Goal: Task Accomplishment & Management: Use online tool/utility

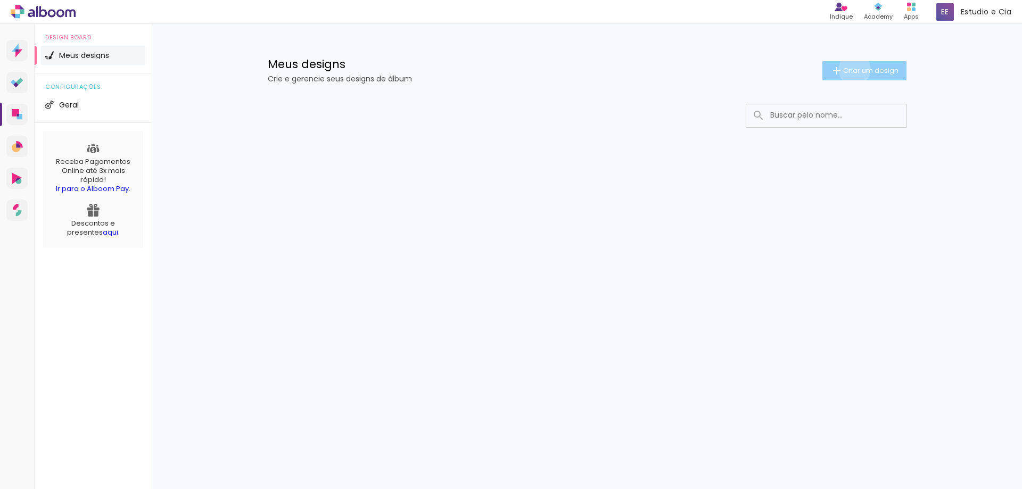
click at [852, 69] on span "Criar um design" at bounding box center [870, 70] width 55 height 7
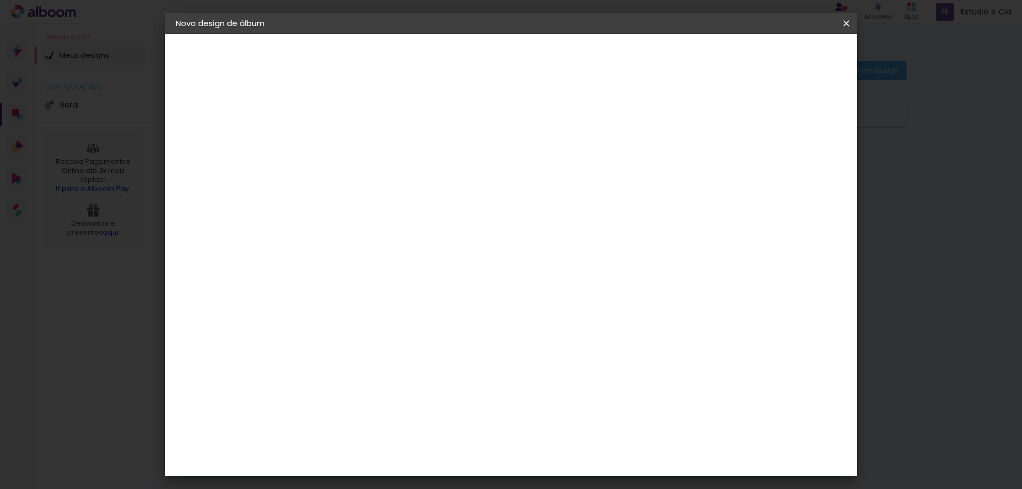
click at [350, 146] on input at bounding box center [350, 143] width 0 height 17
type input "[PERSON_NAME]"
type paper-input "[PERSON_NAME]"
click at [0, 0] on slot "Avançar" at bounding box center [0, 0] width 0 height 0
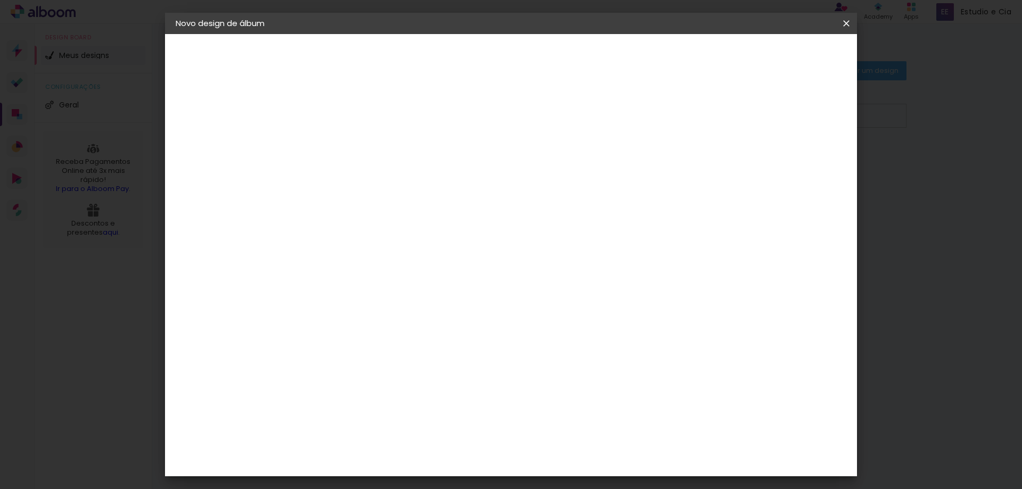
click at [431, 153] on input at bounding box center [377, 149] width 108 height 13
type input "digi"
type paper-input "digi"
click at [515, 219] on div "Sugerir uma encadernadora" at bounding box center [482, 221] width 66 height 17
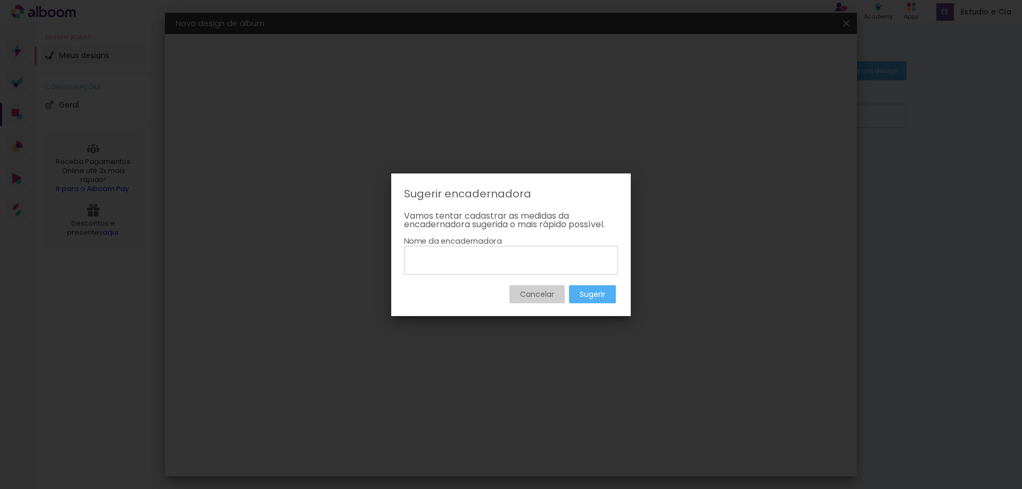
click at [443, 257] on input at bounding box center [511, 260] width 207 height 18
type input "Digital Fotos"
type paper-input "Digital Fotos"
click at [0, 0] on slot "Sugerir" at bounding box center [0, 0] width 0 height 0
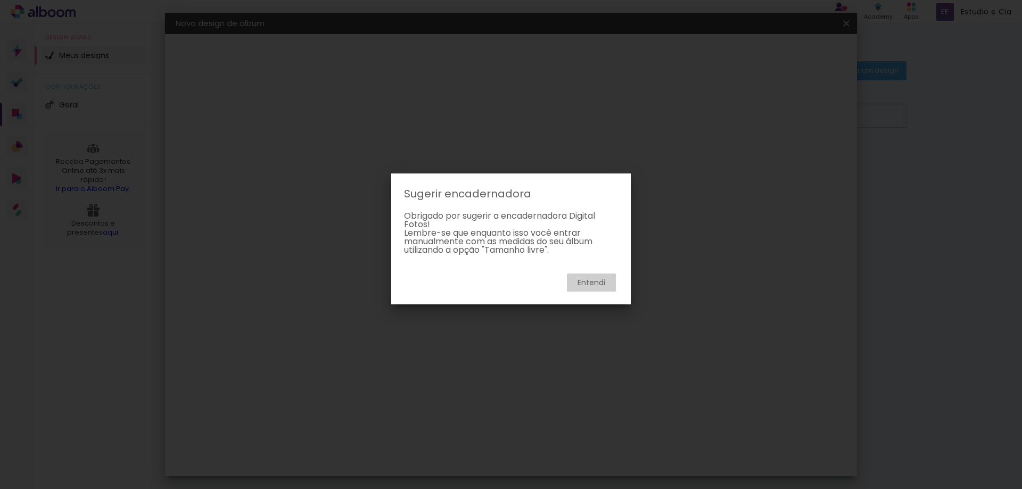
click at [0, 0] on slot "Entendi" at bounding box center [0, 0] width 0 height 0
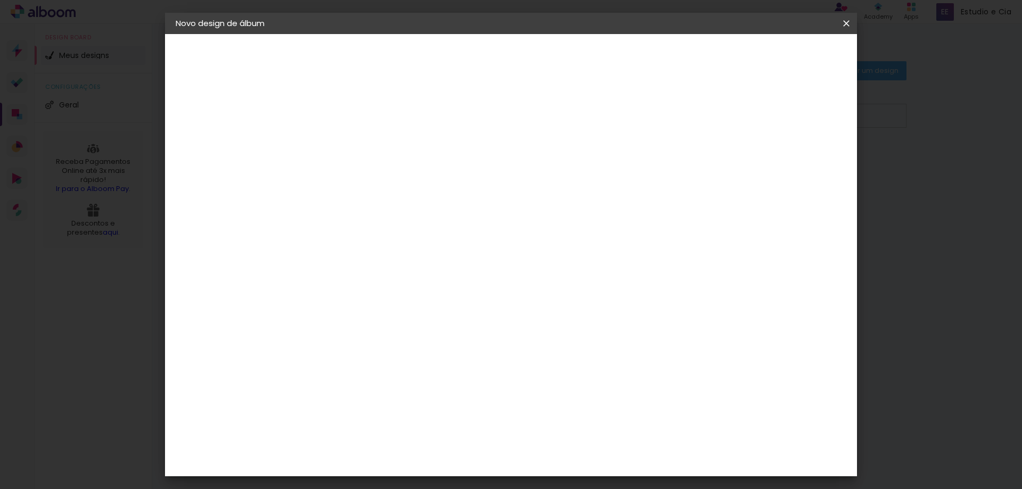
click at [0, 0] on slot "Tamanho Livre" at bounding box center [0, 0] width 0 height 0
click at [0, 0] on slot "Avançar" at bounding box center [0, 0] width 0 height 0
click at [727, 121] on div at bounding box center [723, 123] width 10 height 10
type paper-checkbox "on"
click at [369, 104] on div "mm Mostrar sangria" at bounding box center [554, 84] width 503 height 101
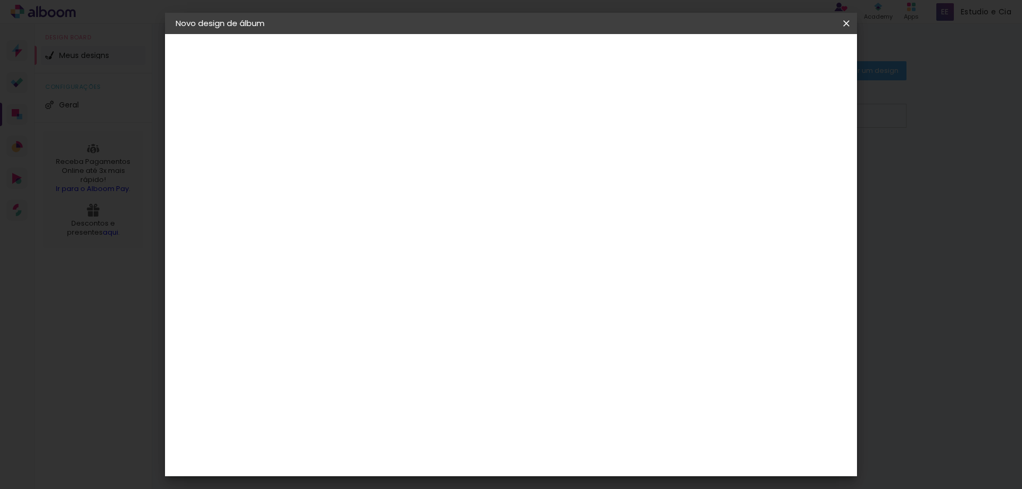
click at [465, 166] on span "30" at bounding box center [466, 167] width 18 height 16
click at [323, 299] on input "30" at bounding box center [316, 302] width 28 height 16
drag, startPoint x: 331, startPoint y: 301, endPoint x: 298, endPoint y: 301, distance: 32.5
click at [298, 34] on quentale-album-spec "Iniciar design Iniciar design" at bounding box center [511, 34] width 692 height 0
click at [317, 307] on input "30" at bounding box center [316, 302] width 28 height 16
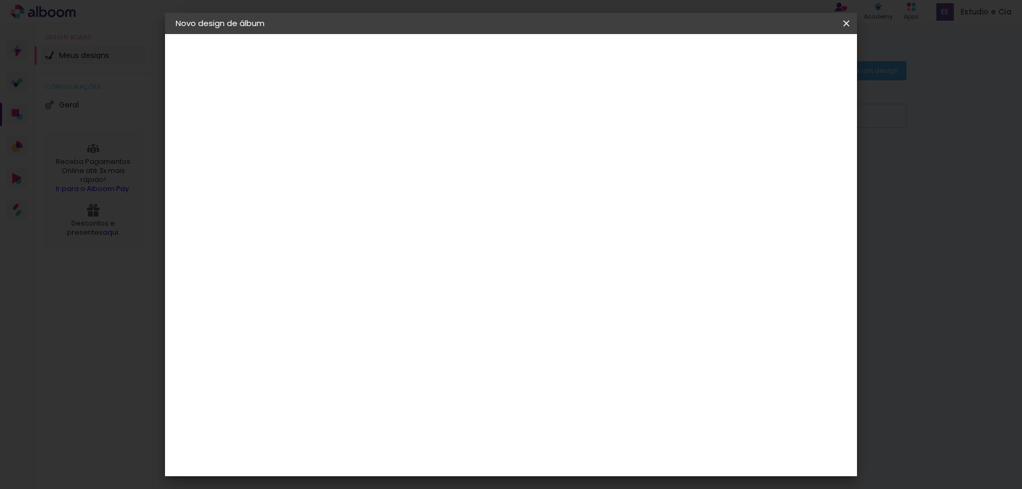
drag, startPoint x: 327, startPoint y: 305, endPoint x: 318, endPoint y: 306, distance: 8.6
click at [318, 306] on input "30" at bounding box center [316, 302] width 28 height 16
type input "25"
type paper-input "25"
drag, startPoint x: 580, startPoint y: 410, endPoint x: 550, endPoint y: 410, distance: 30.3
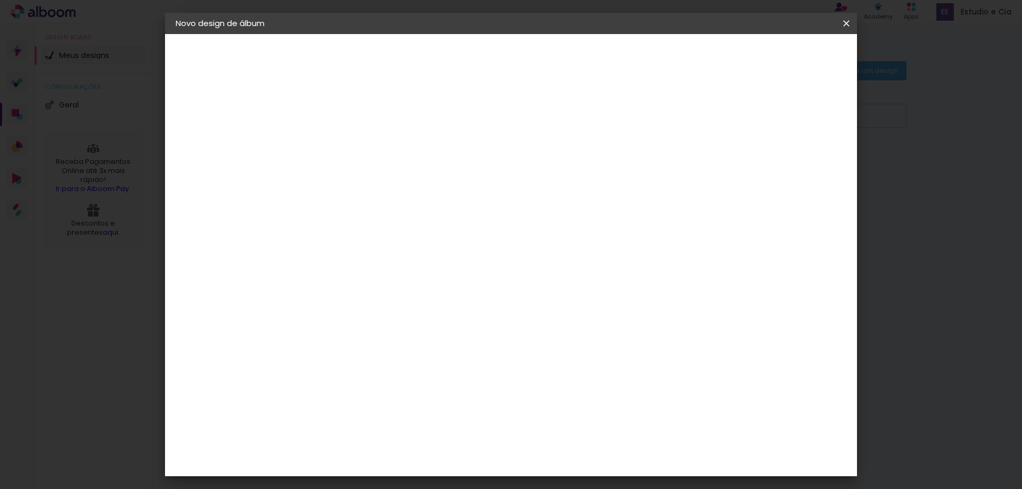
click at [550, 410] on div "cm" at bounding box center [576, 409] width 418 height 37
drag, startPoint x: 578, startPoint y: 455, endPoint x: 548, endPoint y: 451, distance: 30.0
click at [546, 451] on div "cm" at bounding box center [576, 457] width 315 height 37
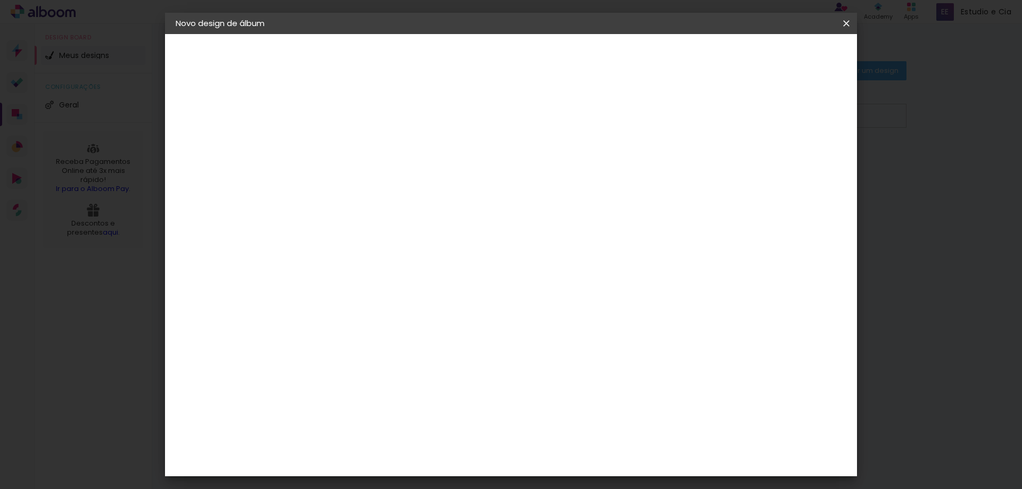
type input "50"
type paper-input "50"
click at [780, 60] on span "Iniciar design" at bounding box center [755, 56] width 48 height 7
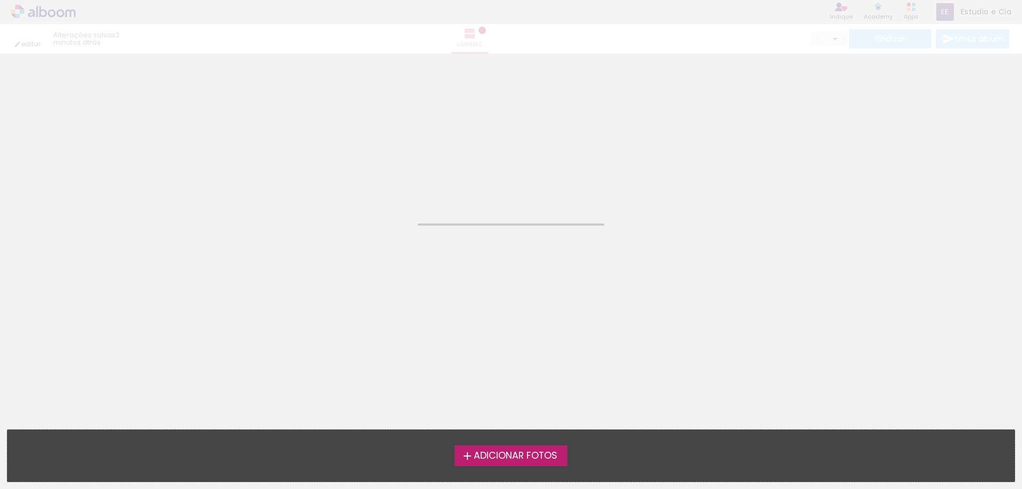
click at [520, 456] on span "Adicionar Fotos" at bounding box center [516, 456] width 84 height 10
click at [0, 0] on input "file" at bounding box center [0, 0] width 0 height 0
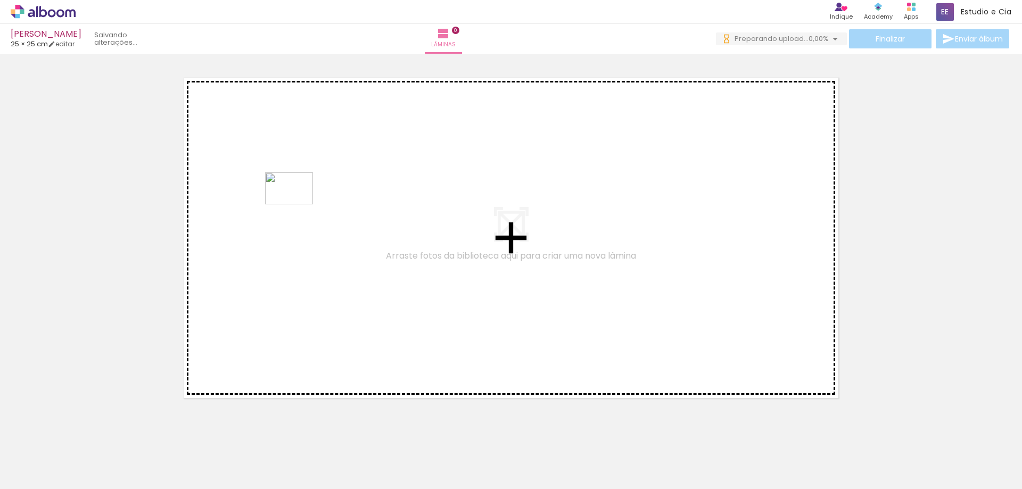
drag, startPoint x: 121, startPoint y: 453, endPoint x: 297, endPoint y: 204, distance: 305.1
click at [297, 204] on quentale-workspace at bounding box center [511, 244] width 1022 height 489
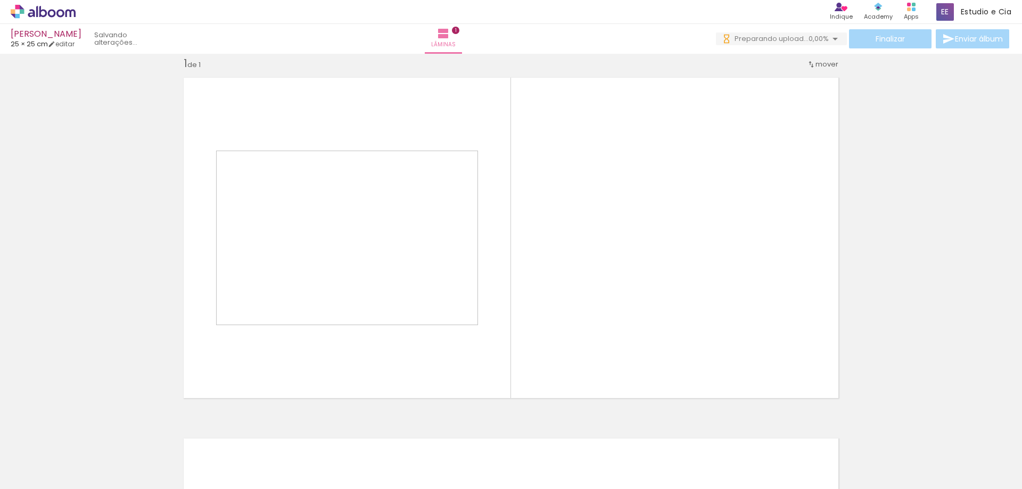
scroll to position [14, 0]
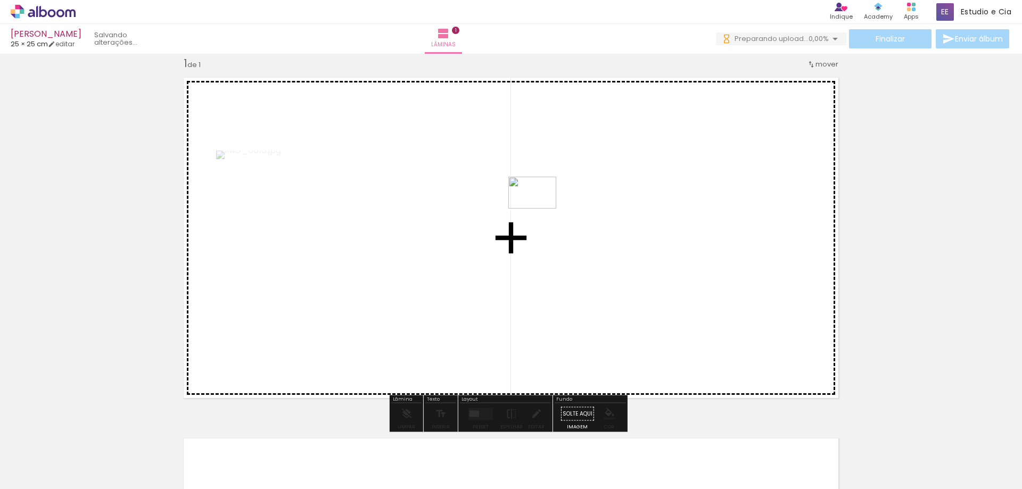
drag, startPoint x: 176, startPoint y: 453, endPoint x: 540, endPoint y: 209, distance: 438.4
click at [540, 209] on quentale-workspace at bounding box center [511, 244] width 1022 height 489
drag, startPoint x: 222, startPoint y: 464, endPoint x: 549, endPoint y: 120, distance: 474.4
click at [549, 120] on quentale-workspace at bounding box center [511, 244] width 1022 height 489
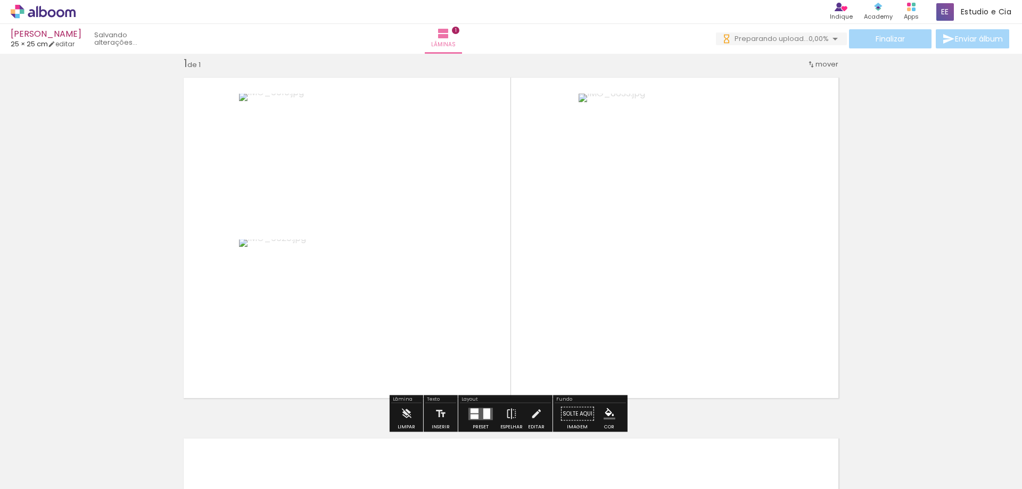
click at [478, 414] on quentale-layouter at bounding box center [480, 414] width 24 height 12
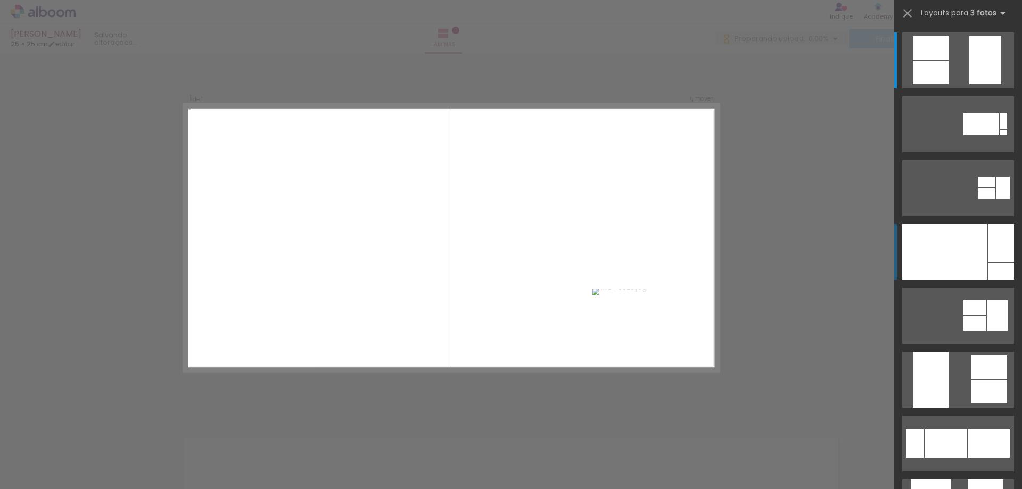
click at [935, 239] on div at bounding box center [944, 252] width 85 height 56
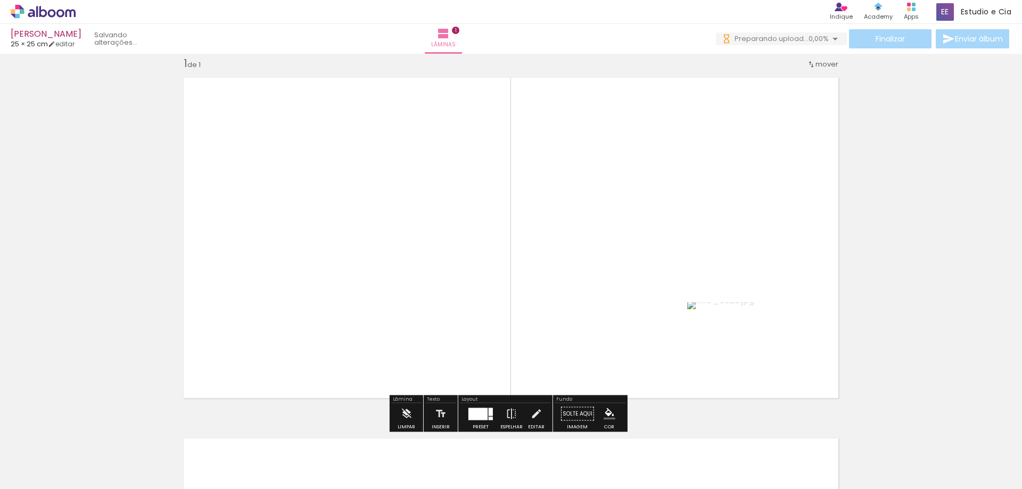
click at [743, 217] on quentale-photo at bounding box center [766, 185] width 158 height 228
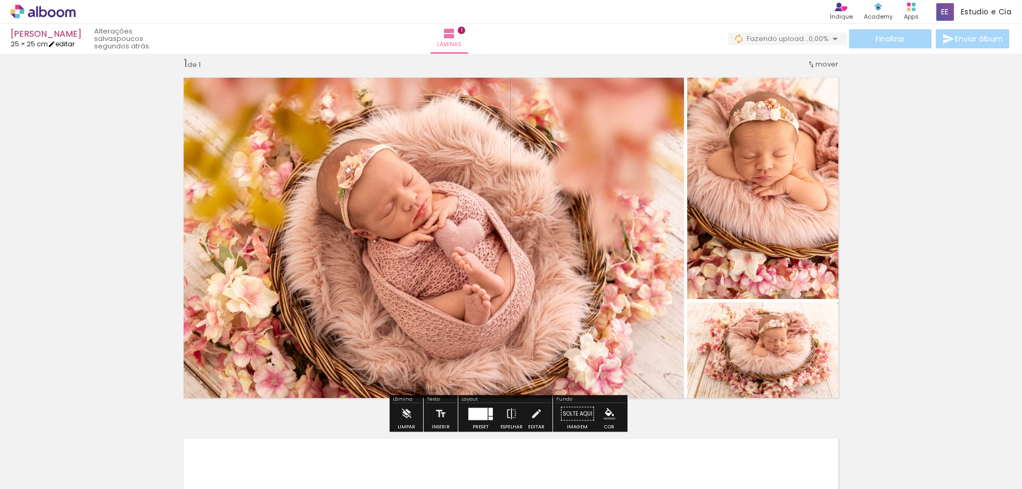
click at [55, 43] on iron-icon at bounding box center [51, 43] width 7 height 7
type input "25"
type input "50"
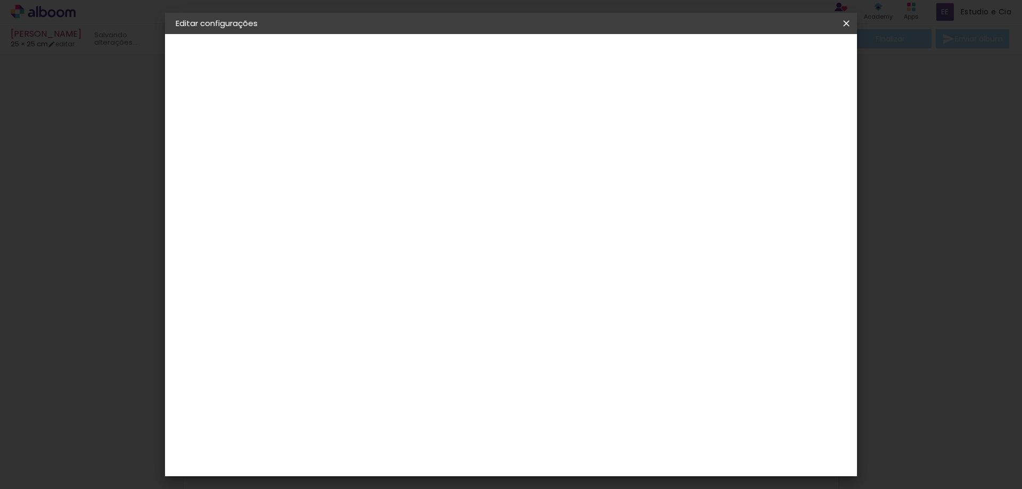
click at [327, 302] on input "25" at bounding box center [316, 302] width 28 height 16
type input "25,4"
type paper-input "25,4"
click at [581, 448] on input "50" at bounding box center [570, 447] width 28 height 16
type input "50,8"
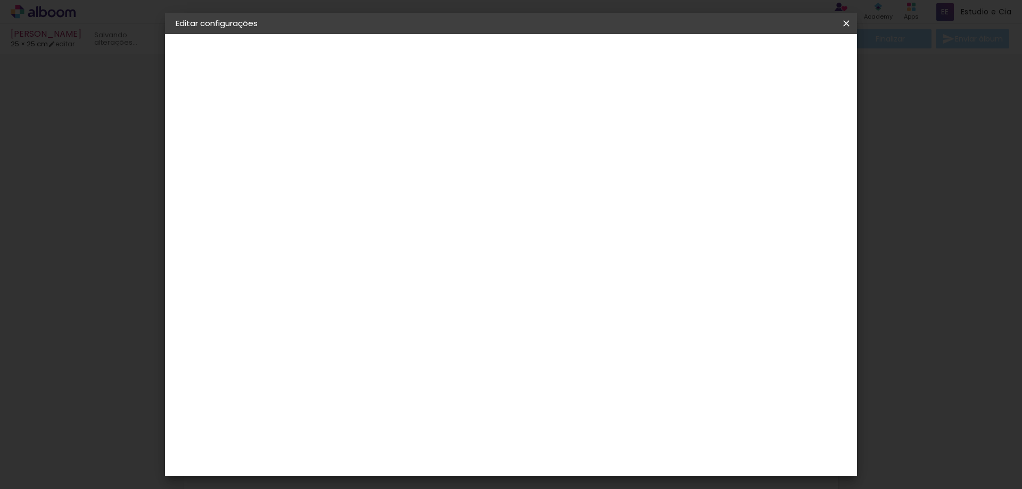
type paper-input "50,8"
click at [349, 105] on div "mm Mostrar sangria" at bounding box center [554, 84] width 503 height 101
click at [374, 103] on div "mm Mostrar sangria" at bounding box center [554, 84] width 503 height 101
click at [727, 126] on div at bounding box center [723, 123] width 10 height 10
type paper-checkbox "on"
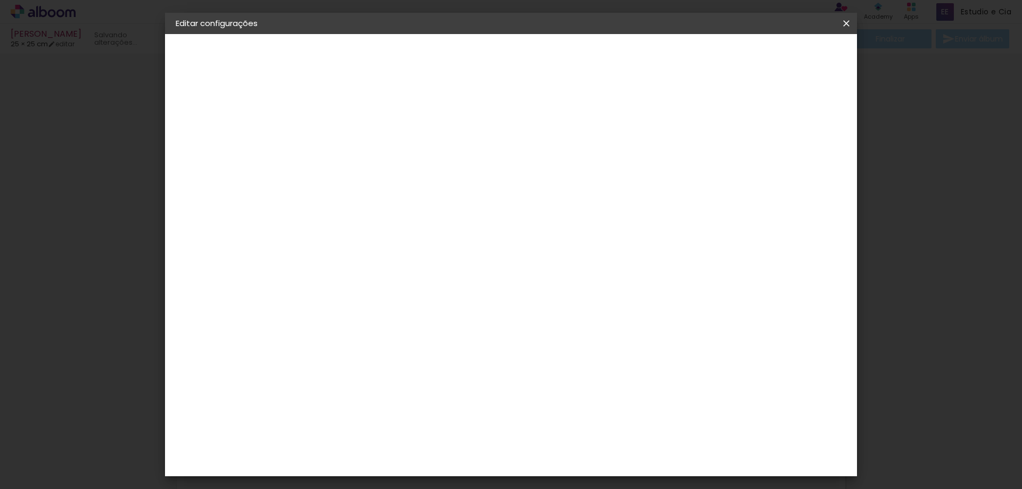
click at [780, 57] on span "Salvar configurações" at bounding box center [740, 56] width 79 height 7
click at [780, 59] on span "Salvar configurações" at bounding box center [740, 56] width 79 height 7
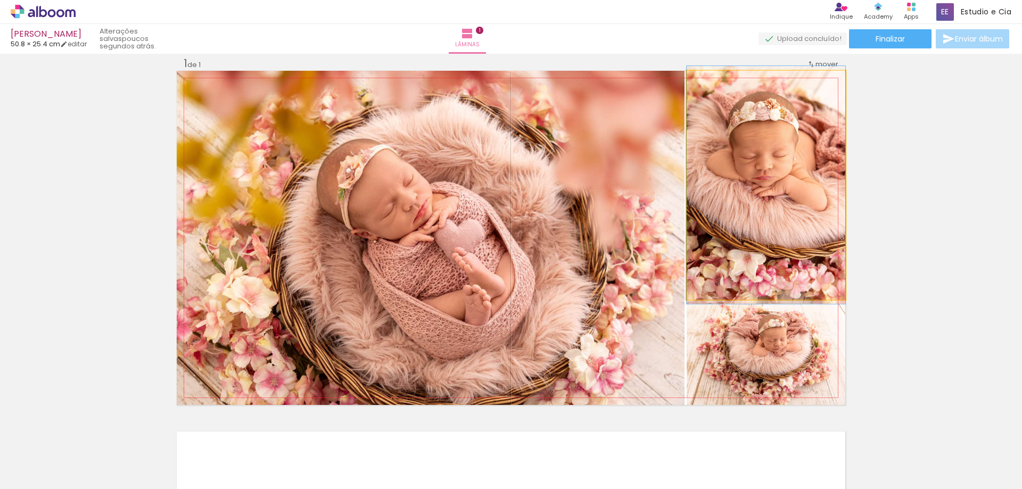
click at [771, 201] on quentale-photo at bounding box center [766, 185] width 159 height 229
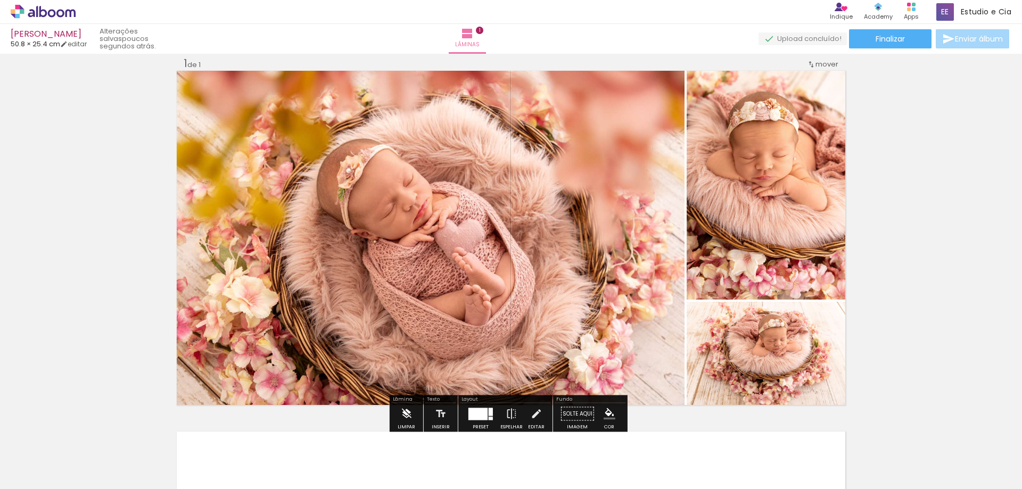
click at [403, 414] on iron-icon at bounding box center [406, 413] width 12 height 21
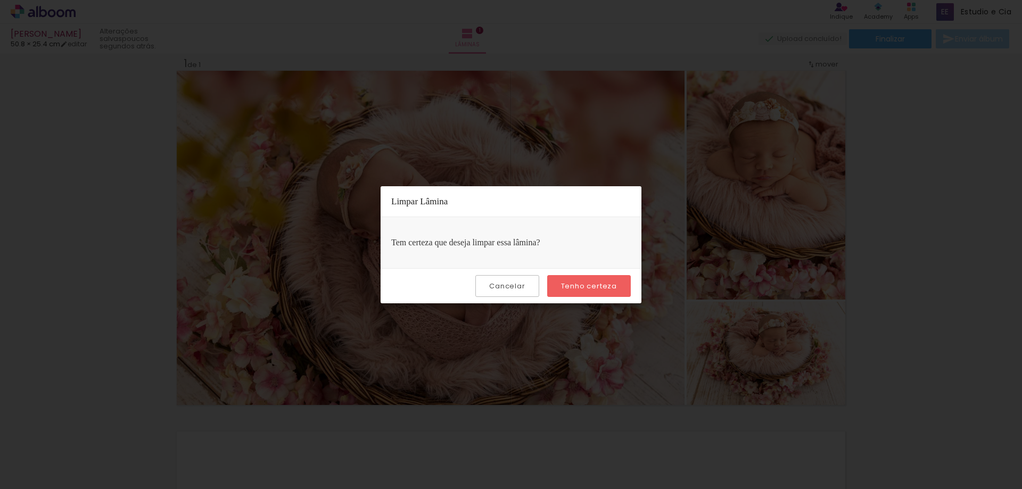
click at [0, 0] on slot "Cancelar" at bounding box center [0, 0] width 0 height 0
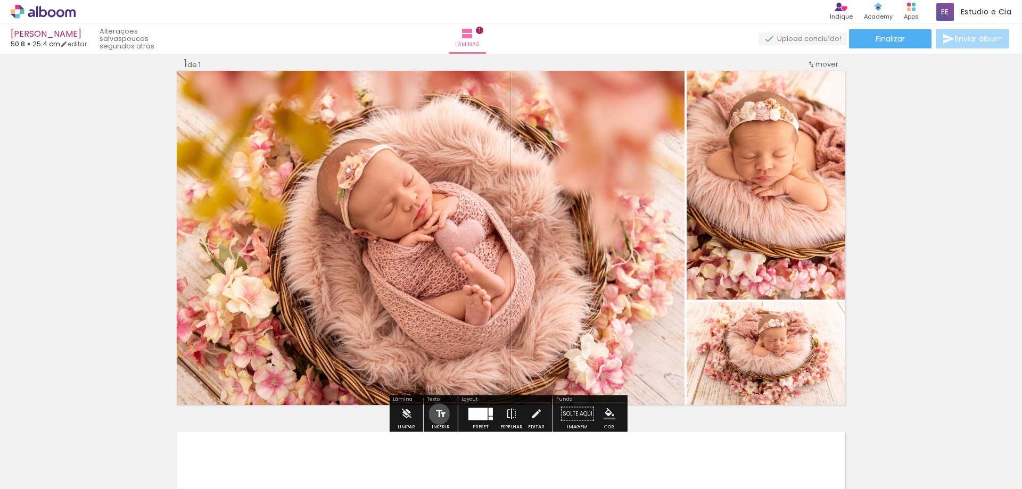
click at [438, 414] on iron-icon at bounding box center [441, 413] width 12 height 21
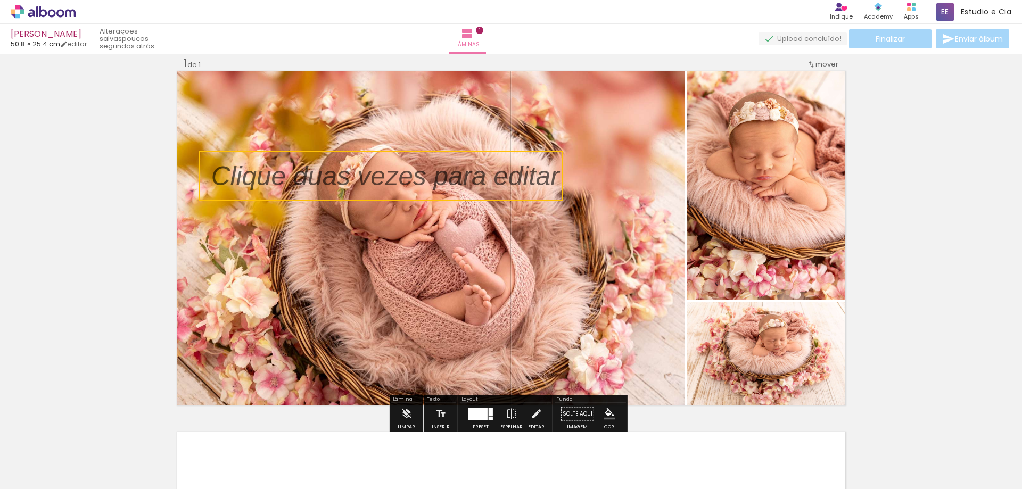
drag, startPoint x: 452, startPoint y: 221, endPoint x: 349, endPoint y: 174, distance: 114.1
click at [349, 174] on quentale-selection at bounding box center [381, 176] width 364 height 50
click at [437, 416] on iron-icon at bounding box center [441, 413] width 12 height 21
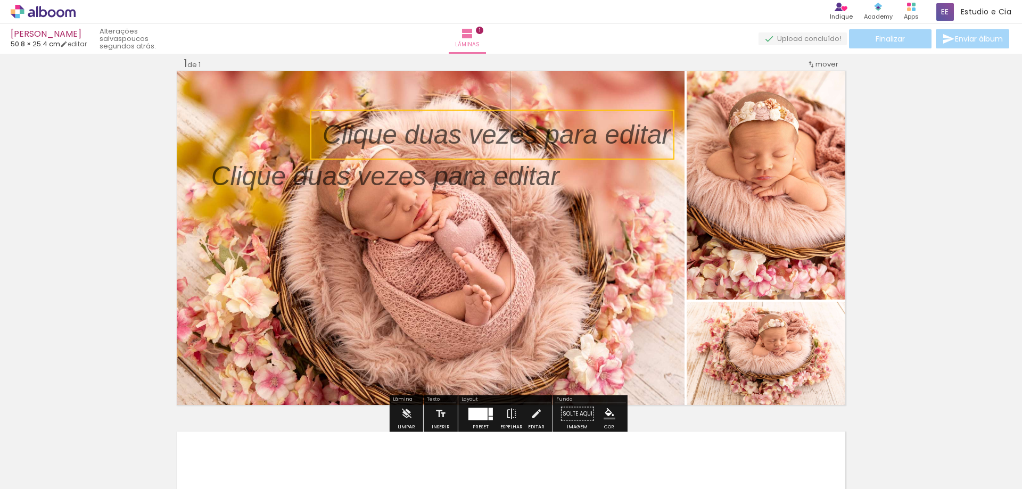
drag, startPoint x: 410, startPoint y: 230, endPoint x: 407, endPoint y: 119, distance: 111.8
click at [407, 119] on quentale-selection at bounding box center [492, 135] width 364 height 50
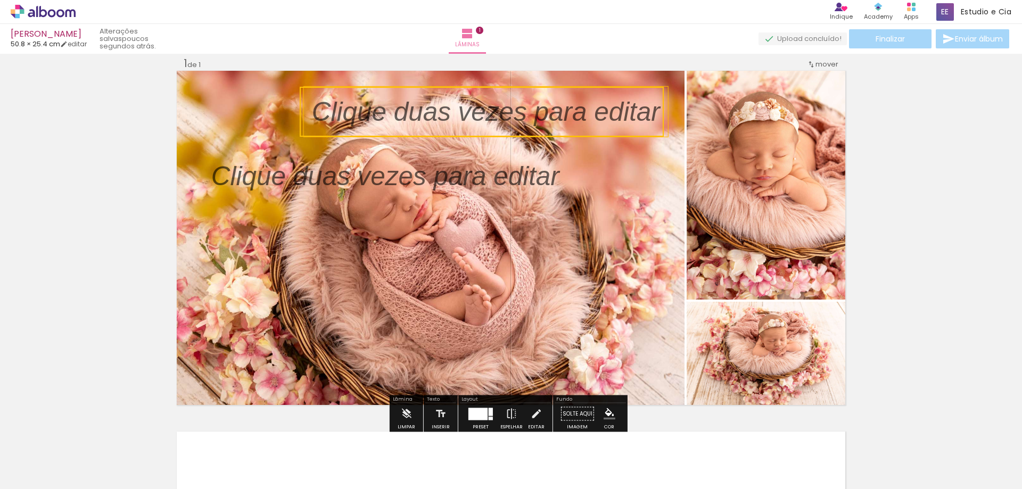
drag, startPoint x: 407, startPoint y: 119, endPoint x: 389, endPoint y: 108, distance: 20.8
click at [389, 108] on quentale-selection at bounding box center [482, 112] width 364 height 50
type input "Sans Serif"
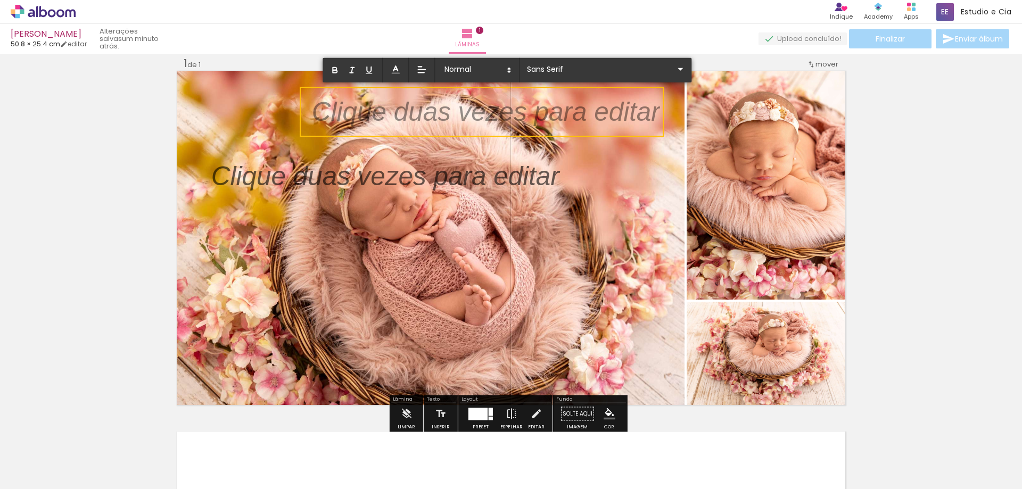
click at [41, 471] on span "Adicionar Fotos" at bounding box center [38, 475] width 32 height 12
click at [0, 0] on input "file" at bounding box center [0, 0] width 0 height 0
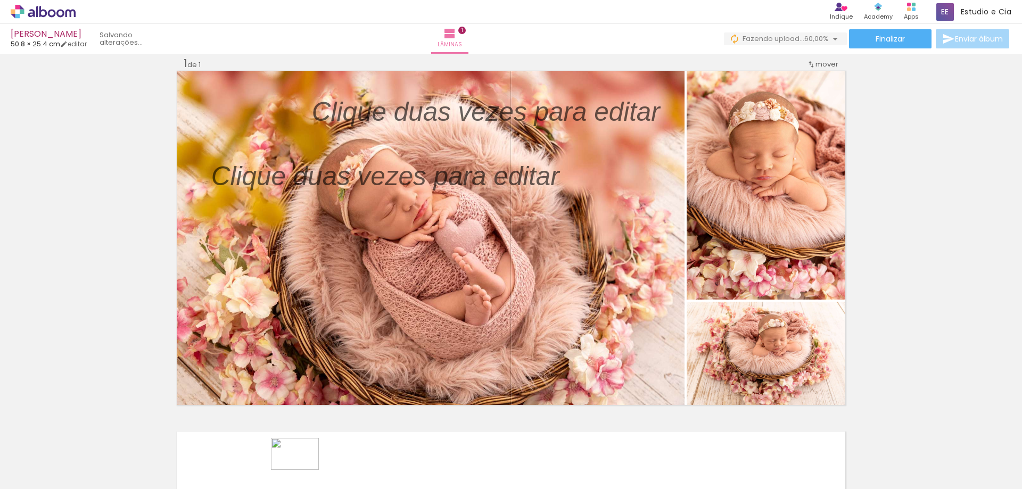
drag, startPoint x: 296, startPoint y: 458, endPoint x: 303, endPoint y: 470, distance: 14.1
click at [303, 470] on div at bounding box center [285, 453] width 53 height 35
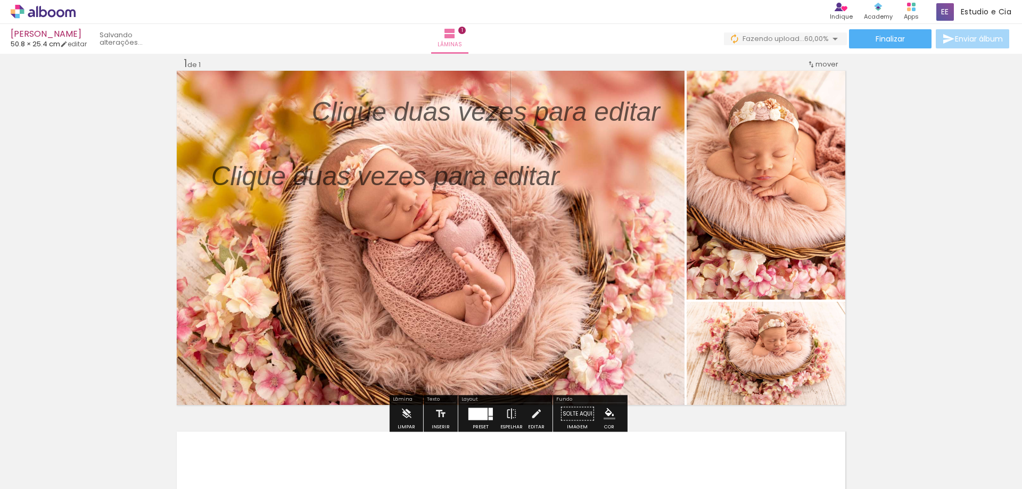
click at [916, 254] on div "Inserir lâmina 1 de 1" at bounding box center [511, 405] width 1022 height 722
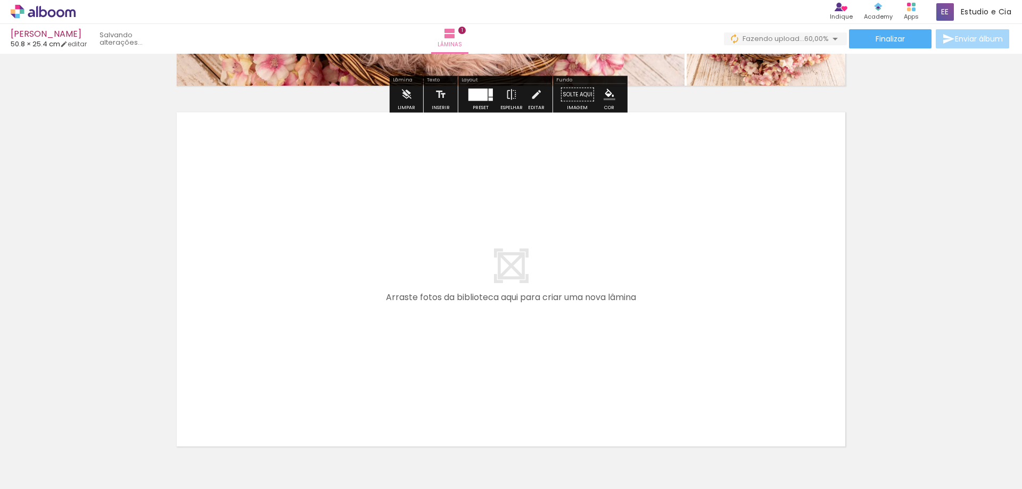
scroll to position [386, 0]
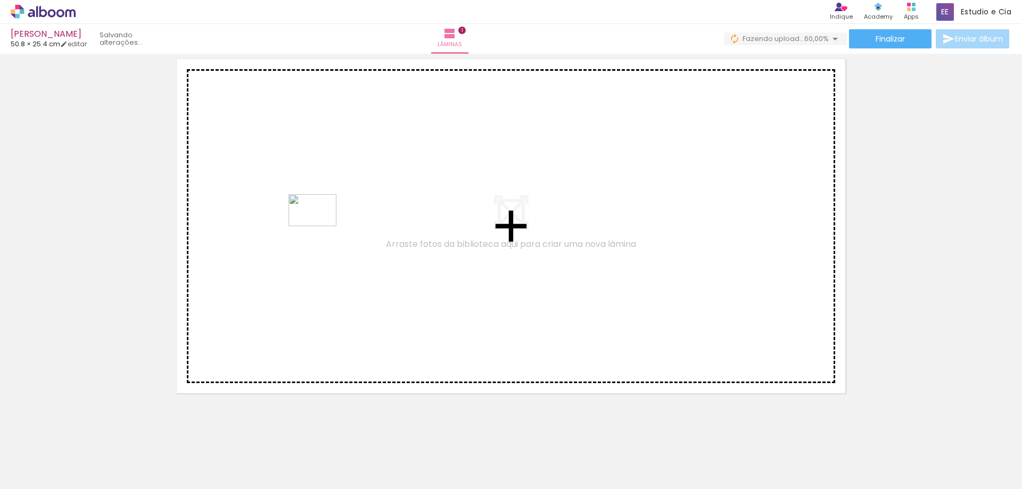
drag, startPoint x: 284, startPoint y: 456, endPoint x: 320, endPoint y: 226, distance: 232.3
click at [320, 226] on quentale-workspace at bounding box center [511, 244] width 1022 height 489
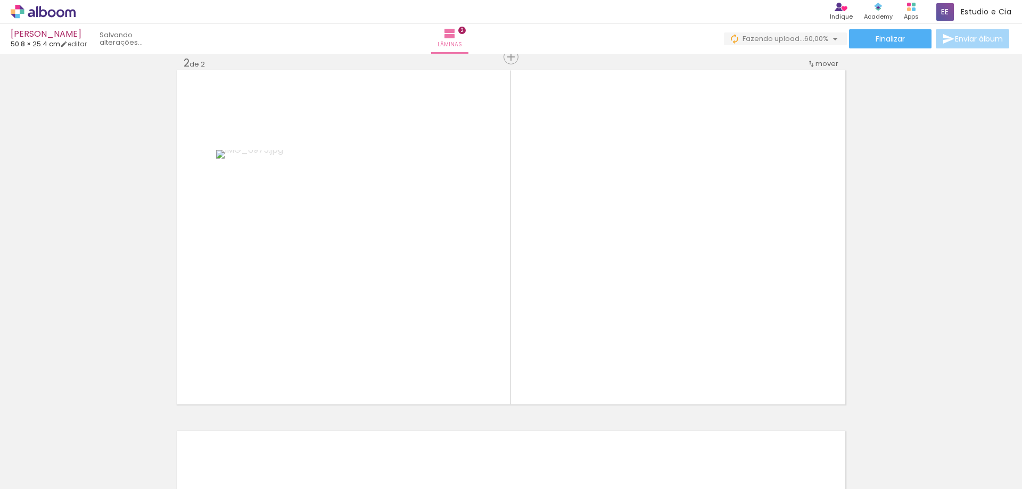
scroll to position [375, 0]
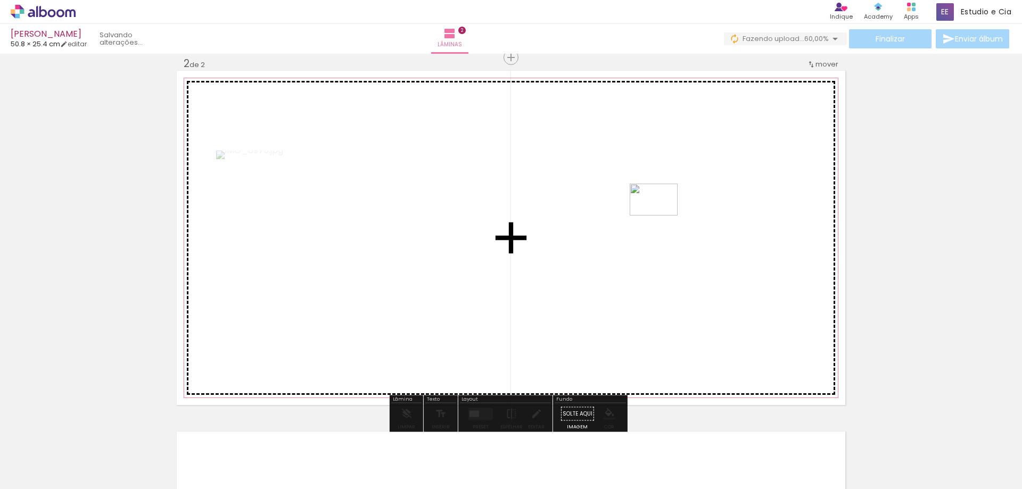
drag, startPoint x: 353, startPoint y: 457, endPoint x: 664, endPoint y: 211, distance: 396.3
click at [664, 211] on quentale-workspace at bounding box center [511, 244] width 1022 height 489
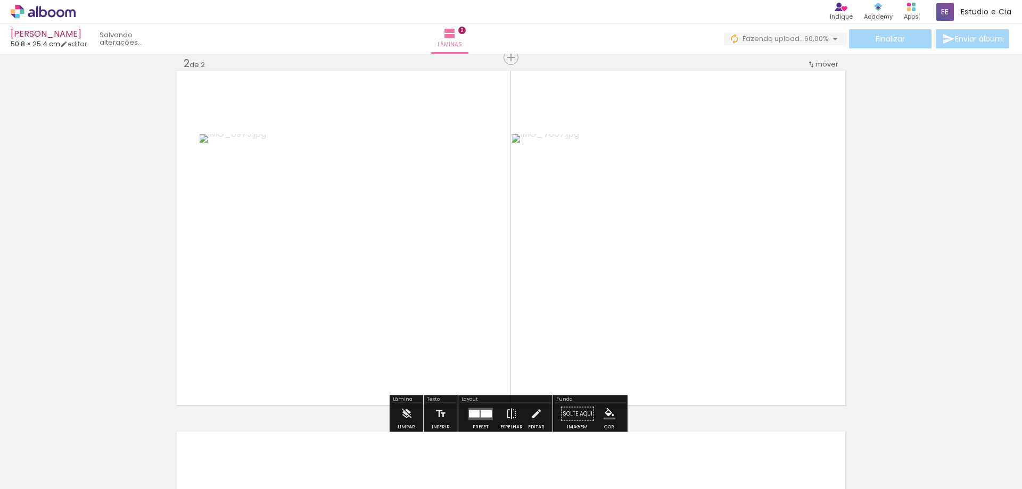
click at [482, 412] on div at bounding box center [486, 413] width 11 height 7
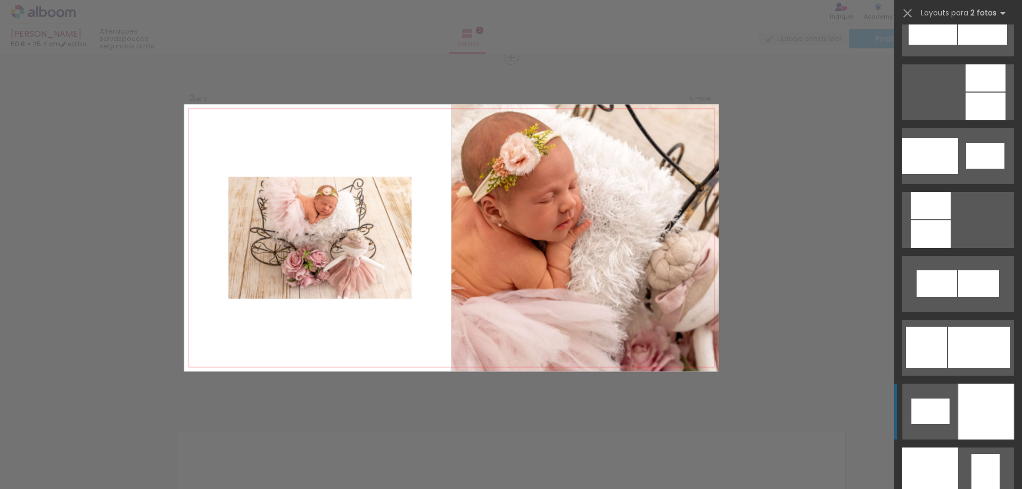
scroll to position [1171, 0]
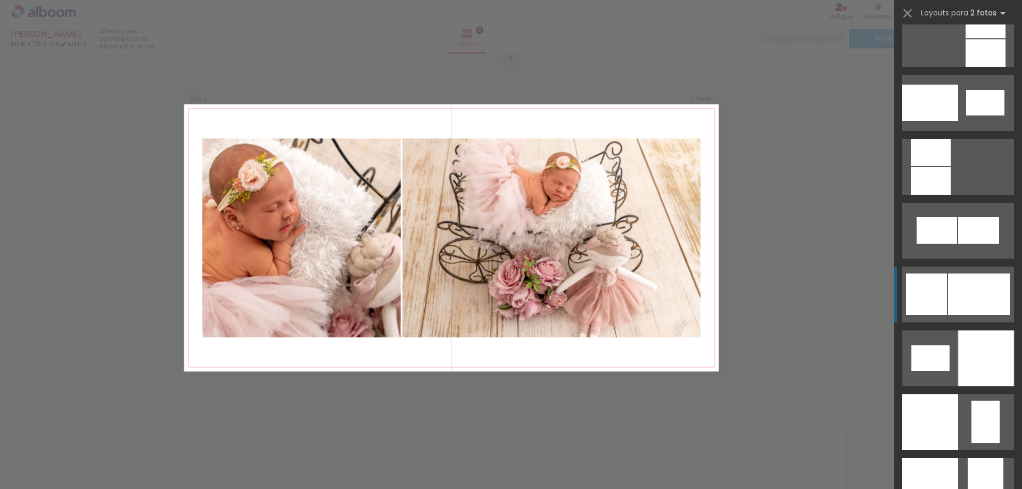
click at [955, 291] on div at bounding box center [979, 295] width 62 height 42
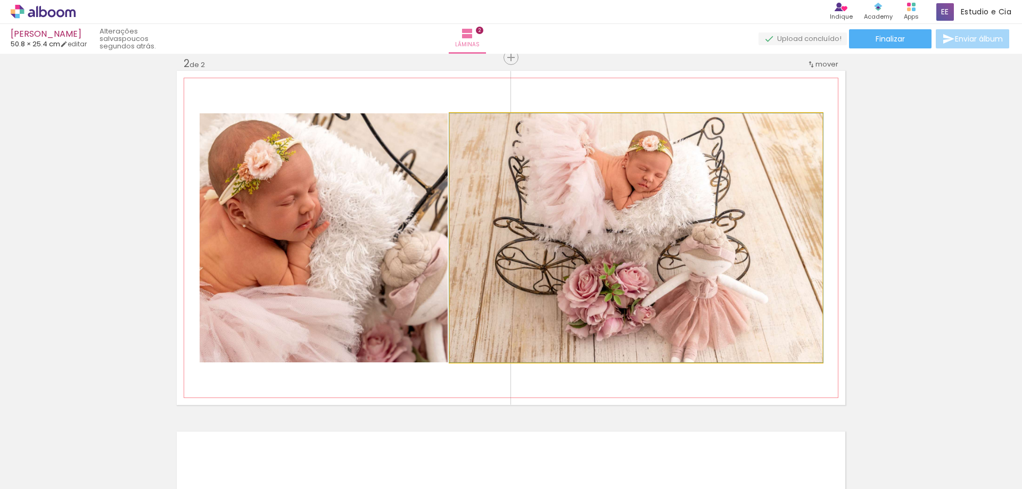
click at [527, 227] on quentale-photo at bounding box center [636, 237] width 373 height 249
click at [611, 208] on quentale-photo at bounding box center [636, 237] width 373 height 249
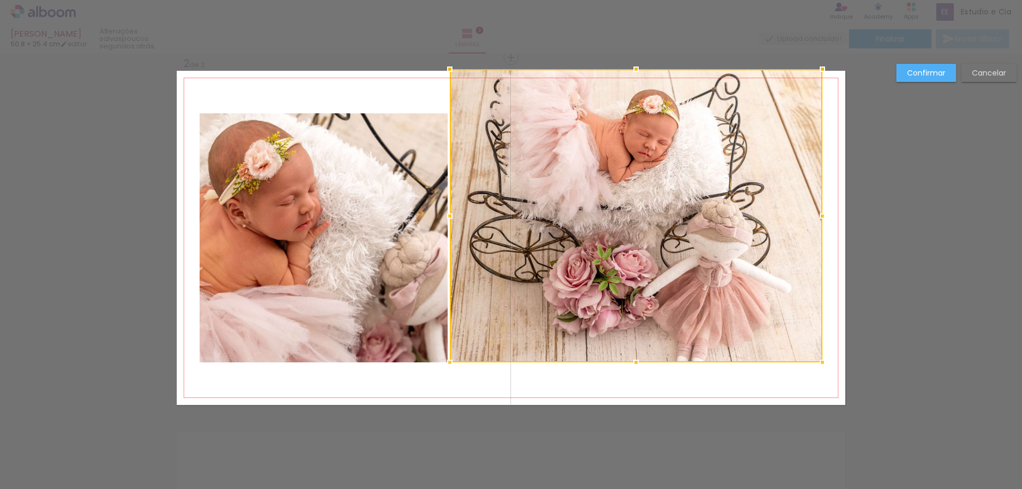
drag, startPoint x: 630, startPoint y: 115, endPoint x: 623, endPoint y: 65, distance: 50.0
click at [625, 65] on div at bounding box center [635, 69] width 21 height 21
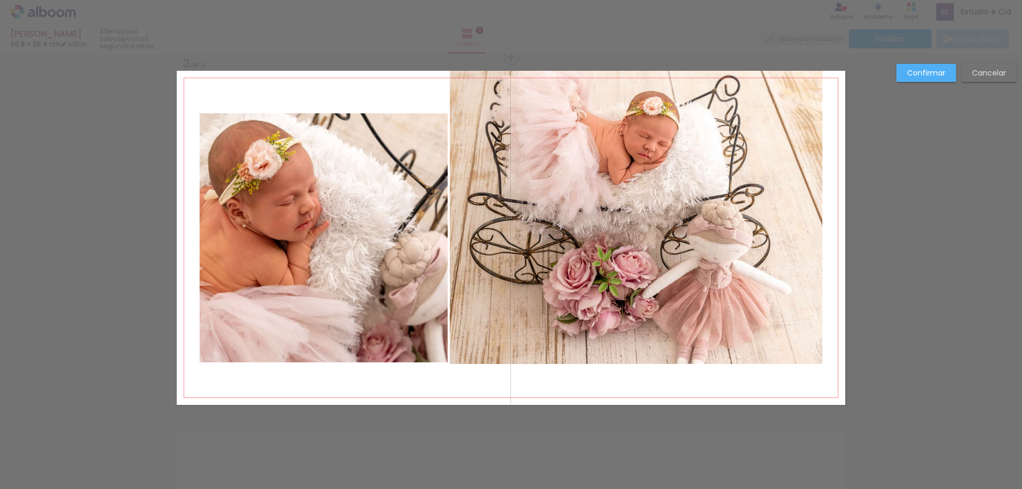
click at [795, 216] on quentale-photo at bounding box center [636, 217] width 373 height 293
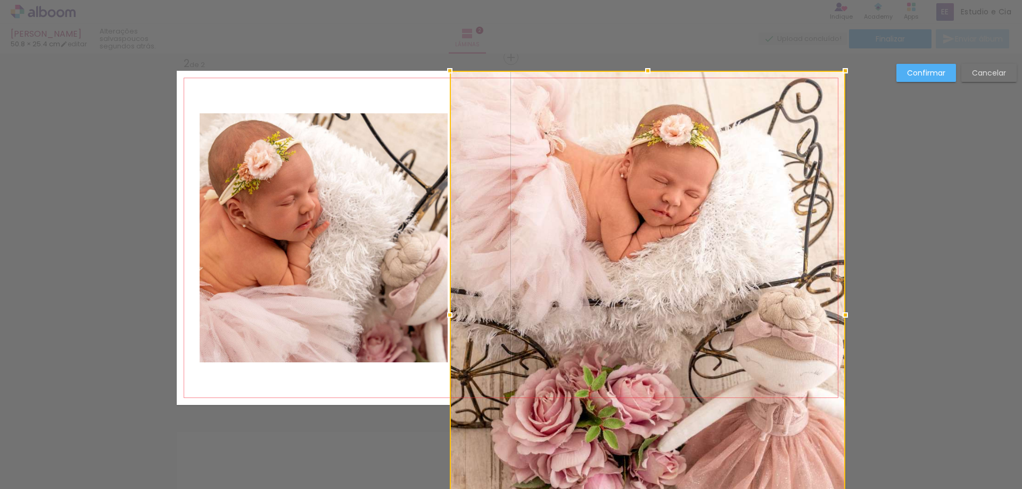
drag, startPoint x: 819, startPoint y: 364, endPoint x: 834, endPoint y: 358, distance: 16.2
click at [842, 364] on div "Inserir lâmina 1 de 2 Inserir lâmina 2 de 2 Confirmar Cancelar" at bounding box center [511, 233] width 1022 height 1108
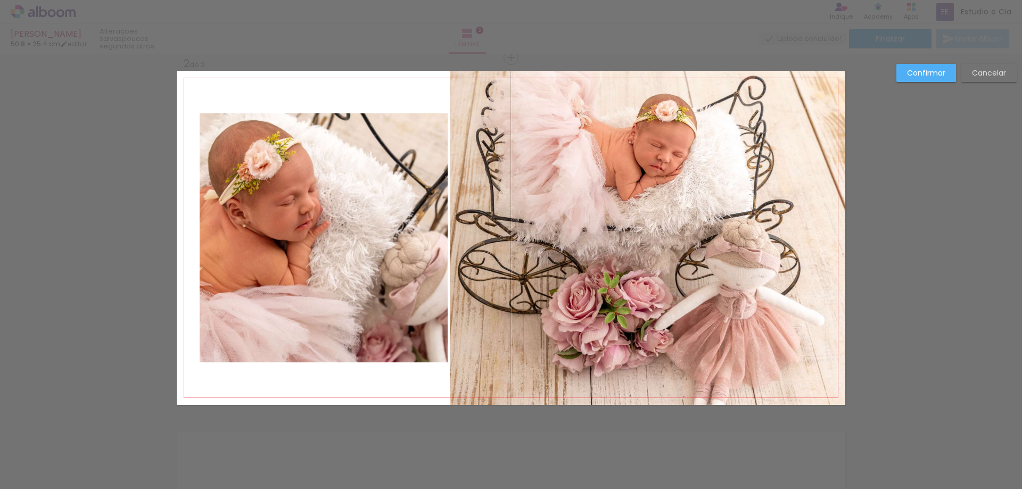
scroll to position [481, 0]
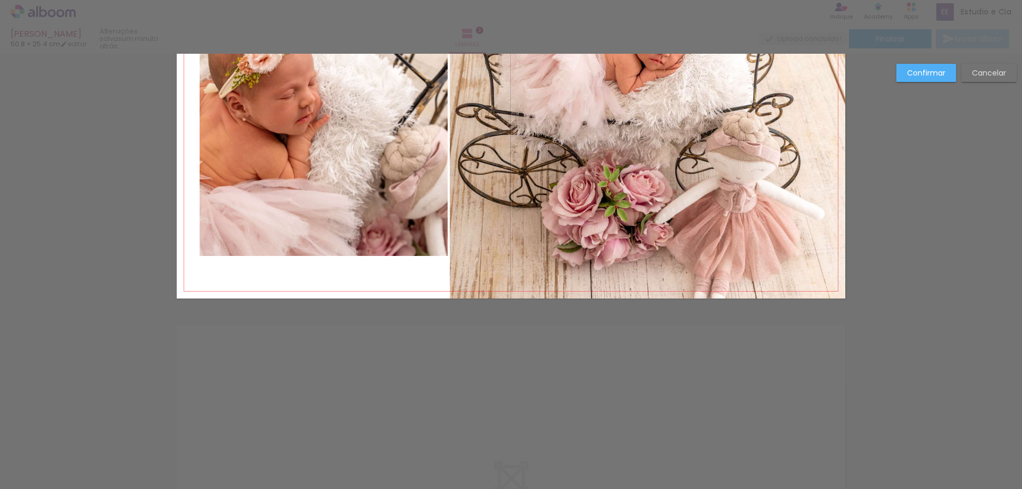
click at [712, 177] on quentale-photo at bounding box center [647, 131] width 395 height 334
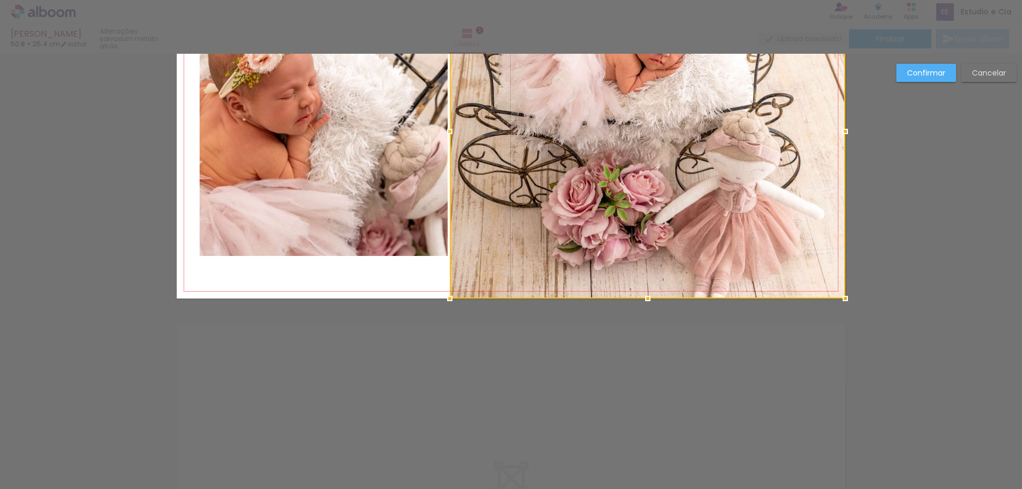
click at [752, 201] on div at bounding box center [647, 131] width 395 height 334
click at [671, 142] on div at bounding box center [647, 131] width 395 height 334
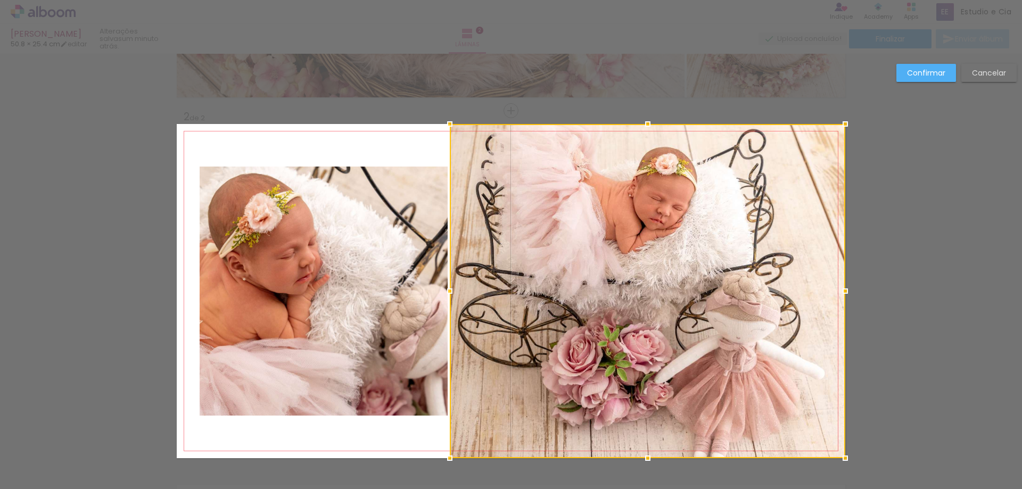
scroll to position [375, 0]
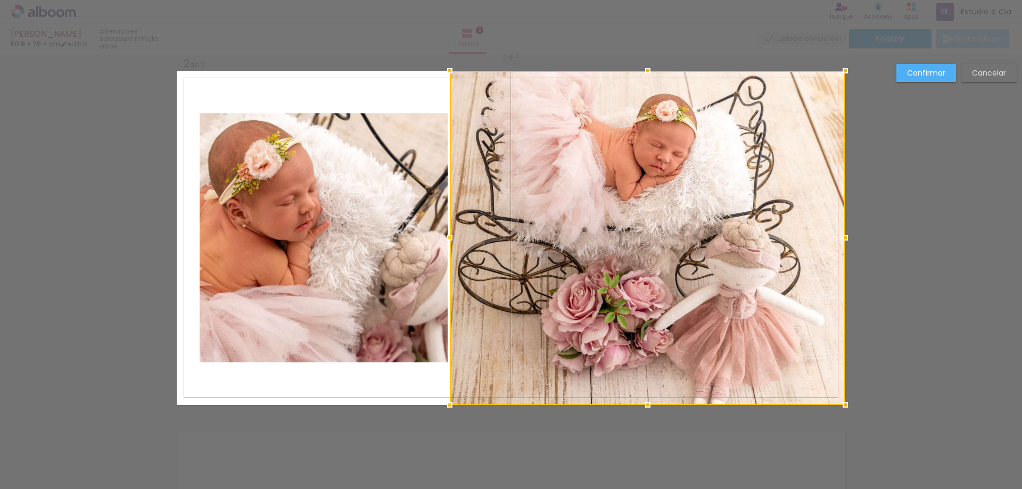
click at [747, 228] on div at bounding box center [647, 238] width 395 height 334
drag, startPoint x: 717, startPoint y: 230, endPoint x: 724, endPoint y: 259, distance: 29.6
click at [724, 259] on div at bounding box center [647, 238] width 395 height 334
click at [651, 227] on div at bounding box center [647, 238] width 395 height 334
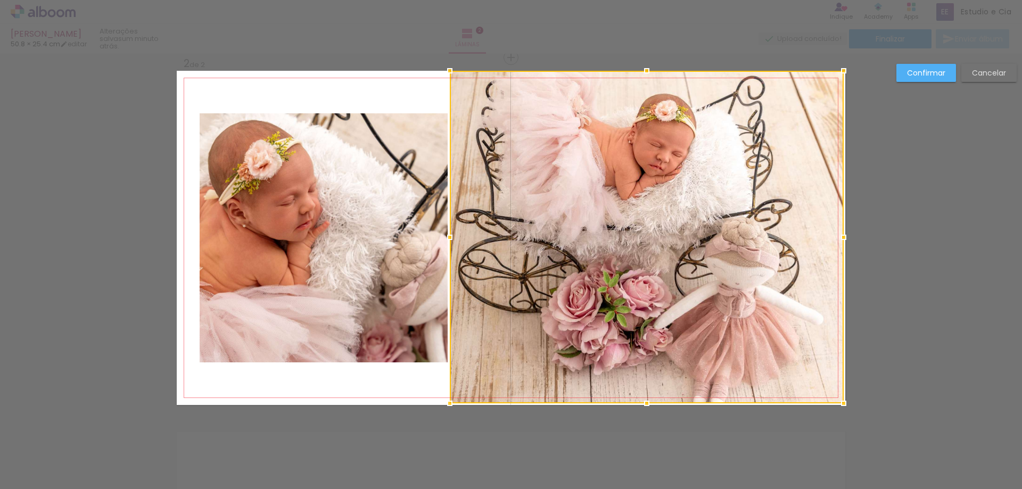
drag, startPoint x: 842, startPoint y: 404, endPoint x: 833, endPoint y: 374, distance: 31.5
click at [833, 374] on div at bounding box center [647, 237] width 394 height 333
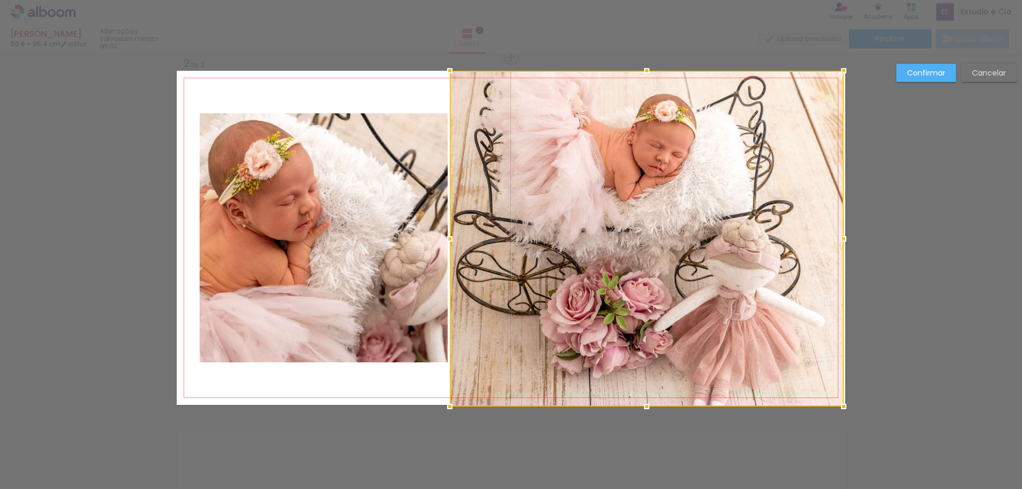
drag, startPoint x: 841, startPoint y: 402, endPoint x: 852, endPoint y: 361, distance: 41.8
click at [857, 398] on div "Inserir lâmina 1 de 2 Inserir lâmina 2 de 2 Confirmar Cancelar" at bounding box center [511, 233] width 1022 height 1108
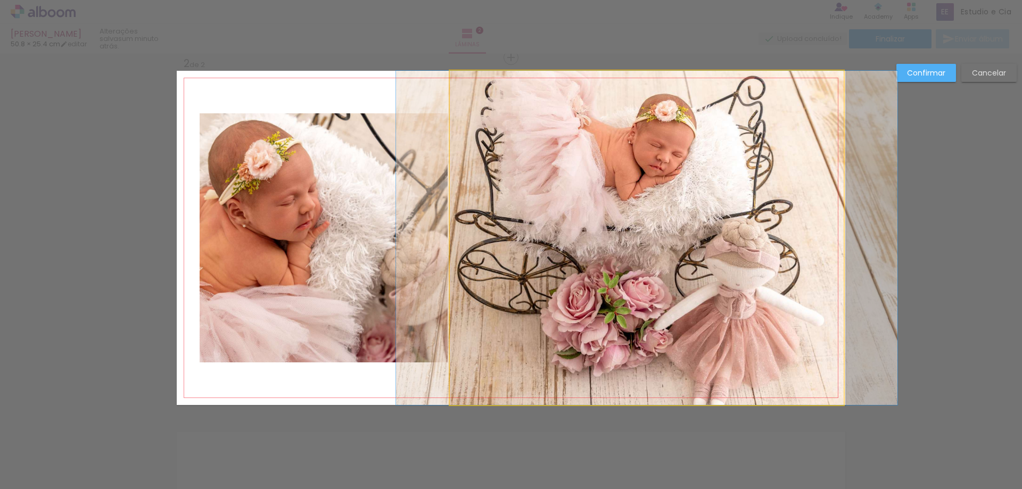
click at [814, 242] on quentale-photo at bounding box center [647, 238] width 394 height 334
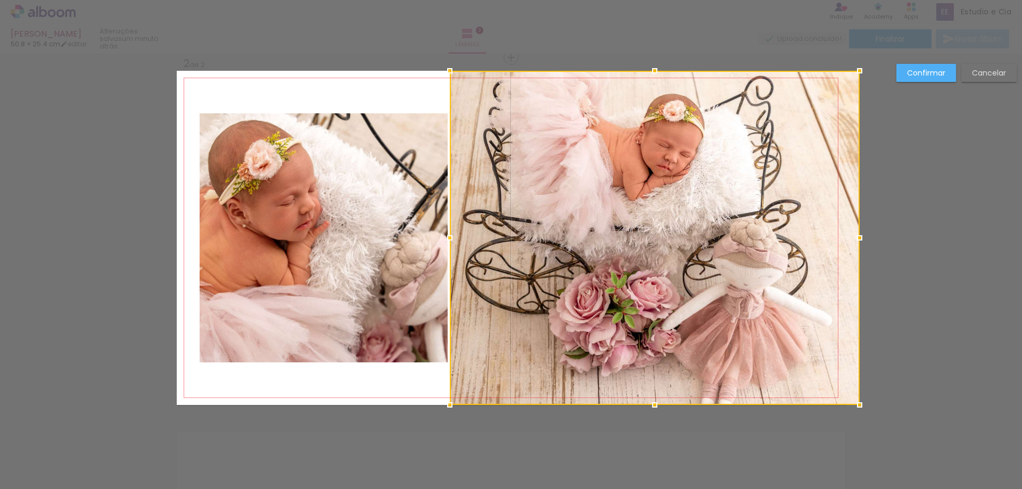
click at [844, 237] on div at bounding box center [655, 238] width 410 height 334
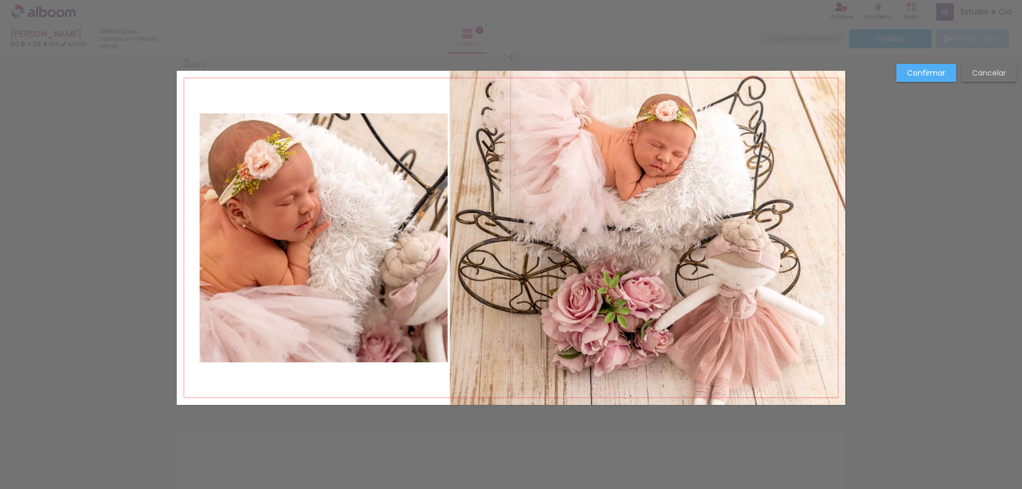
click at [669, 227] on quentale-photo at bounding box center [647, 238] width 395 height 334
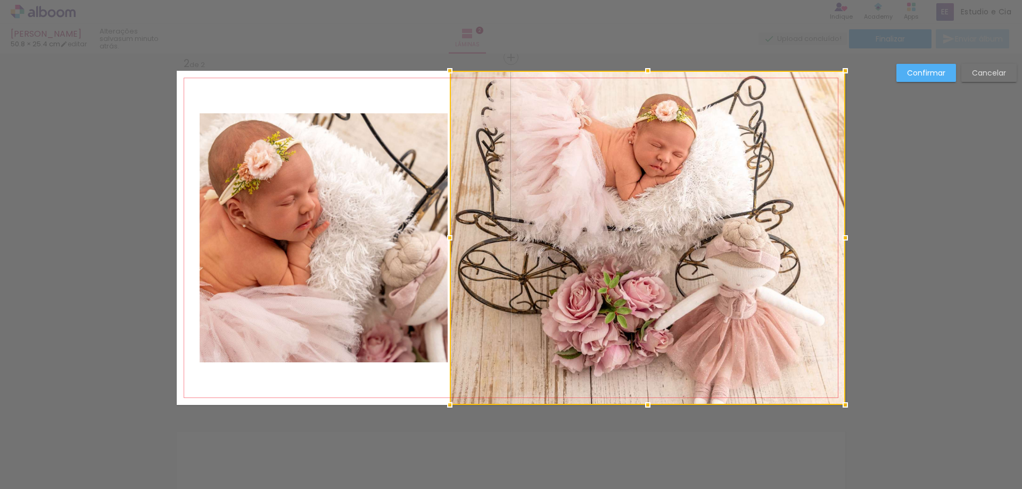
click at [636, 231] on div at bounding box center [647, 238] width 395 height 334
drag, startPoint x: 636, startPoint y: 231, endPoint x: 667, endPoint y: 231, distance: 30.9
click at [667, 231] on div at bounding box center [647, 238] width 395 height 334
click at [644, 204] on div at bounding box center [647, 238] width 395 height 334
drag, startPoint x: 644, startPoint y: 204, endPoint x: 644, endPoint y: 230, distance: 26.6
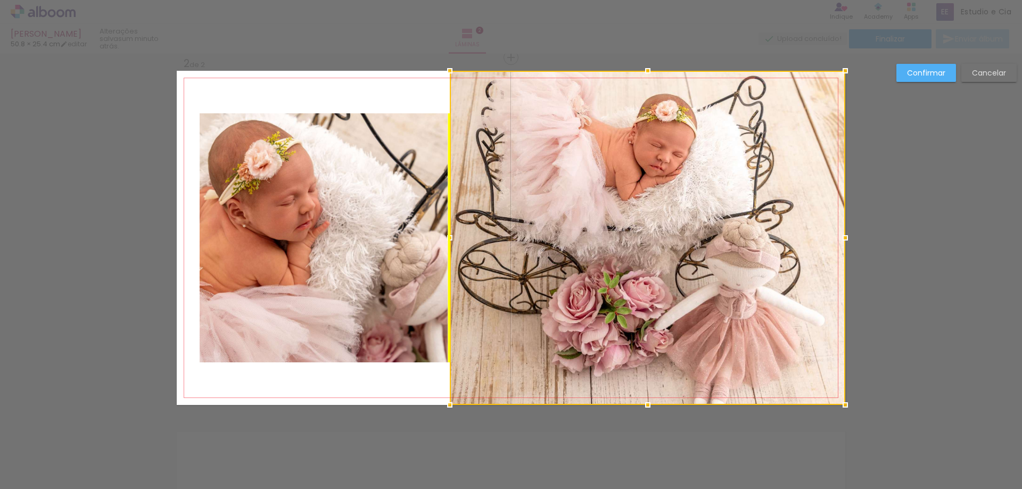
click at [644, 233] on div at bounding box center [647, 238] width 395 height 334
click at [645, 222] on div at bounding box center [647, 238] width 395 height 334
click at [589, 250] on div at bounding box center [647, 238] width 395 height 334
drag, startPoint x: 599, startPoint y: 244, endPoint x: 613, endPoint y: 265, distance: 24.7
click at [600, 244] on div at bounding box center [647, 238] width 395 height 334
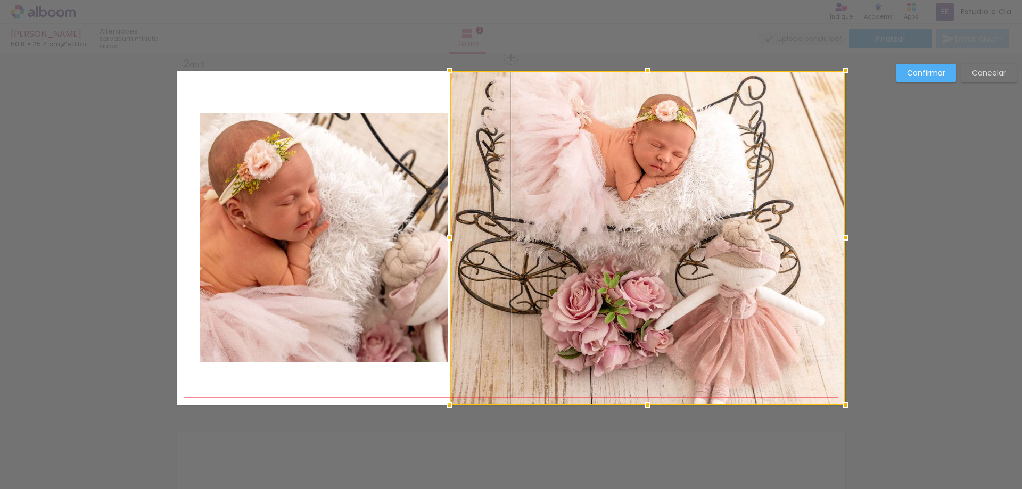
drag, startPoint x: 655, startPoint y: 323, endPoint x: 630, endPoint y: 275, distance: 54.5
click at [630, 275] on div at bounding box center [647, 238] width 395 height 334
click at [0, 0] on slot "Confirmar" at bounding box center [0, 0] width 0 height 0
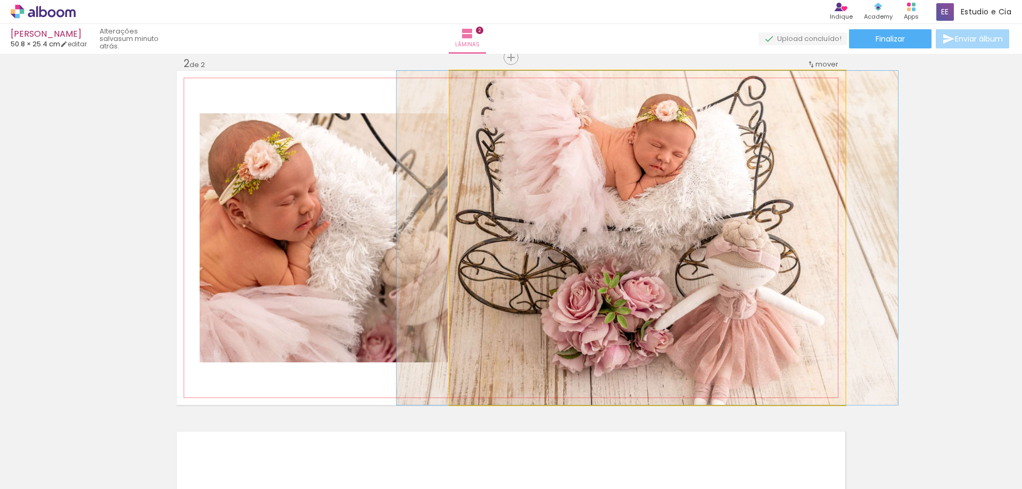
click at [565, 212] on quentale-photo at bounding box center [647, 238] width 395 height 334
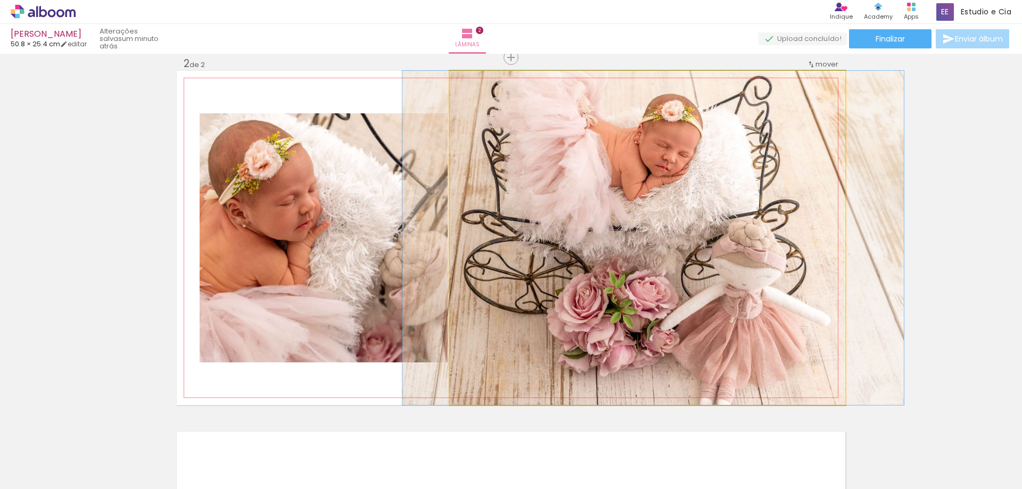
drag, startPoint x: 618, startPoint y: 222, endPoint x: 624, endPoint y: 225, distance: 6.4
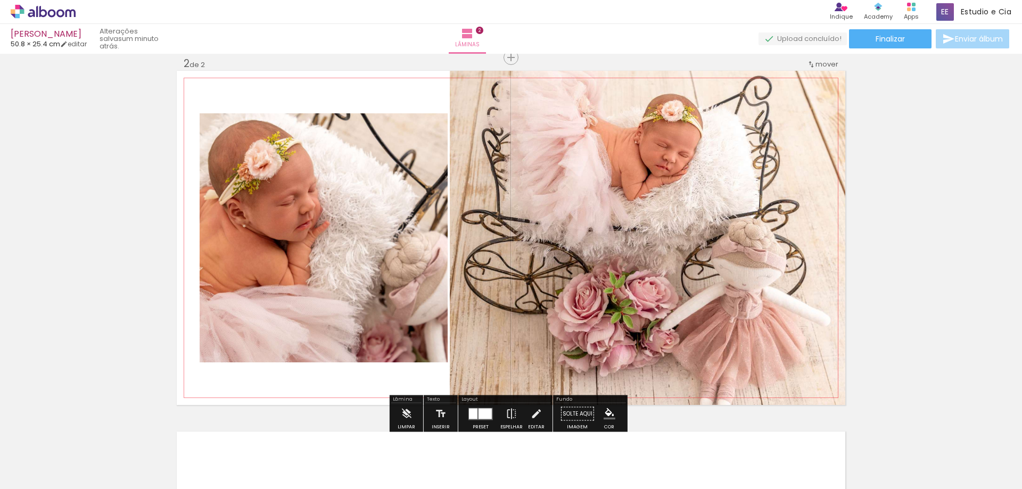
click at [352, 200] on quentale-photo at bounding box center [324, 237] width 248 height 249
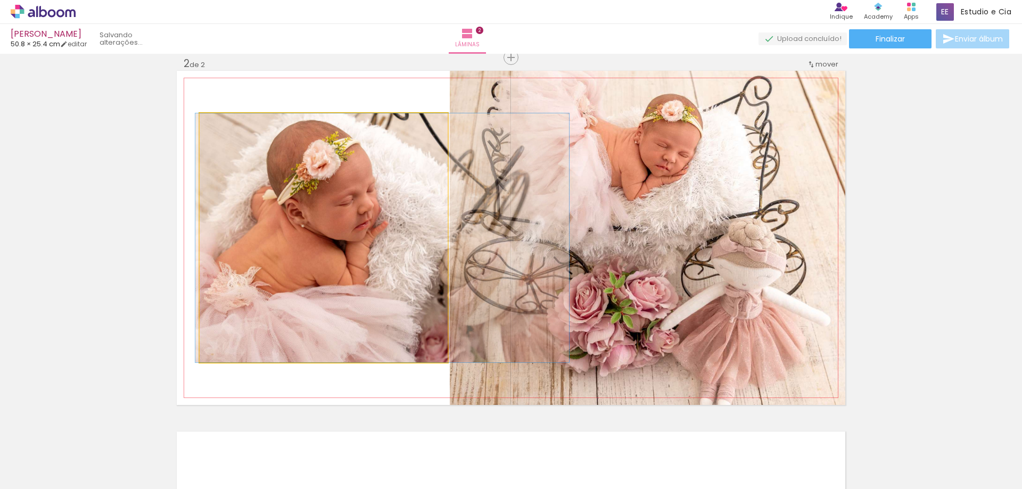
drag, startPoint x: 352, startPoint y: 200, endPoint x: 410, endPoint y: 202, distance: 58.6
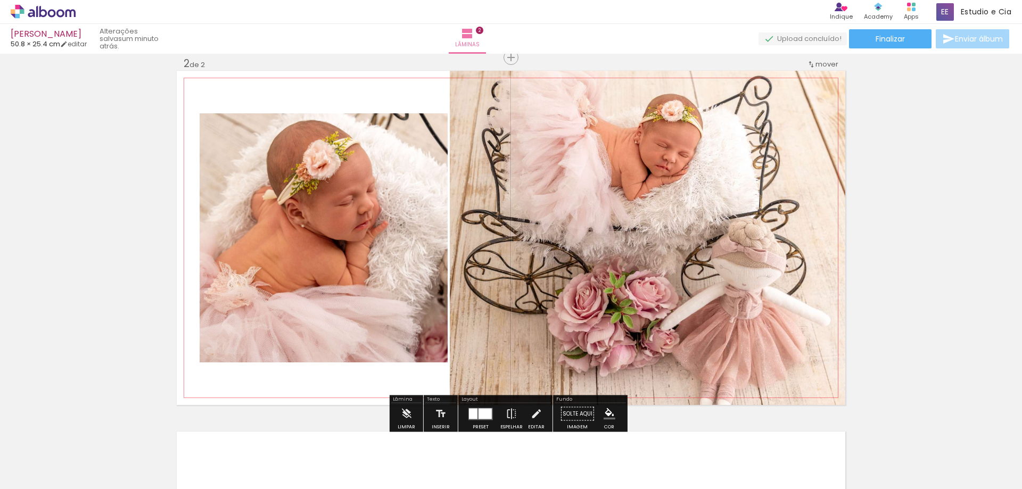
click at [409, 202] on quentale-photo at bounding box center [324, 237] width 248 height 249
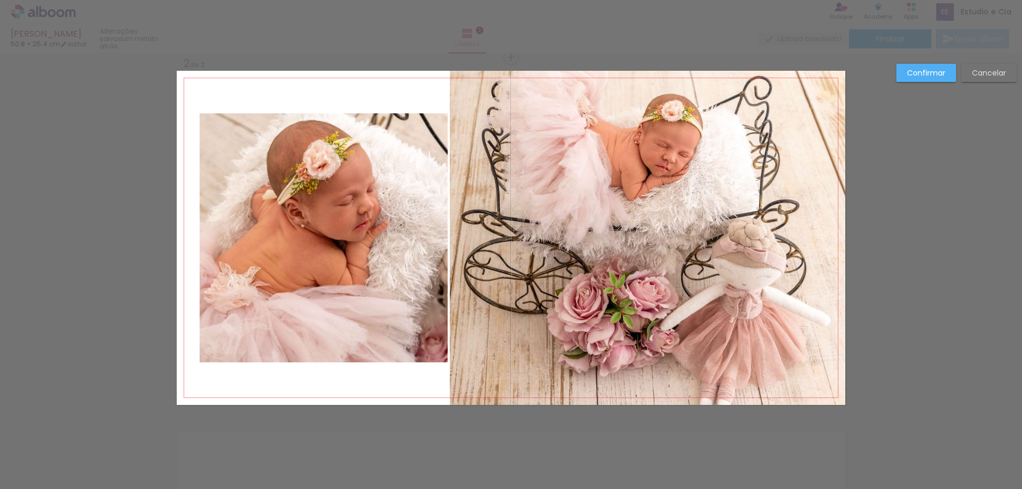
click at [356, 218] on quentale-photo at bounding box center [324, 237] width 248 height 249
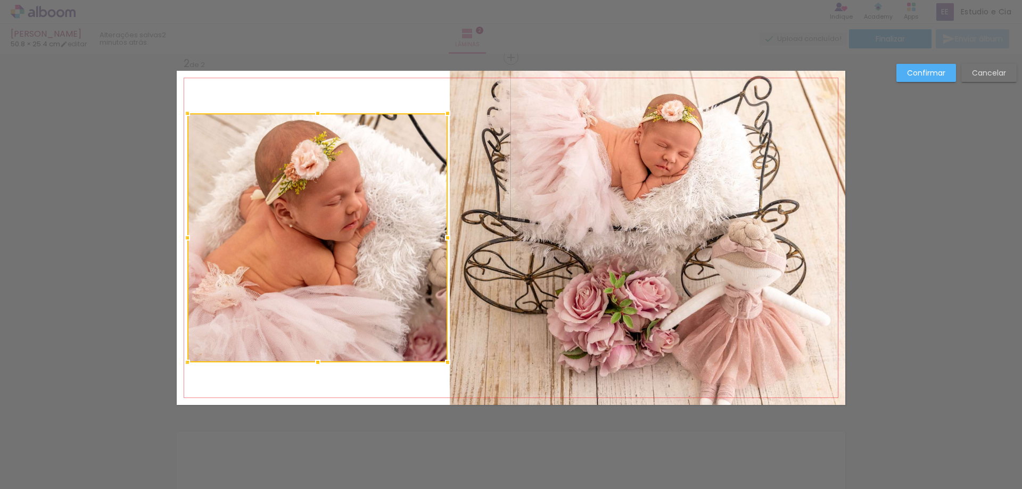
drag, startPoint x: 198, startPoint y: 239, endPoint x: 186, endPoint y: 238, distance: 12.3
click at [186, 238] on div at bounding box center [187, 237] width 21 height 21
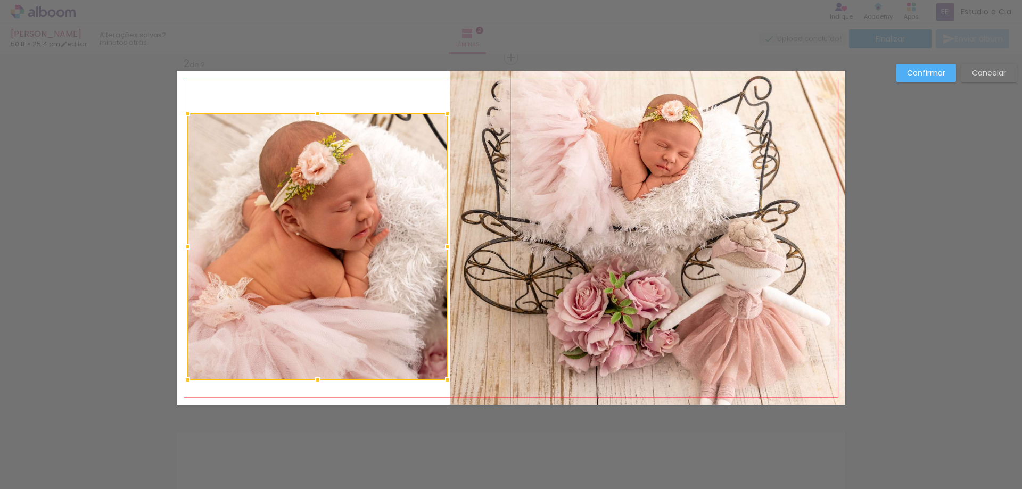
drag, startPoint x: 313, startPoint y: 360, endPoint x: 313, endPoint y: 378, distance: 17.6
click at [313, 378] on div at bounding box center [317, 379] width 21 height 21
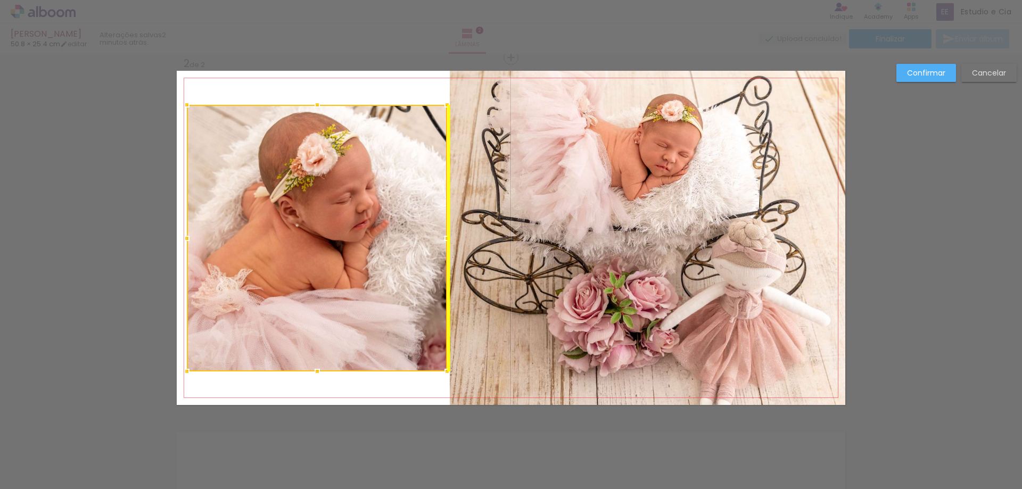
drag, startPoint x: 333, startPoint y: 296, endPoint x: 330, endPoint y: 282, distance: 14.6
click at [330, 282] on div at bounding box center [317, 238] width 260 height 267
click at [332, 273] on div at bounding box center [317, 238] width 260 height 267
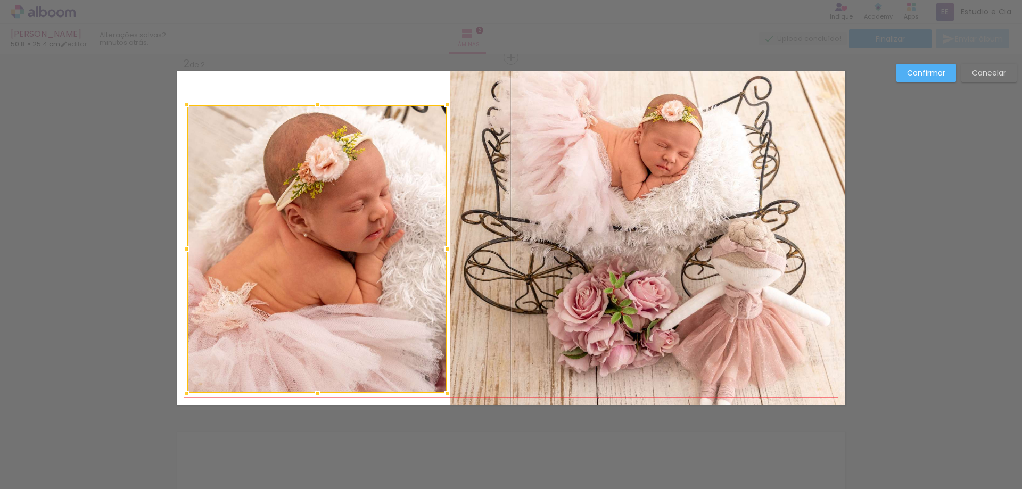
drag, startPoint x: 313, startPoint y: 369, endPoint x: 317, endPoint y: 397, distance: 27.5
click at [317, 397] on div at bounding box center [317, 393] width 21 height 21
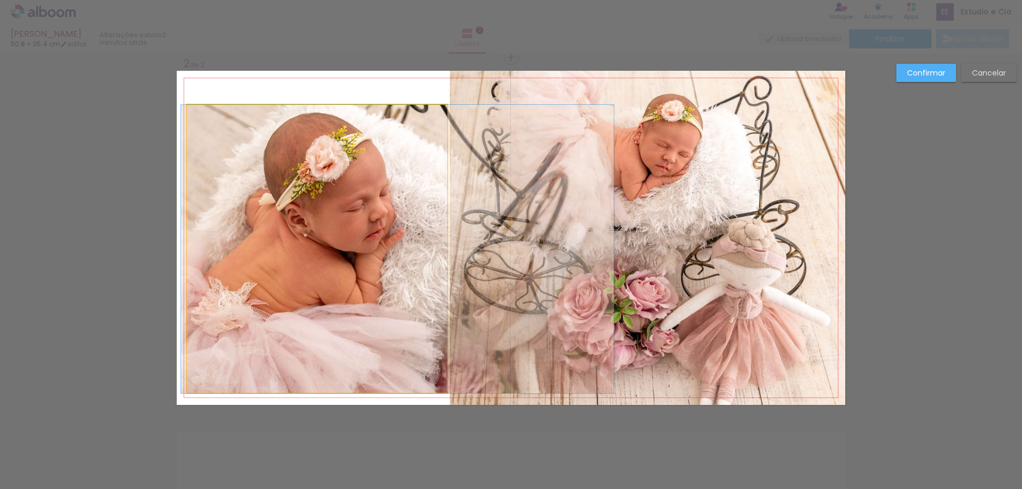
click at [315, 123] on quentale-photo at bounding box center [317, 249] width 260 height 288
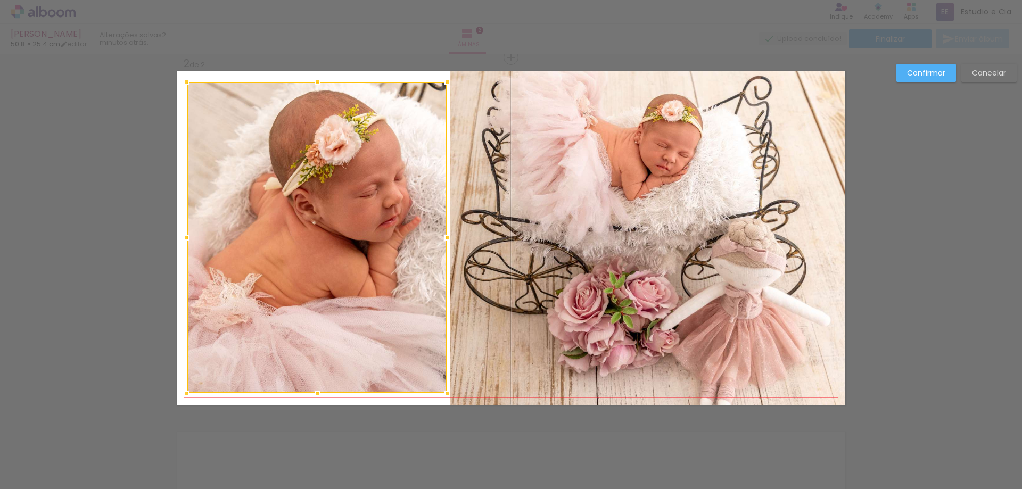
drag, startPoint x: 312, startPoint y: 105, endPoint x: 315, endPoint y: 82, distance: 23.0
click at [315, 82] on div at bounding box center [317, 81] width 21 height 21
click at [325, 211] on div at bounding box center [317, 237] width 260 height 311
click at [905, 72] on paper-button "Confirmar" at bounding box center [926, 73] width 60 height 18
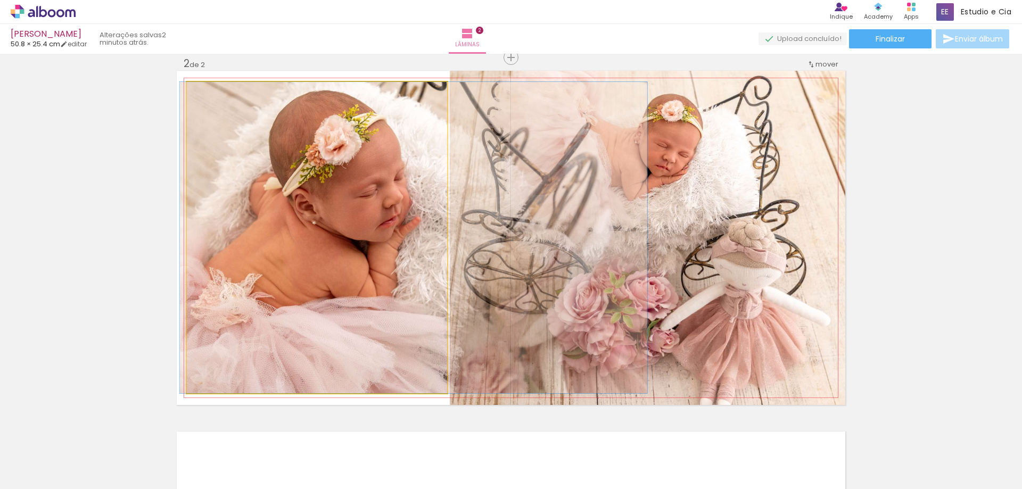
click at [355, 193] on quentale-photo at bounding box center [317, 237] width 260 height 311
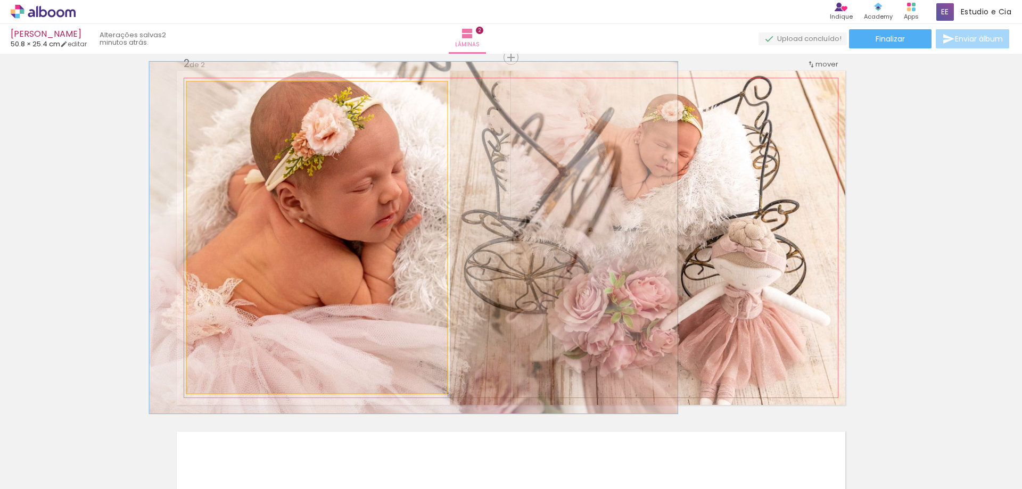
type paper-slider "113"
click at [214, 97] on div at bounding box center [216, 93] width 17 height 17
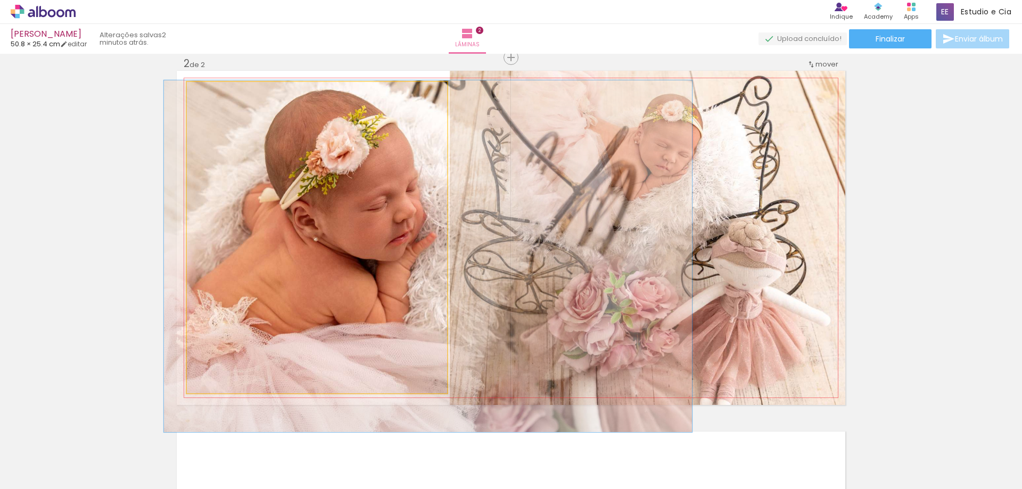
drag, startPoint x: 321, startPoint y: 205, endPoint x: 335, endPoint y: 224, distance: 23.5
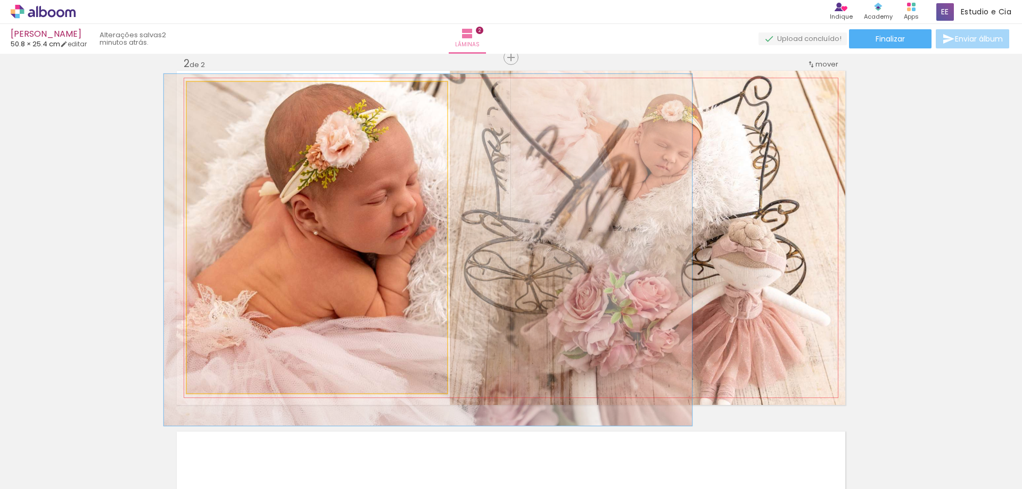
drag, startPoint x: 397, startPoint y: 221, endPoint x: 397, endPoint y: 215, distance: 6.4
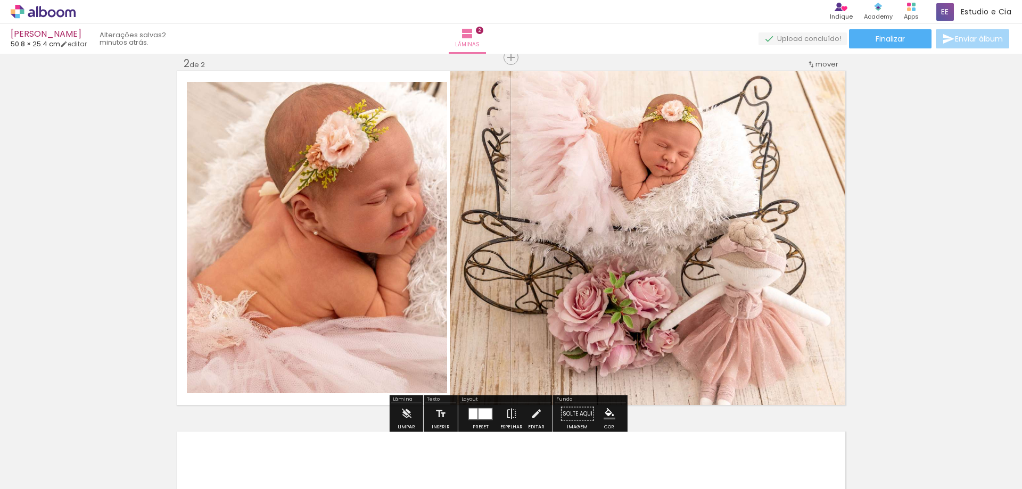
click at [87, 455] on iron-horizontal-list at bounding box center [76, 456] width 21 height 67
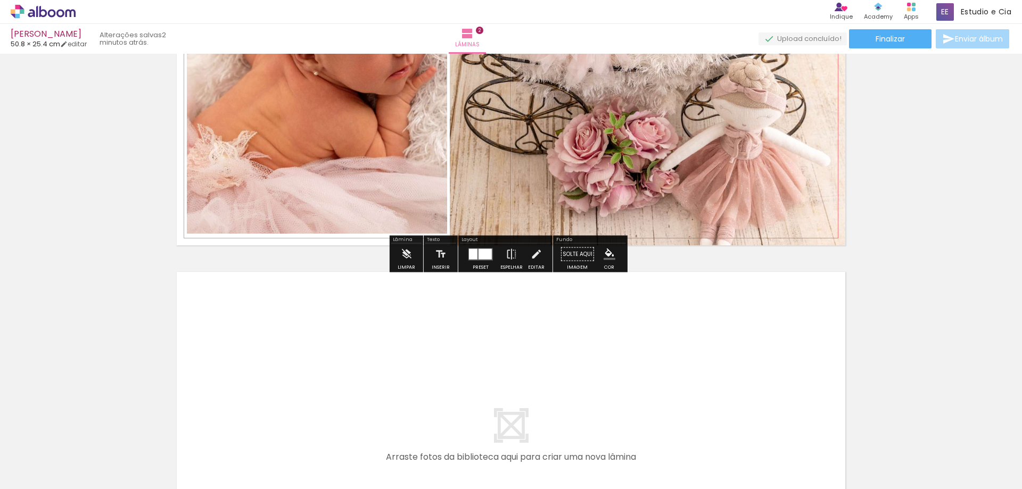
scroll to position [428, 0]
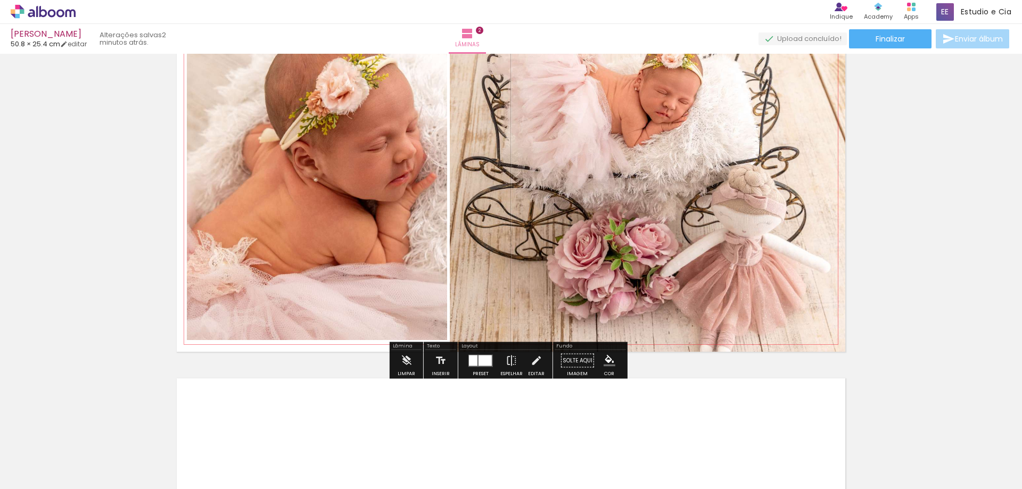
click at [320, 171] on quentale-photo at bounding box center [317, 184] width 260 height 311
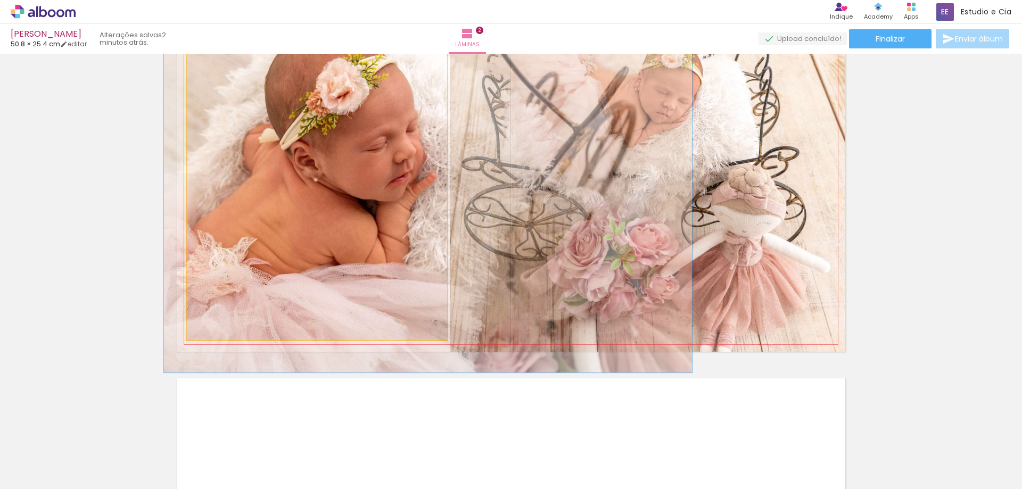
click at [320, 171] on quentale-photo at bounding box center [317, 184] width 260 height 311
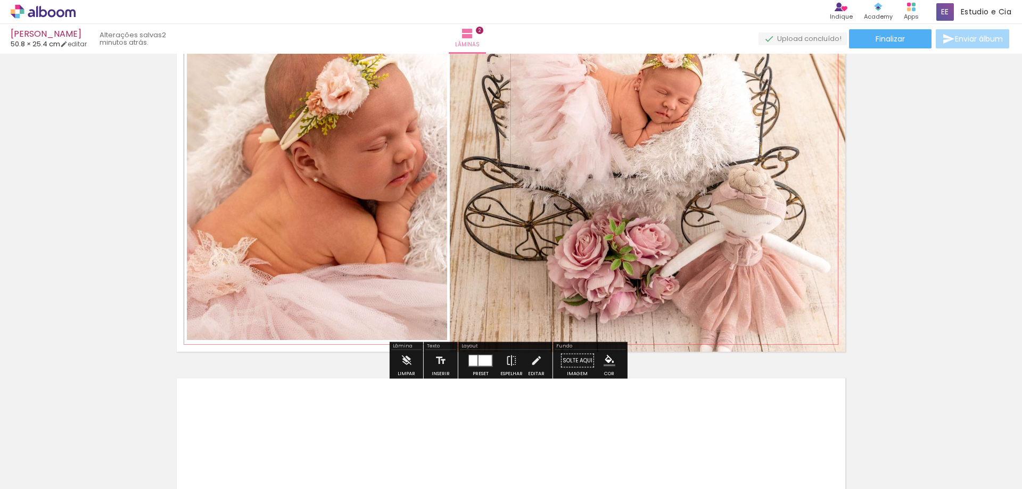
scroll to position [375, 0]
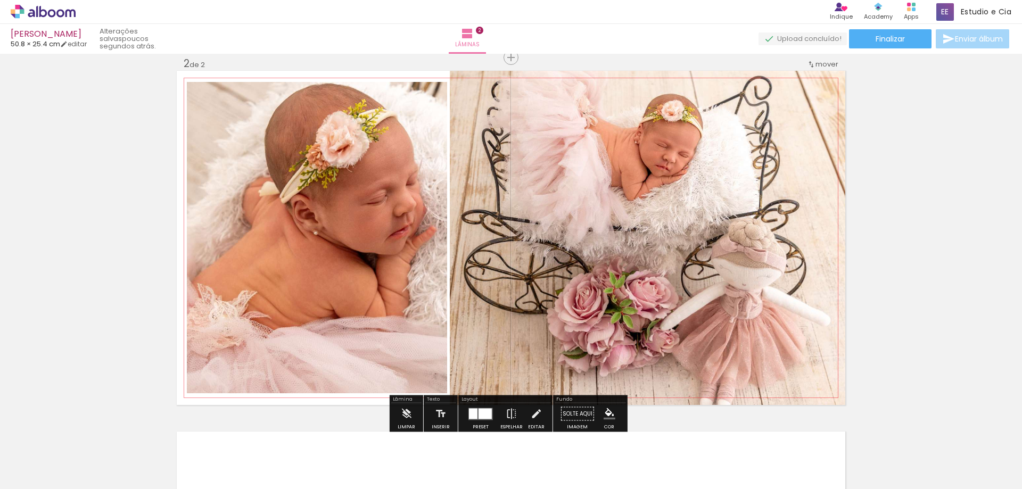
drag, startPoint x: 329, startPoint y: 171, endPoint x: 481, endPoint y: 465, distance: 330.2
click at [87, 465] on iron-horizontal-list at bounding box center [76, 456] width 21 height 67
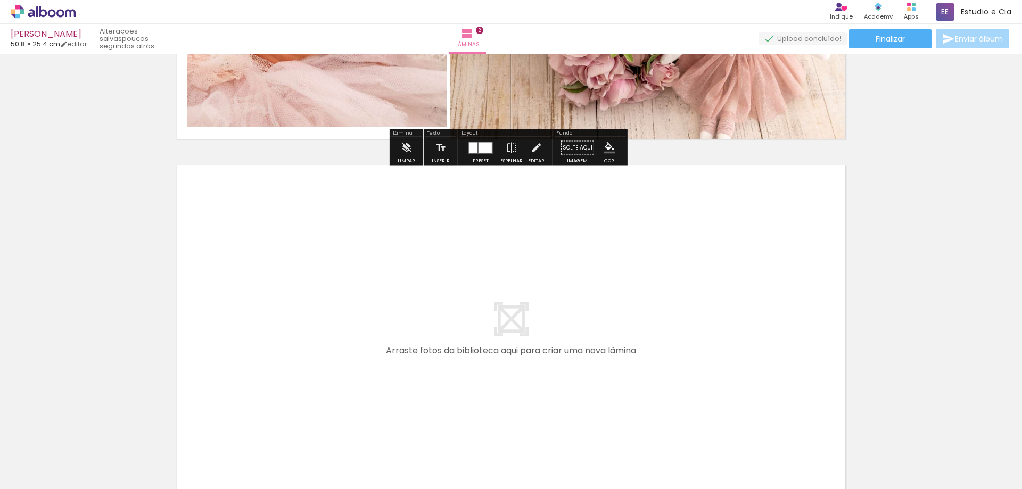
scroll to position [694, 0]
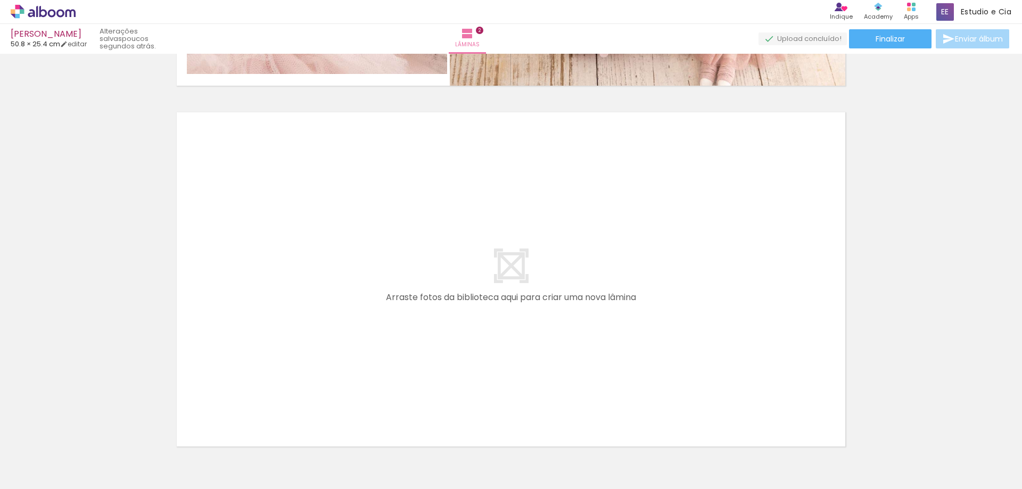
click at [40, 470] on span "Adicionar Fotos" at bounding box center [38, 475] width 32 height 12
click at [0, 0] on input "file" at bounding box center [0, 0] width 0 height 0
drag, startPoint x: 414, startPoint y: 459, endPoint x: 466, endPoint y: 302, distance: 166.0
click at [466, 302] on quentale-workspace at bounding box center [511, 244] width 1022 height 489
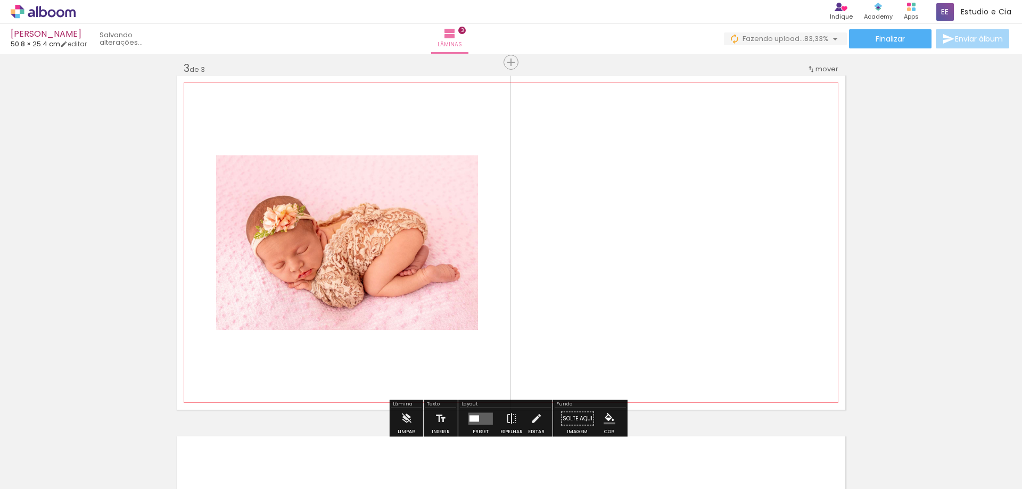
scroll to position [736, 0]
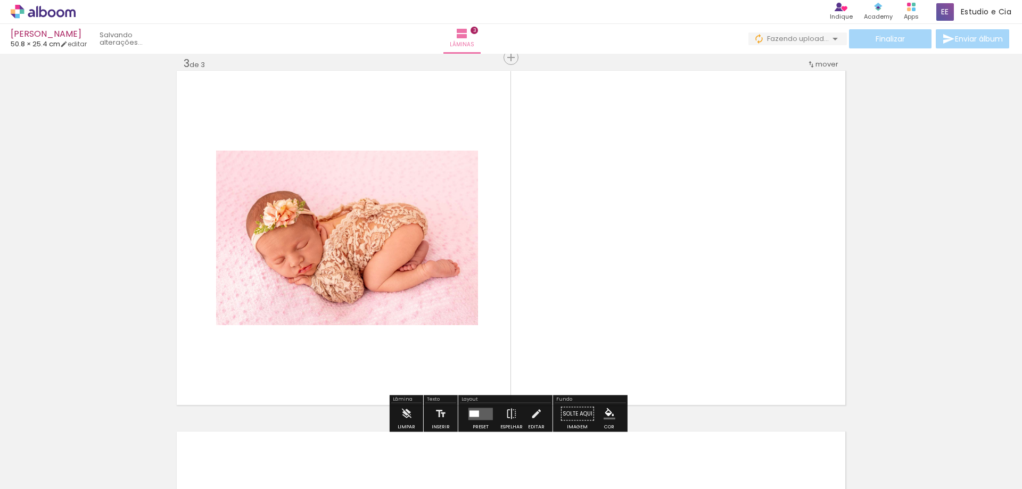
click at [482, 414] on quentale-layouter at bounding box center [480, 414] width 24 height 12
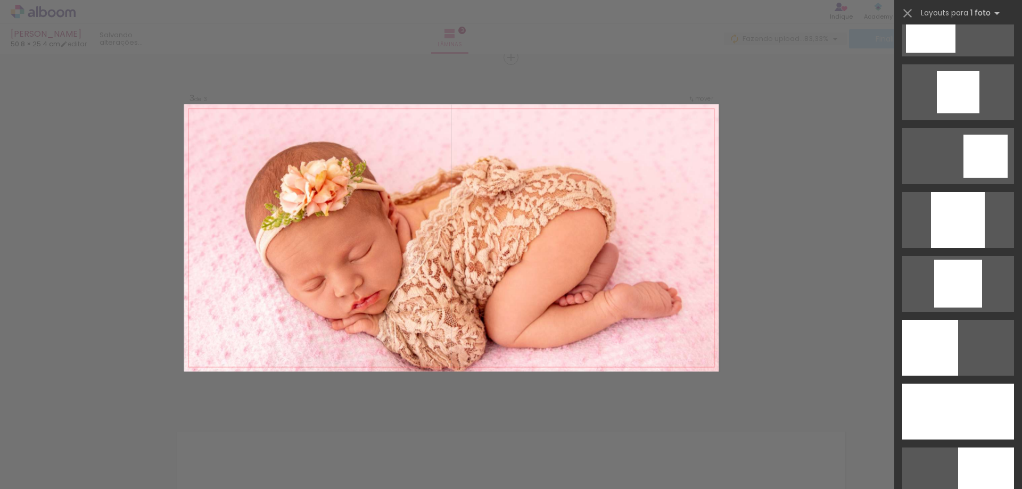
scroll to position [852, 0]
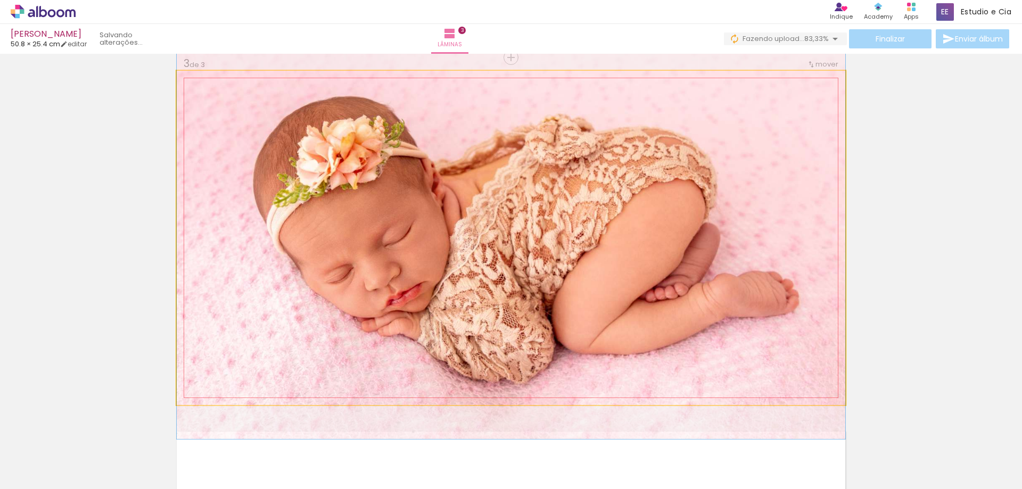
drag, startPoint x: 611, startPoint y: 241, endPoint x: 611, endPoint y: 220, distance: 21.3
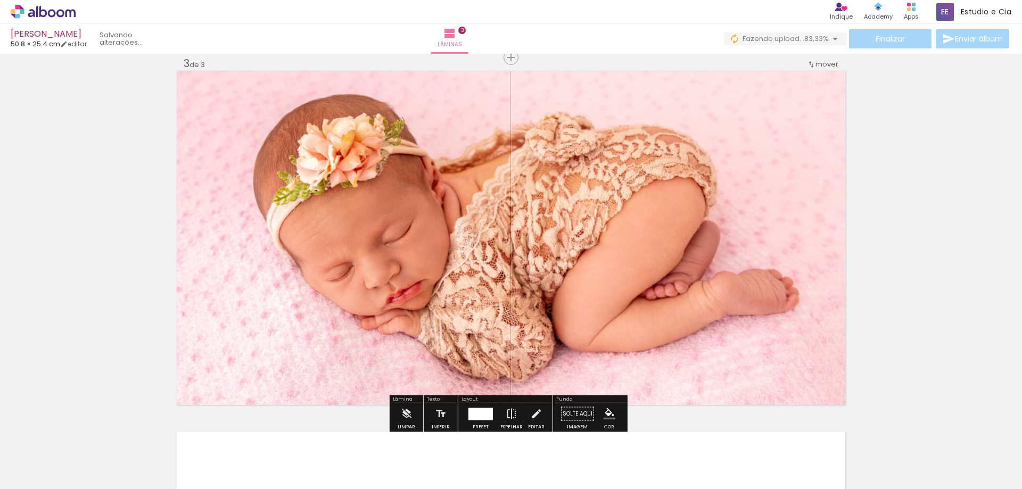
click at [37, 469] on span "Adicionar Fotos" at bounding box center [38, 475] width 32 height 12
click at [0, 0] on input "file" at bounding box center [0, 0] width 0 height 0
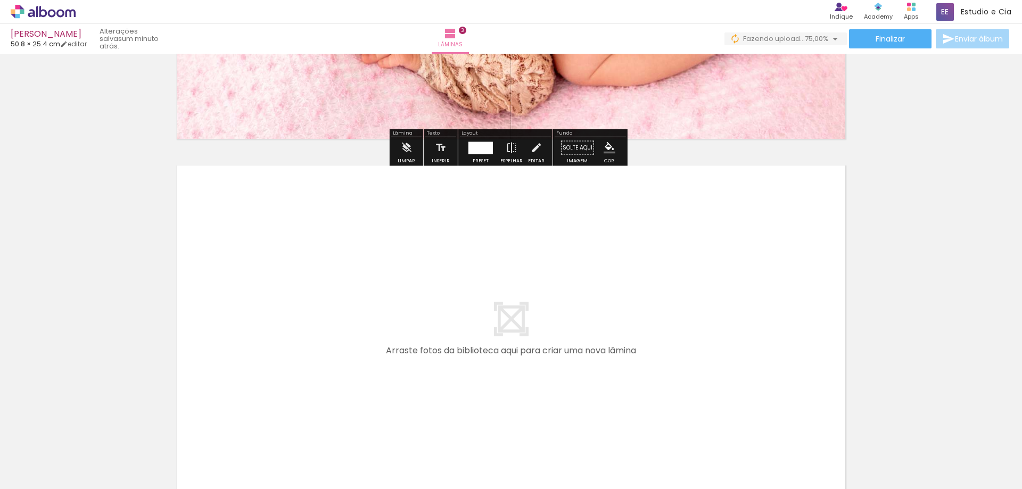
scroll to position [1108, 0]
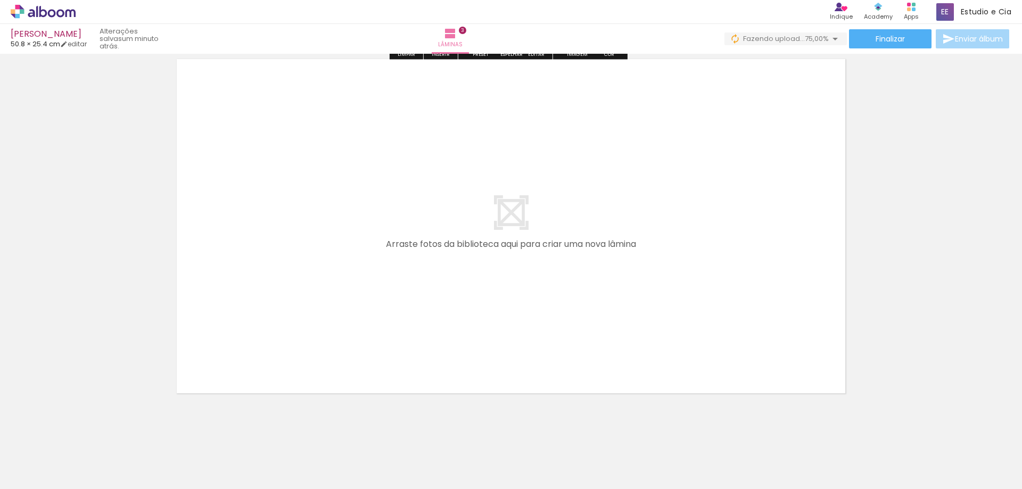
drag, startPoint x: 578, startPoint y: 440, endPoint x: 460, endPoint y: 463, distance: 119.8
click at [87, 463] on iron-horizontal-list at bounding box center [76, 456] width 21 height 67
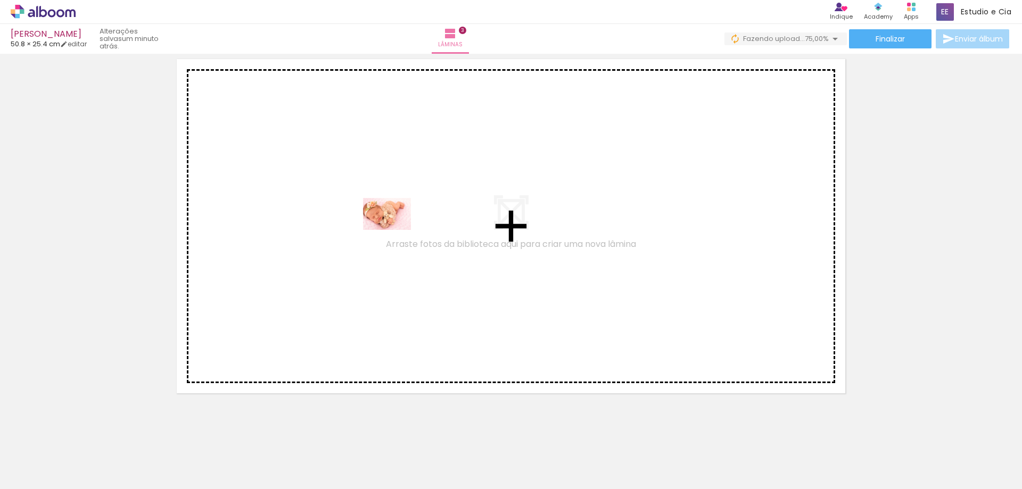
drag, startPoint x: 474, startPoint y: 461, endPoint x: 514, endPoint y: 445, distance: 43.7
click at [391, 229] on quentale-workspace at bounding box center [511, 244] width 1022 height 489
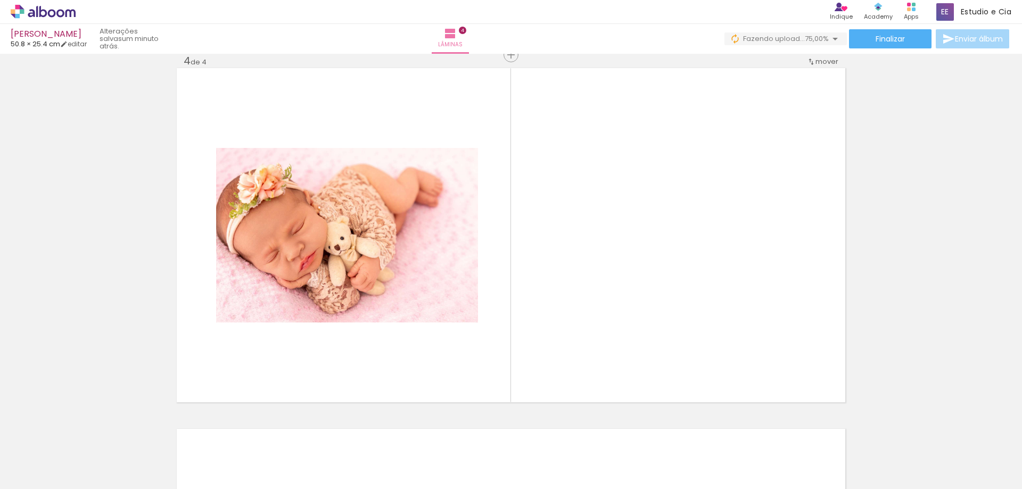
scroll to position [1096, 0]
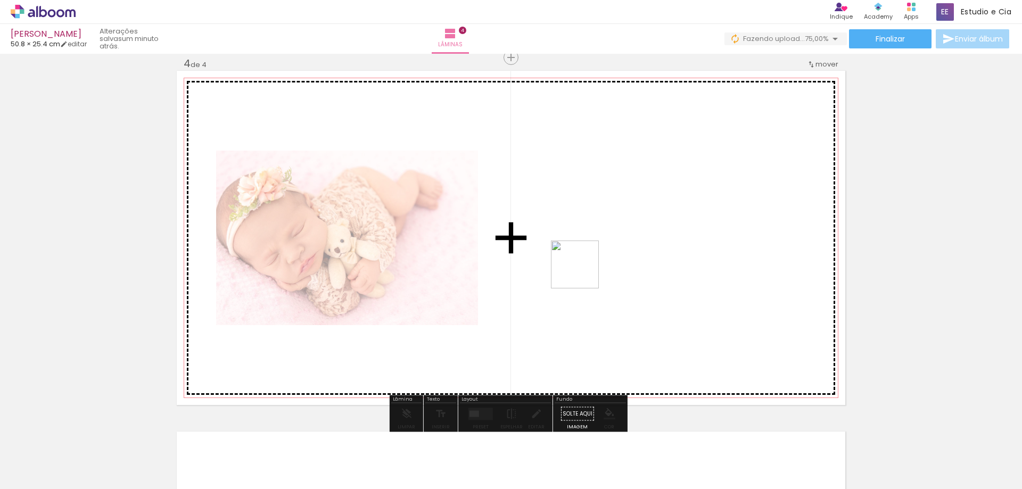
drag, startPoint x: 530, startPoint y: 471, endPoint x: 601, endPoint y: 257, distance: 225.0
click at [585, 268] on quentale-workspace at bounding box center [511, 244] width 1022 height 489
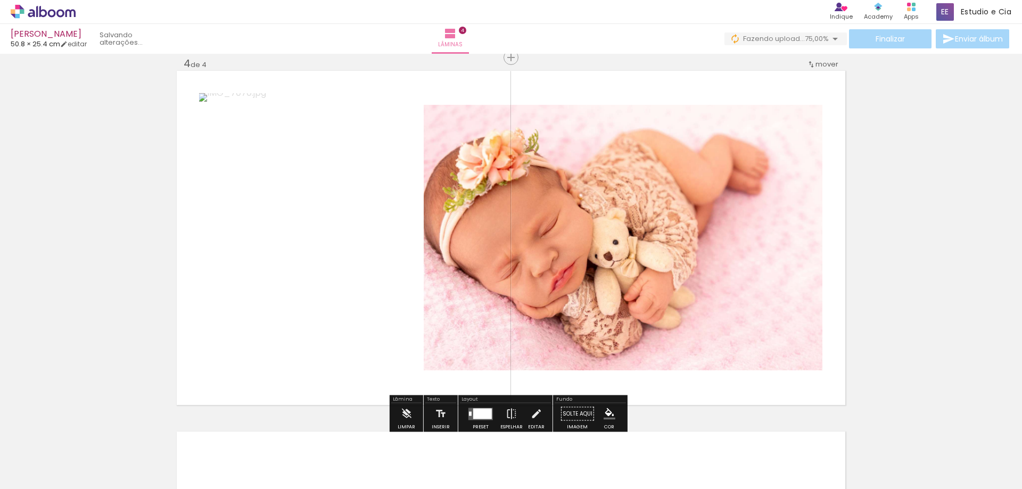
click at [484, 413] on div at bounding box center [482, 413] width 19 height 11
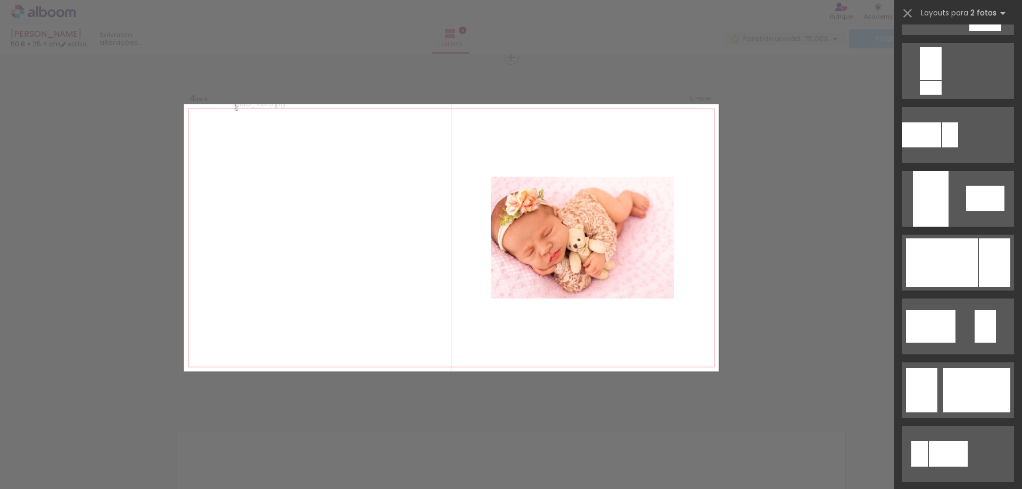
scroll to position [479, 0]
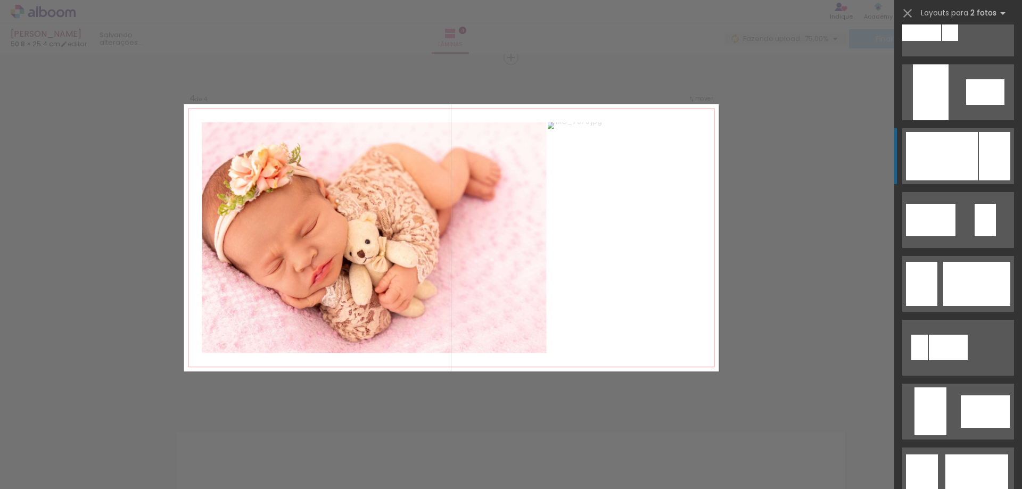
click at [970, 151] on div at bounding box center [942, 156] width 72 height 48
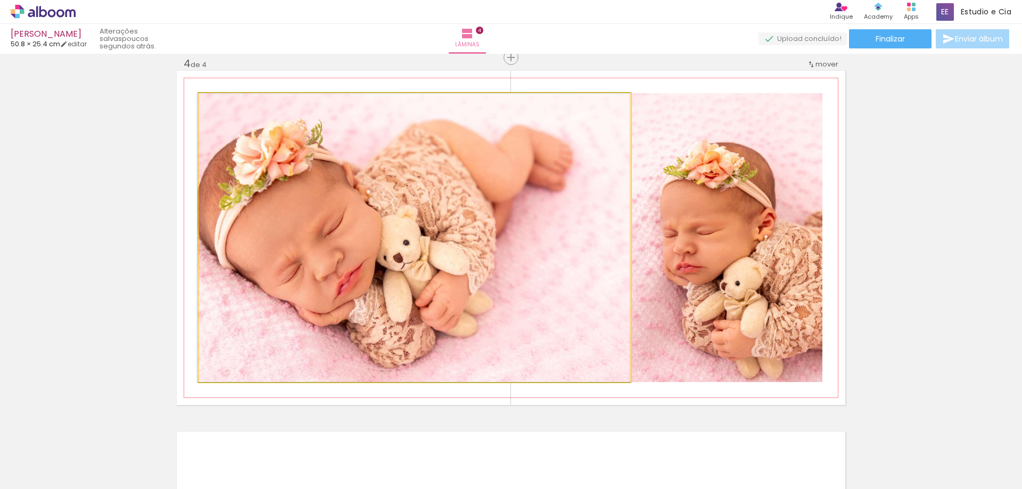
click at [597, 259] on quentale-photo at bounding box center [414, 237] width 431 height 289
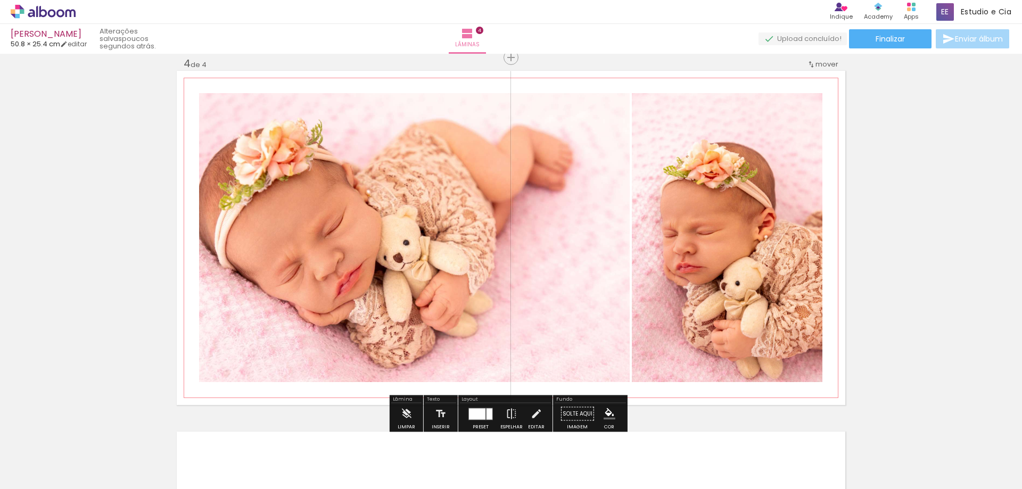
click at [583, 254] on quentale-photo at bounding box center [414, 237] width 431 height 289
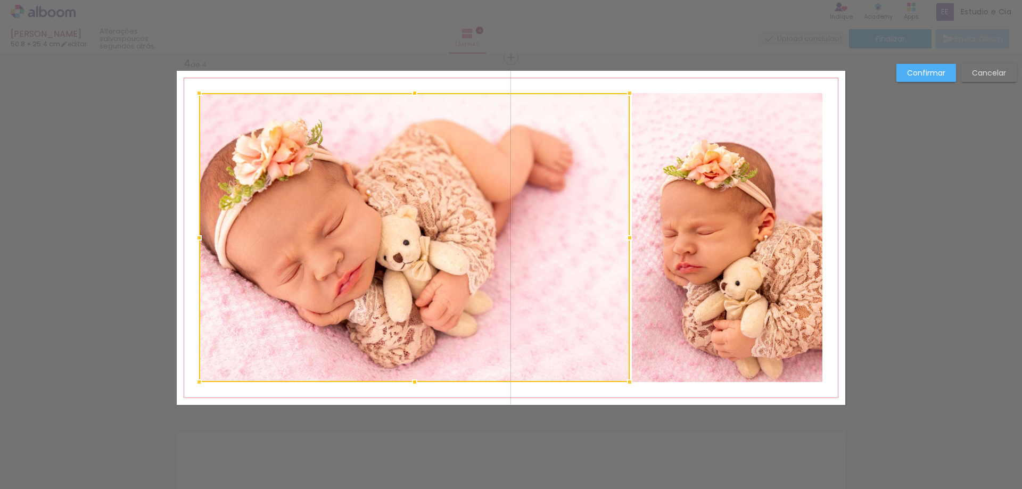
click at [583, 252] on div at bounding box center [414, 237] width 431 height 289
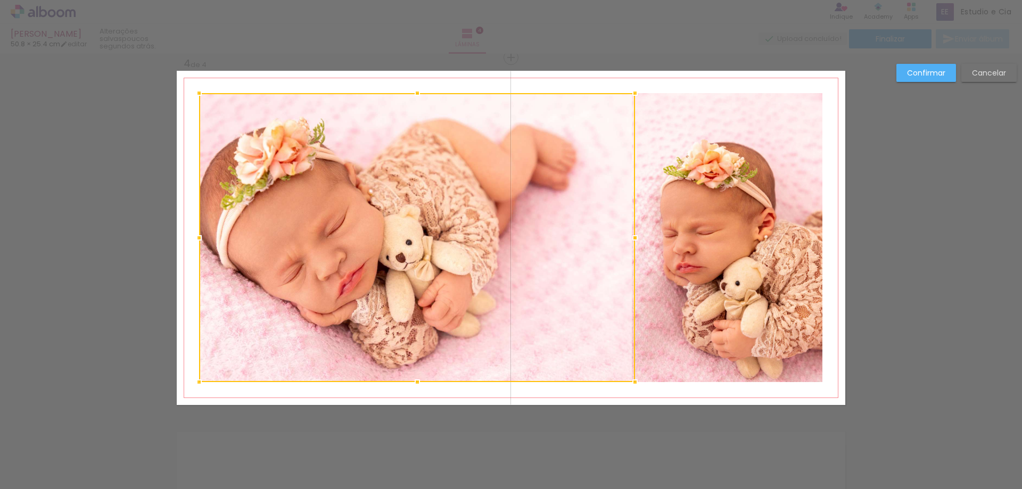
drag, startPoint x: 629, startPoint y: 238, endPoint x: 634, endPoint y: 237, distance: 6.0
click at [634, 237] on div at bounding box center [634, 237] width 21 height 21
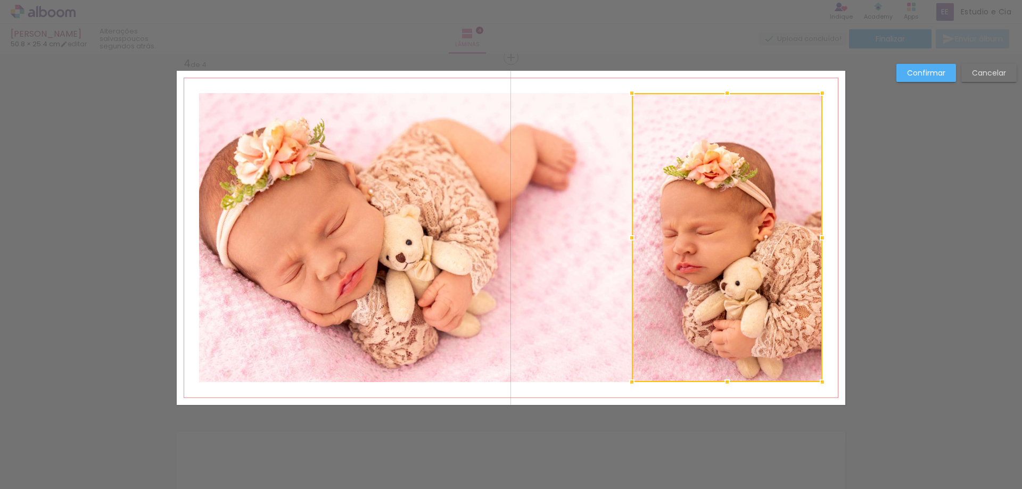
click at [0, 0] on slot "Cancelar" at bounding box center [0, 0] width 0 height 0
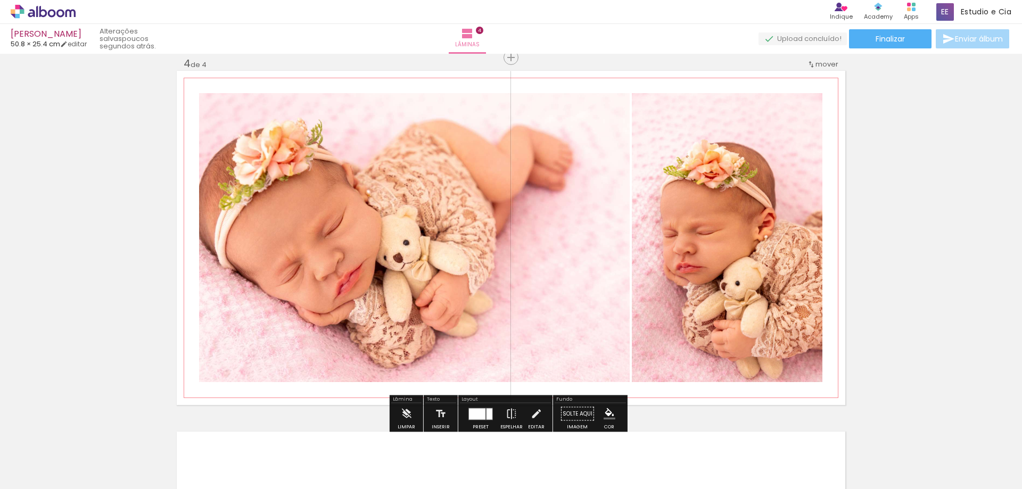
click at [411, 251] on quentale-photo at bounding box center [414, 237] width 431 height 289
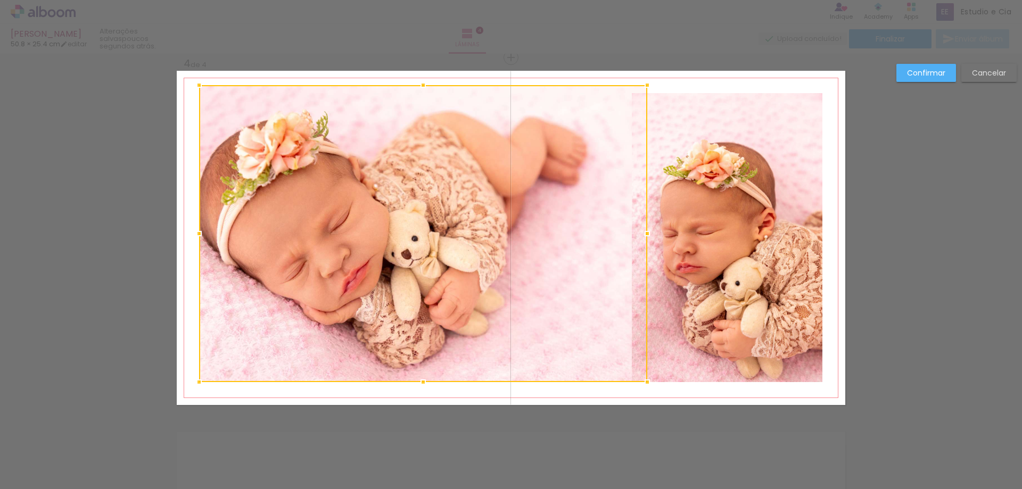
drag, startPoint x: 625, startPoint y: 95, endPoint x: 643, endPoint y: 87, distance: 19.3
click at [643, 87] on div at bounding box center [647, 85] width 21 height 21
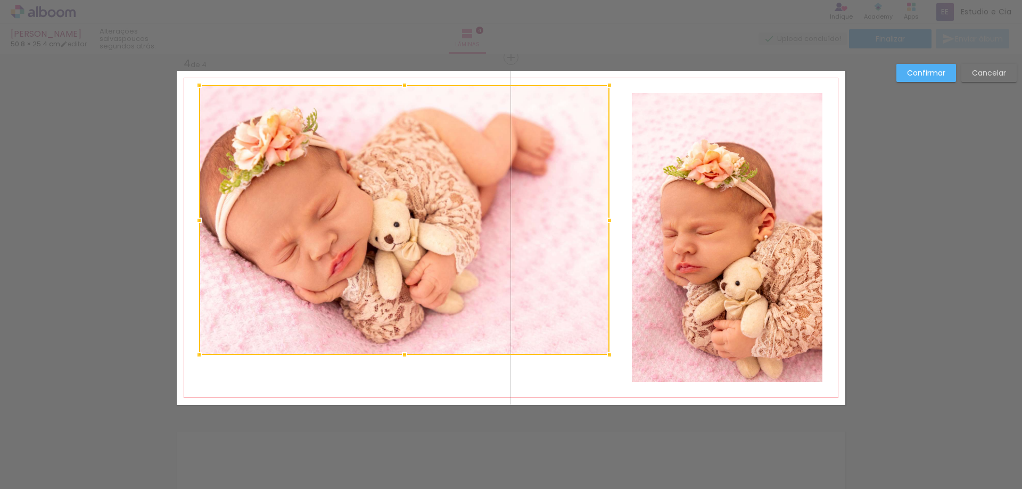
drag, startPoint x: 642, startPoint y: 383, endPoint x: 604, endPoint y: 356, distance: 46.5
click at [604, 356] on div at bounding box center [609, 354] width 21 height 21
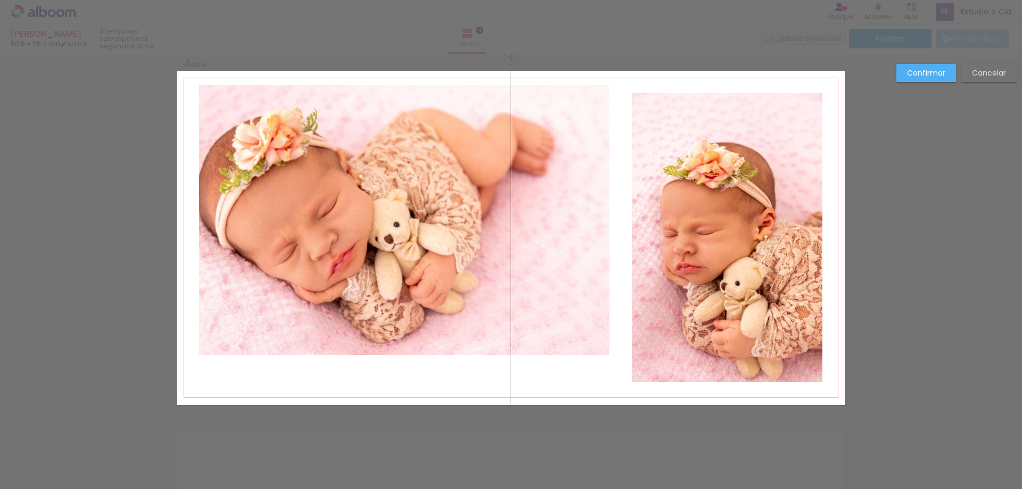
click at [596, 339] on quentale-photo at bounding box center [404, 220] width 410 height 270
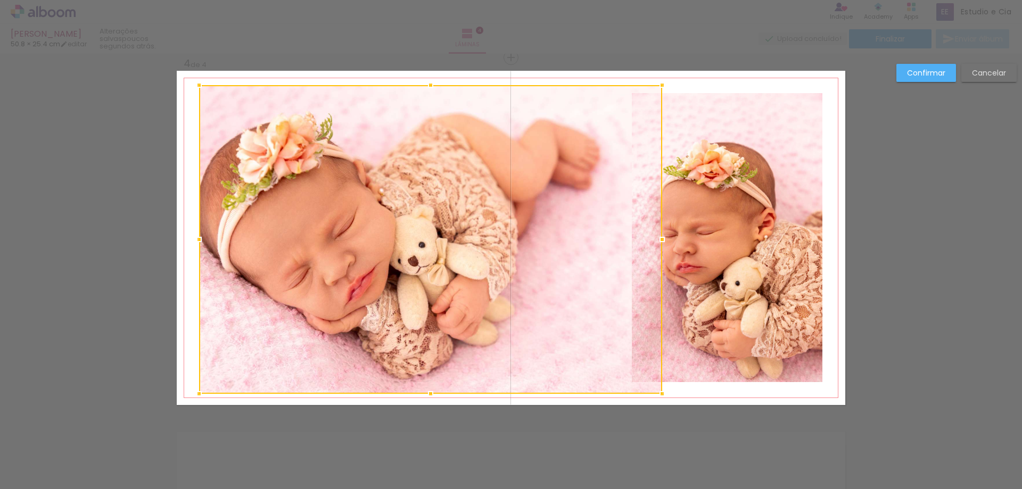
drag, startPoint x: 604, startPoint y: 354, endPoint x: 657, endPoint y: 393, distance: 65.5
click at [657, 393] on div at bounding box center [661, 393] width 21 height 21
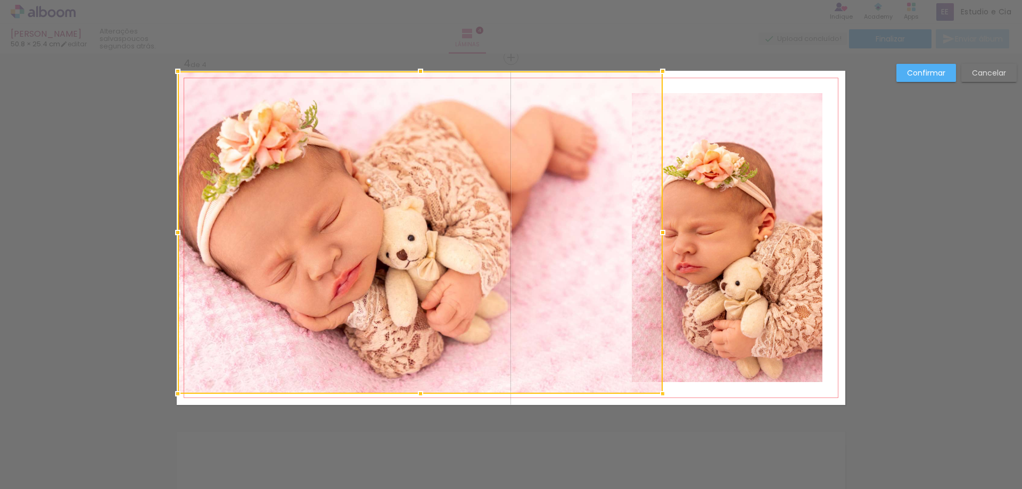
drag, startPoint x: 194, startPoint y: 85, endPoint x: 160, endPoint y: 55, distance: 45.3
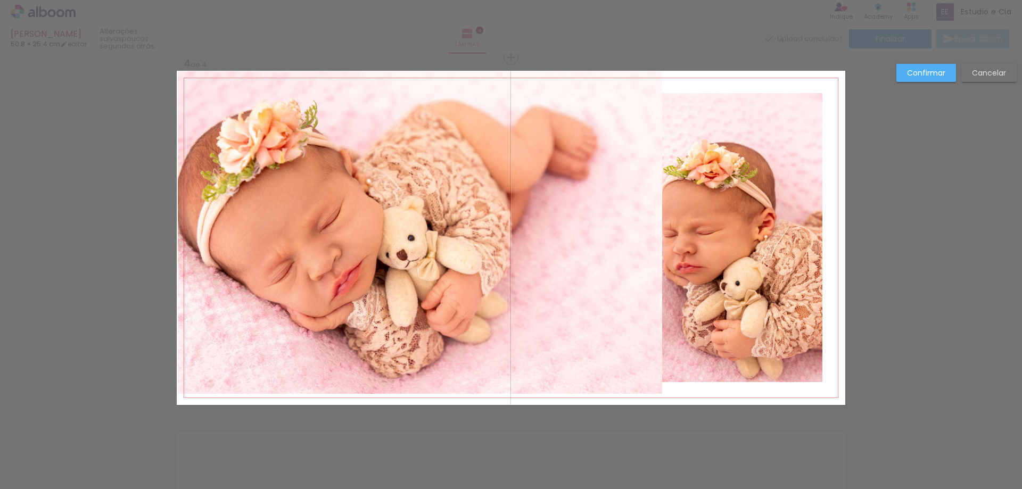
click at [596, 374] on quentale-photo at bounding box center [420, 232] width 485 height 323
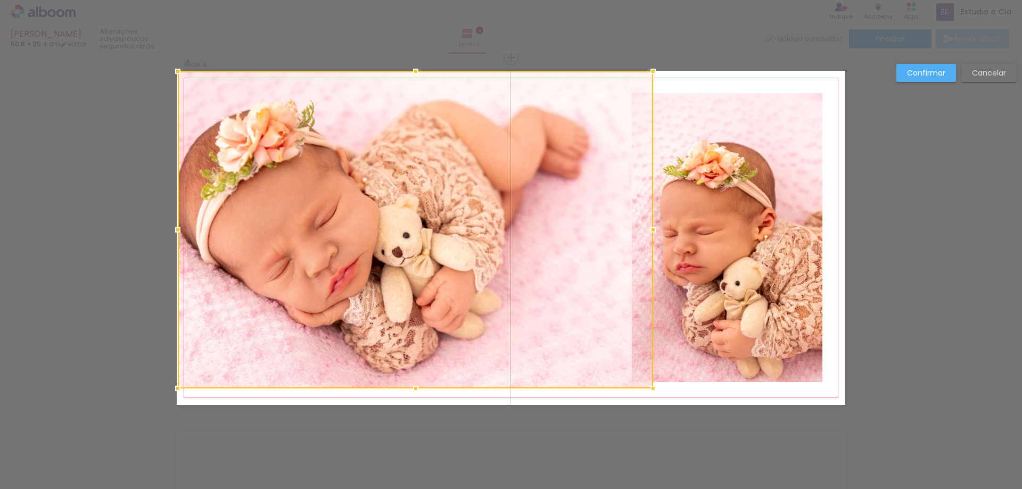
drag, startPoint x: 656, startPoint y: 394, endPoint x: 659, endPoint y: 418, distance: 23.6
click at [604, 367] on quentale-photo at bounding box center [415, 229] width 475 height 317
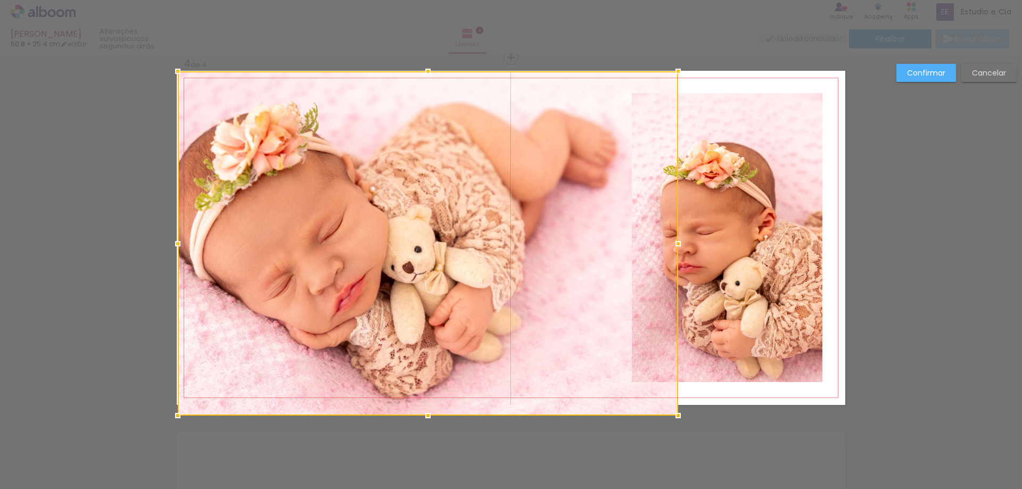
drag, startPoint x: 651, startPoint y: 391, endPoint x: 677, endPoint y: 407, distance: 30.0
click at [677, 407] on div at bounding box center [677, 415] width 21 height 21
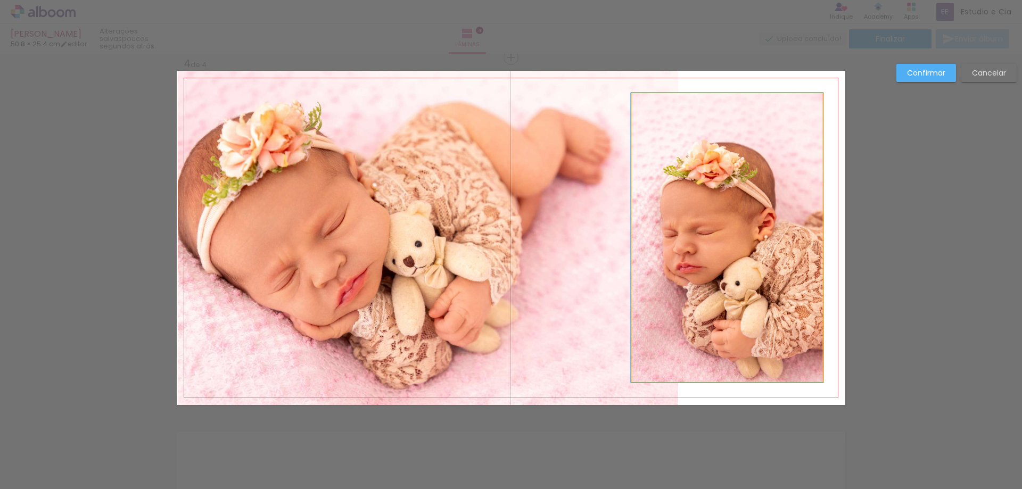
click at [754, 263] on quentale-photo at bounding box center [727, 237] width 191 height 289
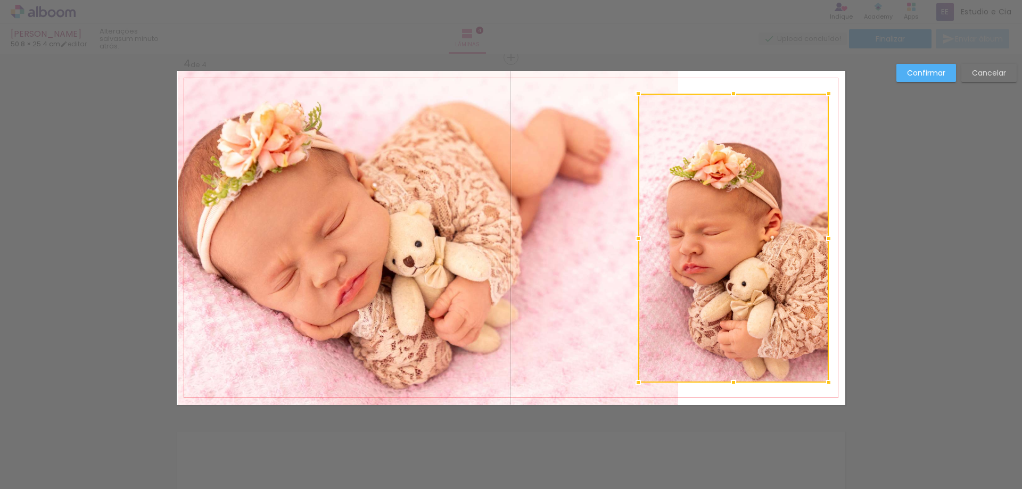
drag, startPoint x: 751, startPoint y: 237, endPoint x: 757, endPoint y: 234, distance: 7.4
click at [757, 234] on div at bounding box center [733, 238] width 191 height 289
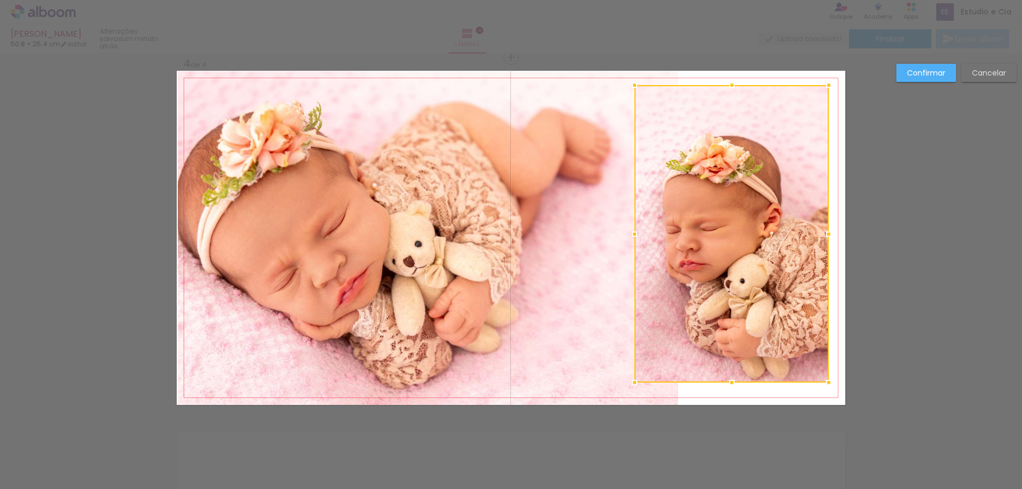
drag, startPoint x: 638, startPoint y: 95, endPoint x: 634, endPoint y: 91, distance: 5.7
click at [634, 91] on div at bounding box center [634, 85] width 21 height 21
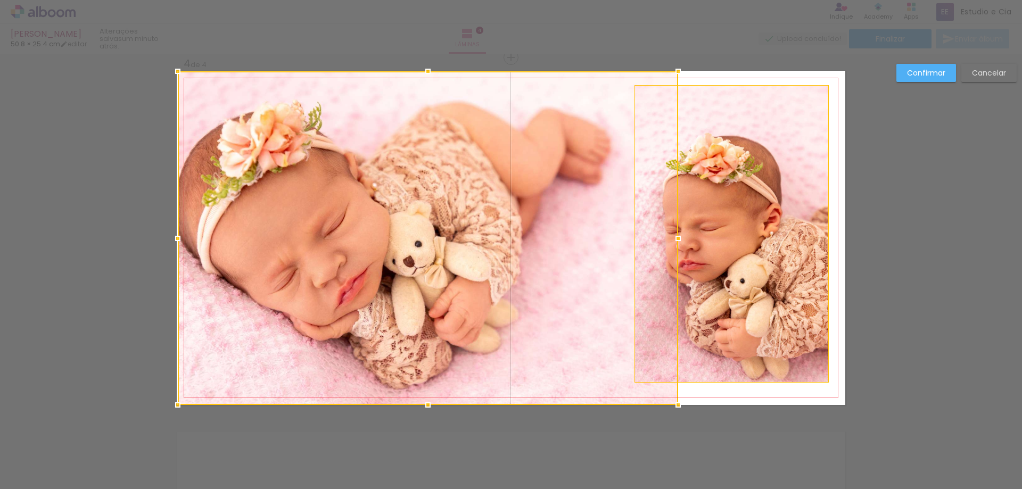
click at [638, 364] on div at bounding box center [428, 238] width 500 height 334
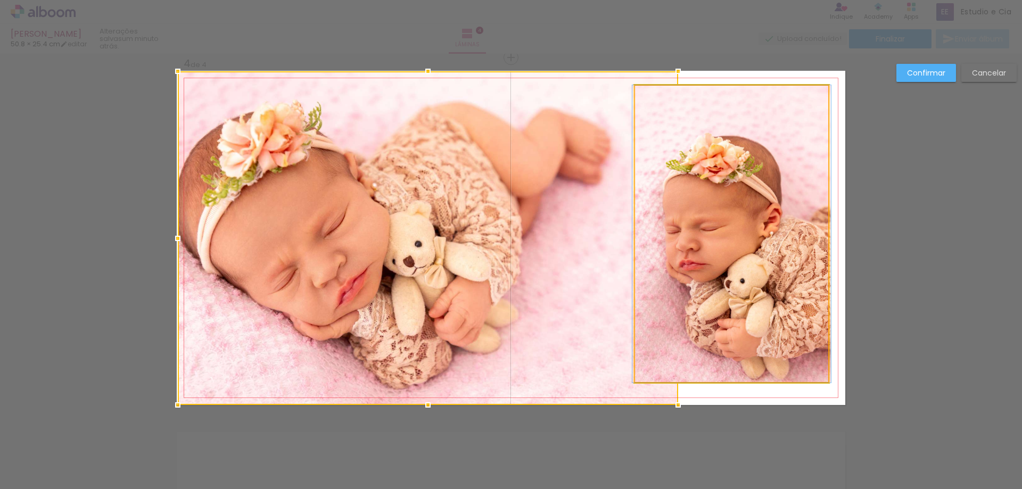
click at [723, 330] on quentale-photo at bounding box center [731, 234] width 194 height 298
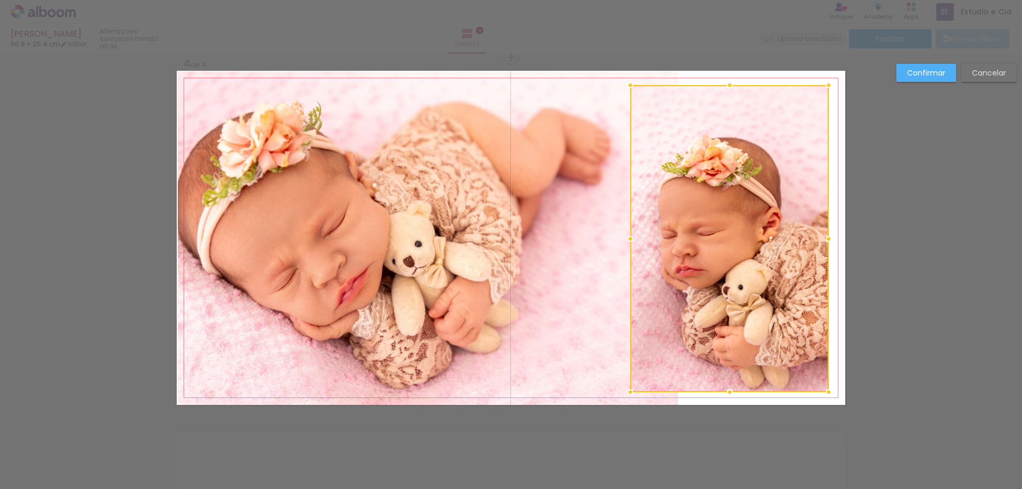
drag, startPoint x: 629, startPoint y: 384, endPoint x: 624, endPoint y: 394, distance: 10.5
click at [624, 394] on div at bounding box center [630, 392] width 21 height 21
click at [0, 0] on slot "Confirmar" at bounding box center [0, 0] width 0 height 0
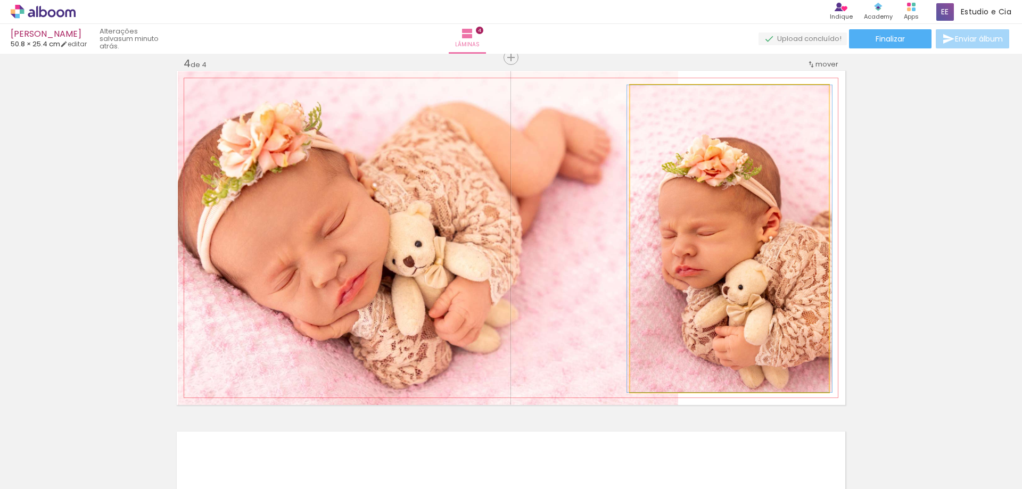
click at [733, 249] on quentale-photo at bounding box center [729, 238] width 199 height 307
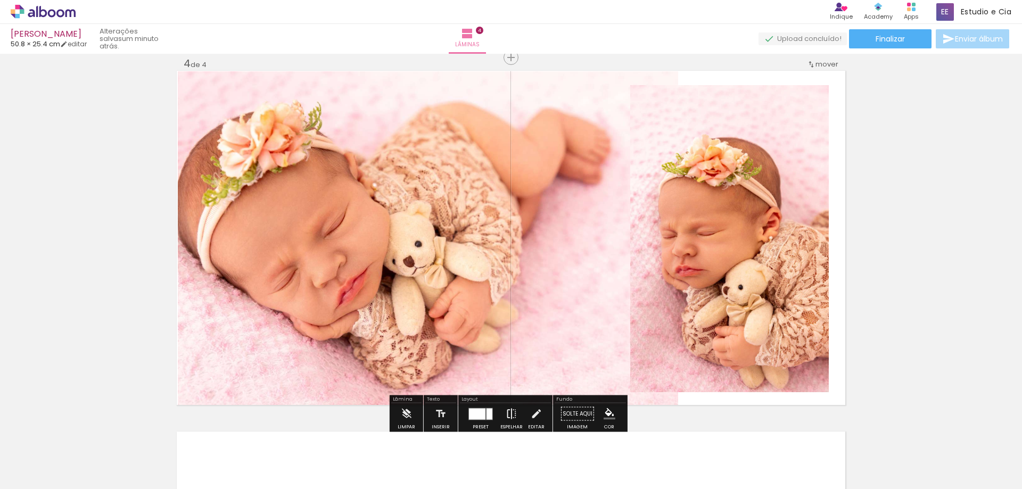
click at [509, 413] on iron-icon at bounding box center [512, 413] width 12 height 21
click at [604, 412] on iron-icon "color picker" at bounding box center [610, 414] width 12 height 12
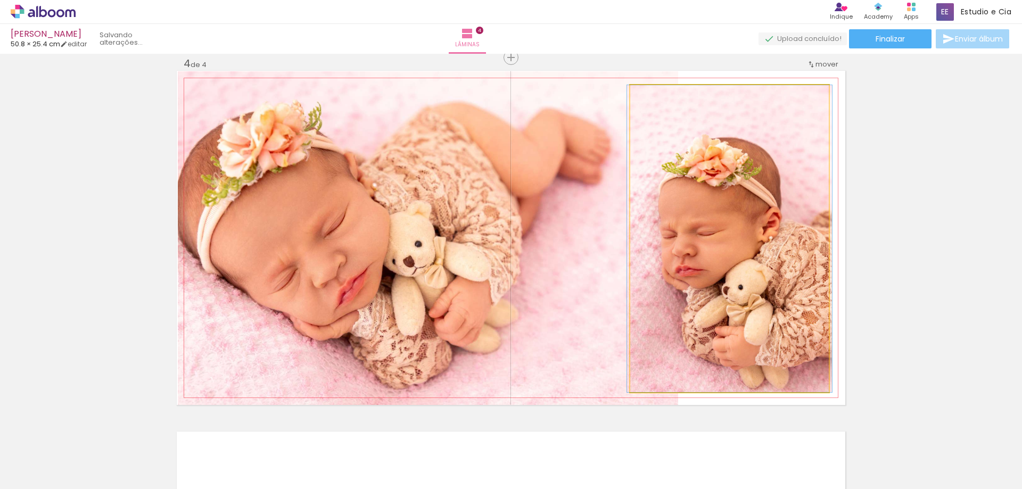
click at [737, 228] on quentale-photo at bounding box center [729, 238] width 199 height 307
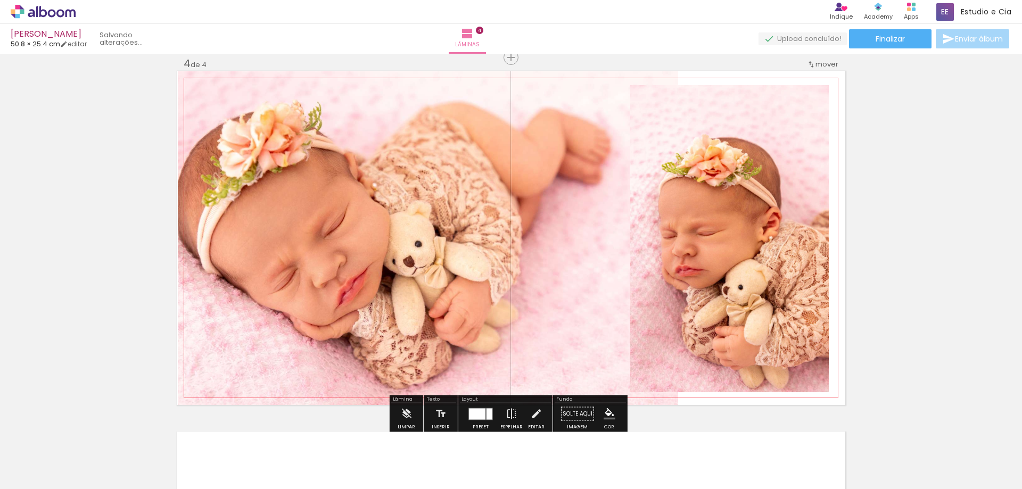
click at [738, 141] on paper-item at bounding box center [738, 143] width 19 height 7
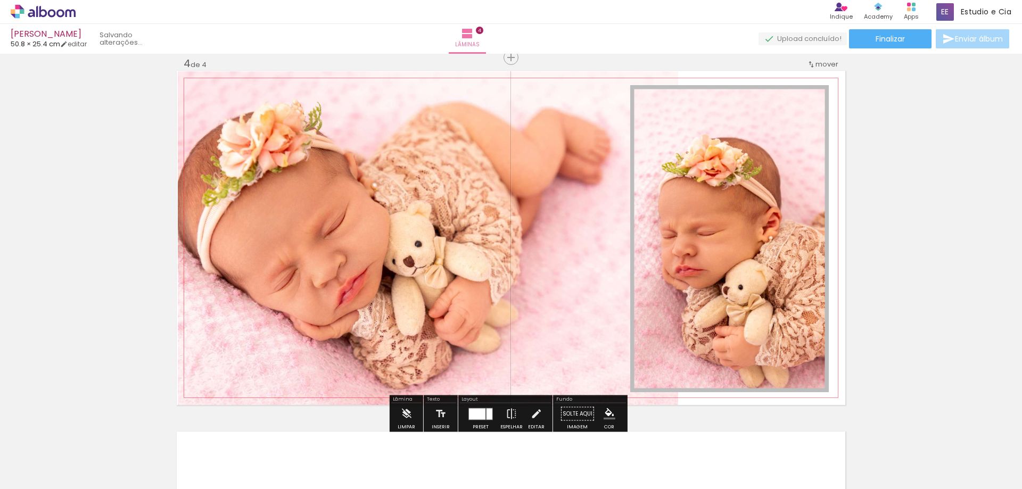
click at [736, 163] on iron-icon "color picker" at bounding box center [739, 164] width 13 height 10
click at [561, 70] on paper-item "#ffebee" at bounding box center [564, 72] width 11 height 11
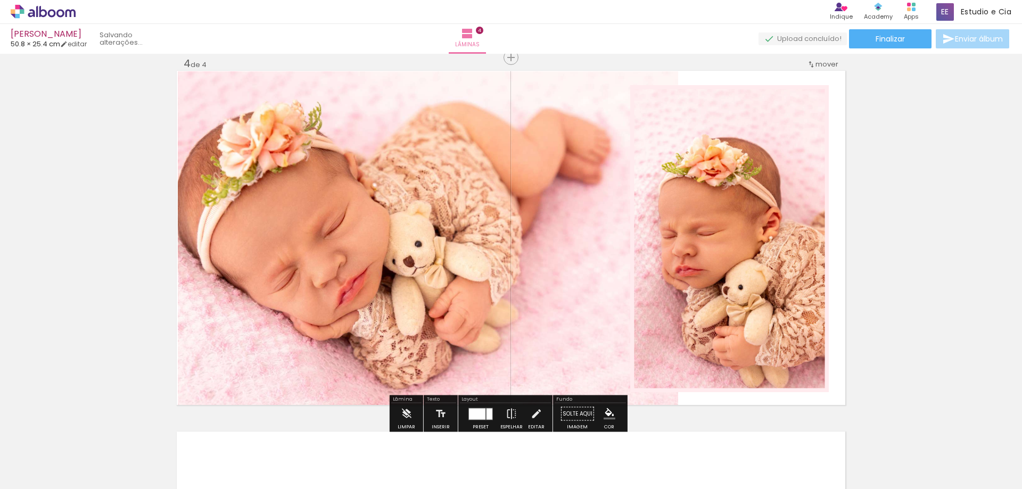
click at [737, 100] on div at bounding box center [738, 96] width 13 height 11
click at [737, 163] on iron-icon "color picker" at bounding box center [739, 164] width 13 height 10
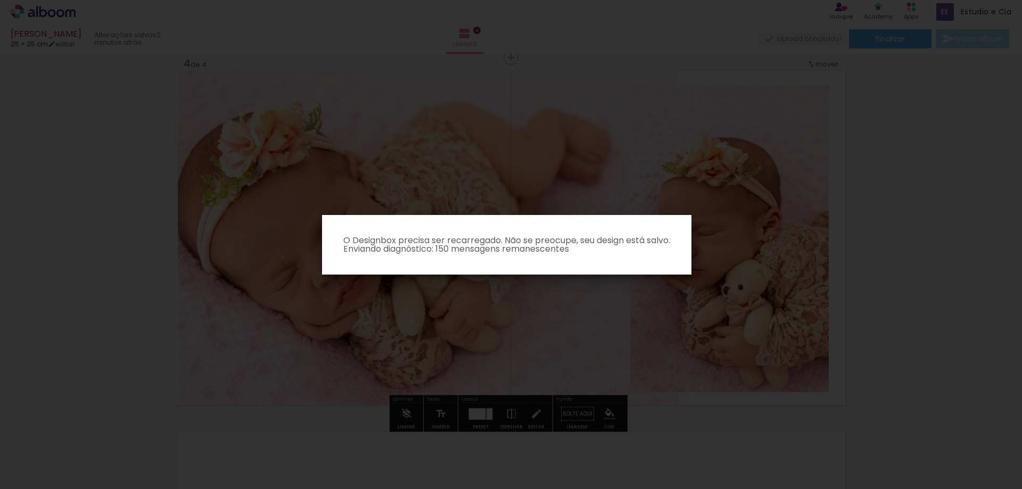
scroll to position [0, 0]
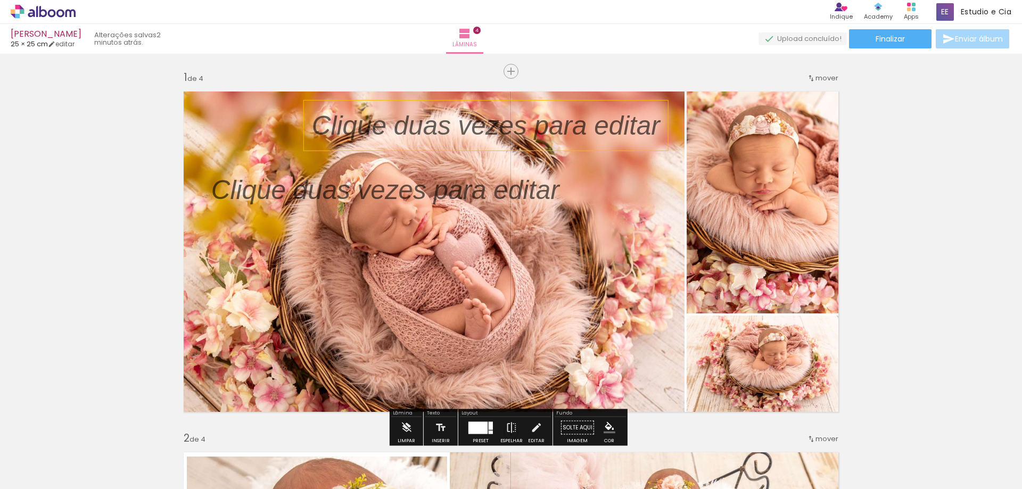
click at [460, 127] on p at bounding box center [494, 125] width 364 height 37
click at [460, 127] on quentale-selection at bounding box center [482, 126] width 364 height 50
type input "Sans Serif"
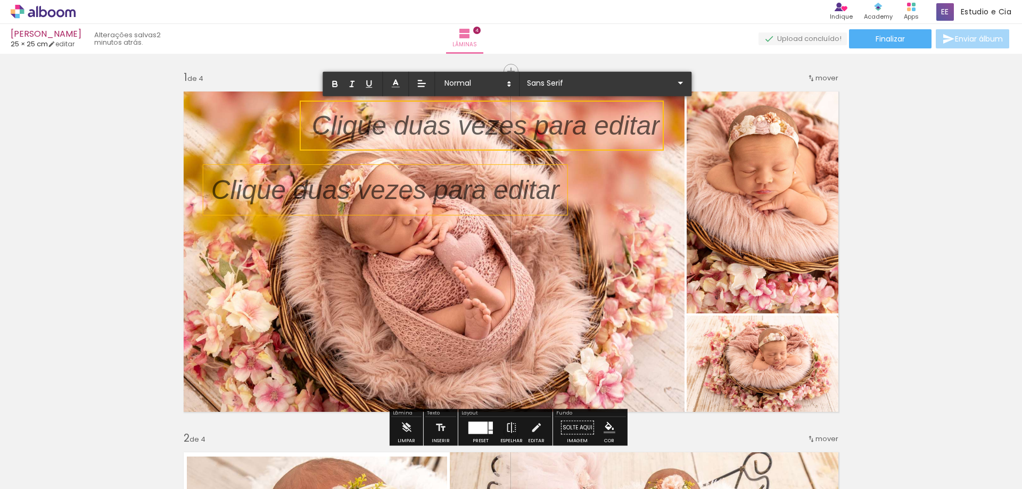
click at [470, 182] on p at bounding box center [393, 189] width 364 height 37
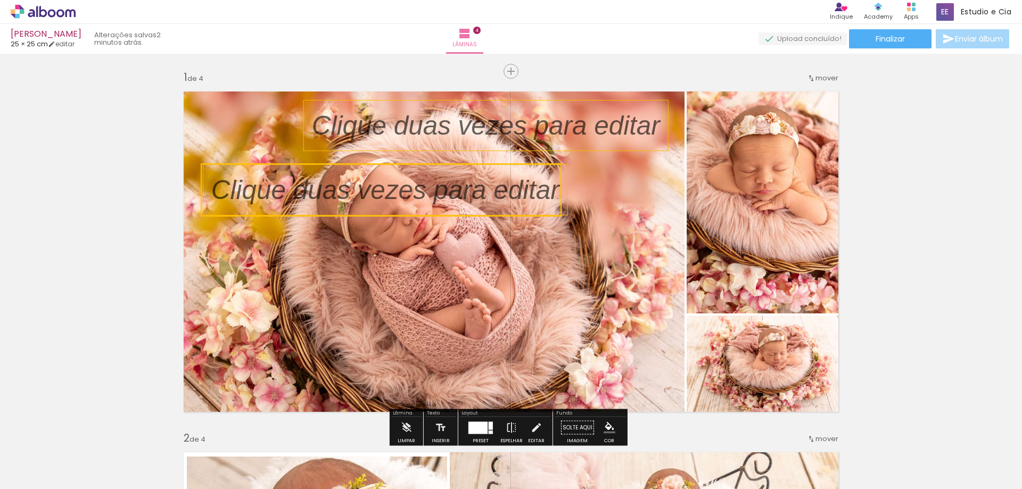
click at [467, 126] on p at bounding box center [494, 125] width 364 height 37
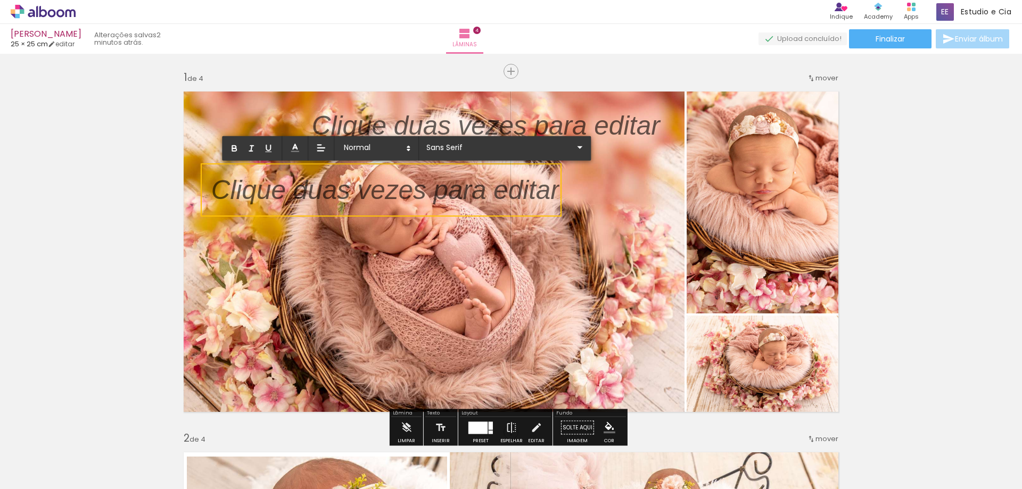
drag, startPoint x: 467, startPoint y: 125, endPoint x: 350, endPoint y: 84, distance: 124.7
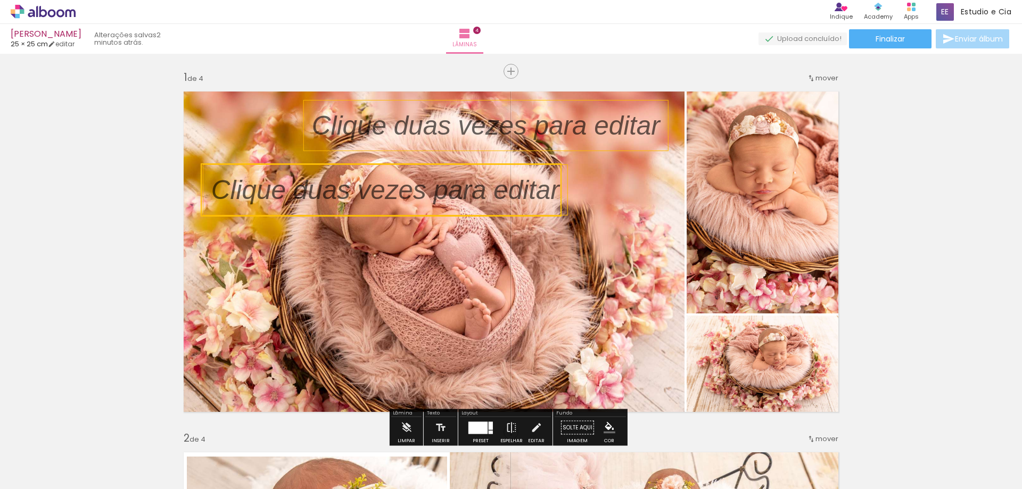
drag, startPoint x: 391, startPoint y: 128, endPoint x: 315, endPoint y: 126, distance: 75.6
click at [312, 127] on p at bounding box center [494, 125] width 364 height 37
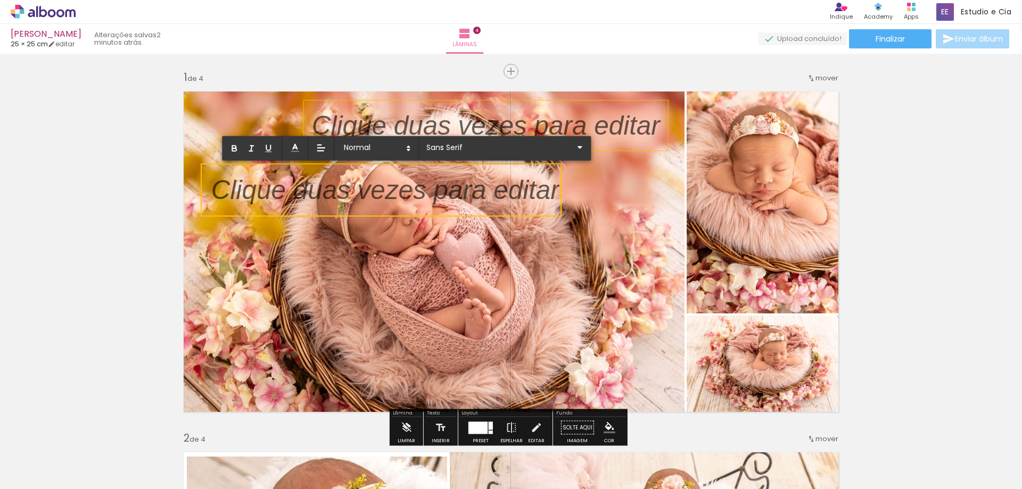
click at [343, 125] on p at bounding box center [494, 125] width 364 height 37
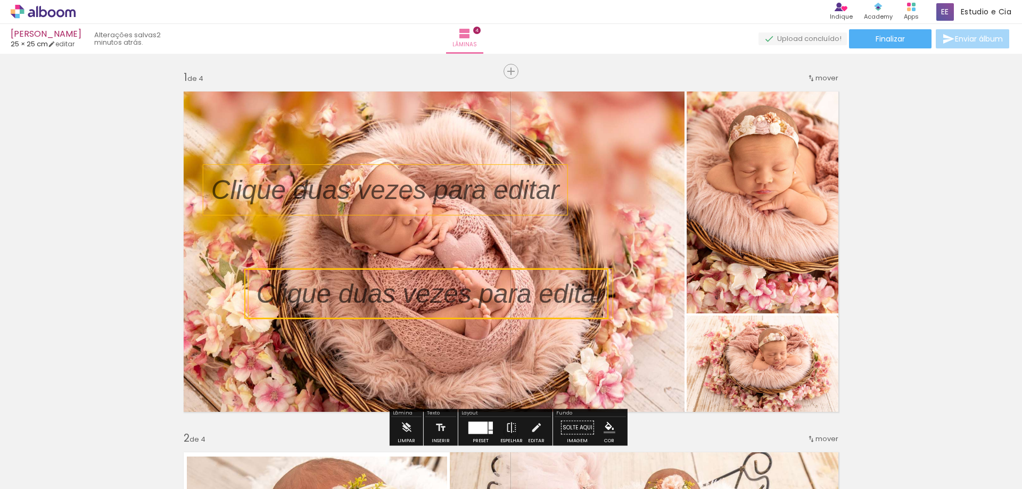
drag, startPoint x: 352, startPoint y: 127, endPoint x: 296, endPoint y: 295, distance: 177.1
click at [296, 295] on quentale-selection at bounding box center [426, 294] width 364 height 50
click at [313, 290] on quentale-selection at bounding box center [426, 294] width 364 height 50
click at [313, 290] on p at bounding box center [439, 293] width 364 height 37
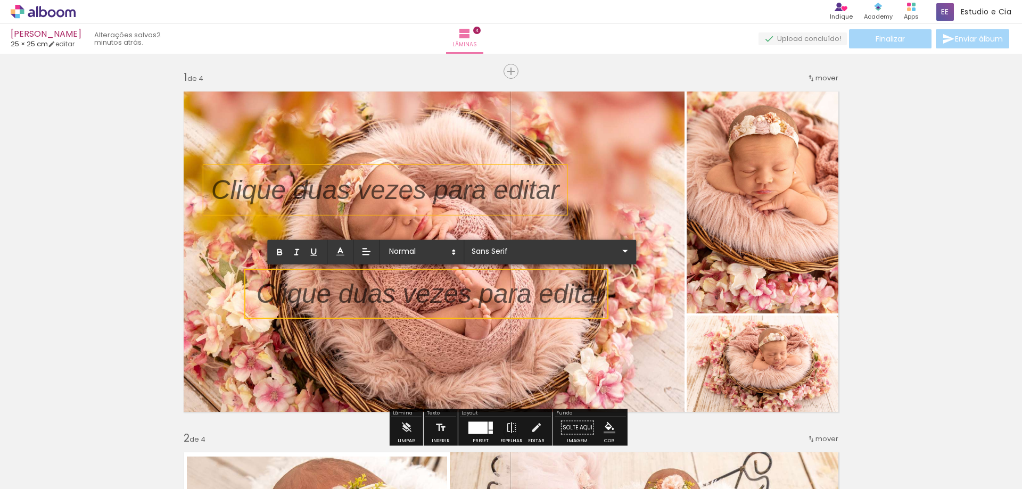
click at [364, 299] on p at bounding box center [431, 300] width 348 height 37
click at [360, 296] on p at bounding box center [431, 300] width 348 height 37
click at [360, 298] on p at bounding box center [431, 300] width 348 height 37
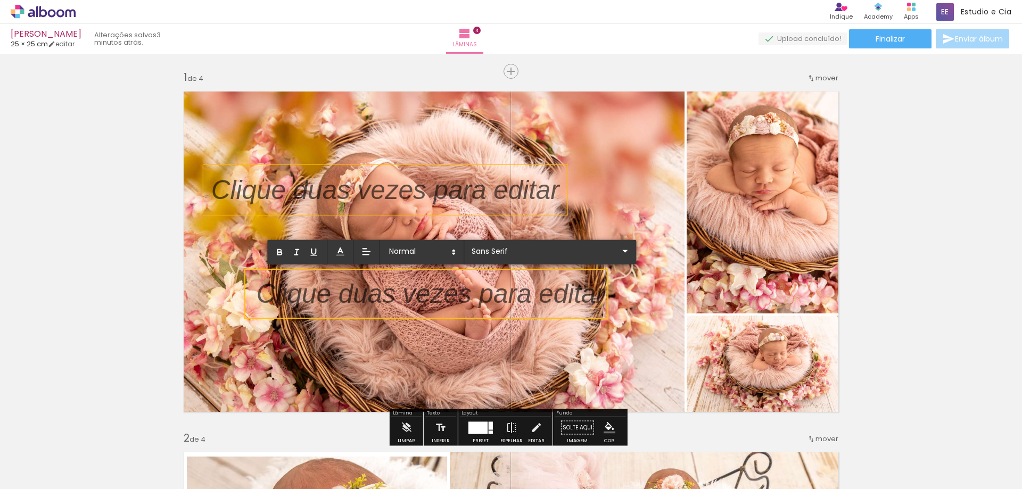
click at [601, 301] on quentale-selection at bounding box center [426, 294] width 364 height 50
click at [582, 291] on p at bounding box center [431, 300] width 348 height 37
drag, startPoint x: 588, startPoint y: 293, endPoint x: 304, endPoint y: 309, distance: 284.7
click at [304, 309] on p at bounding box center [431, 300] width 348 height 37
click at [580, 295] on p at bounding box center [431, 300] width 348 height 37
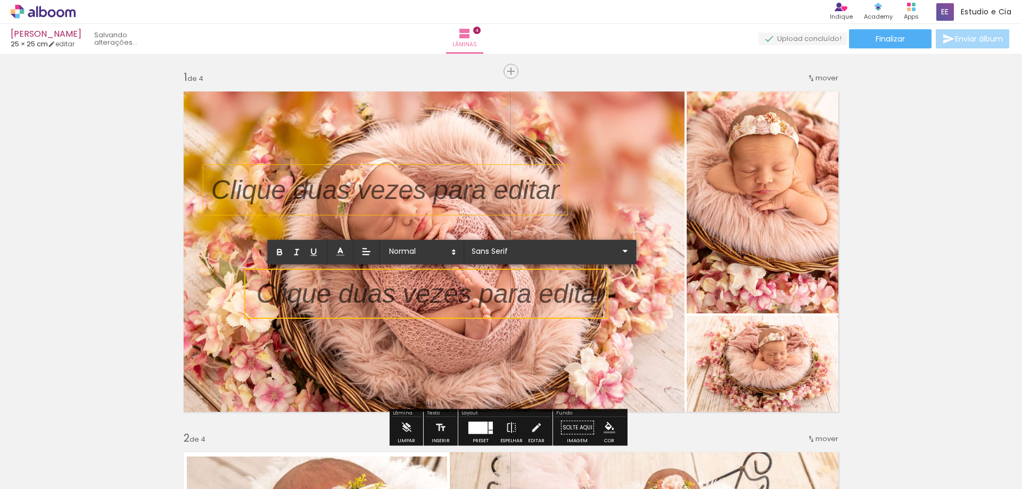
click at [506, 191] on p at bounding box center [393, 189] width 364 height 37
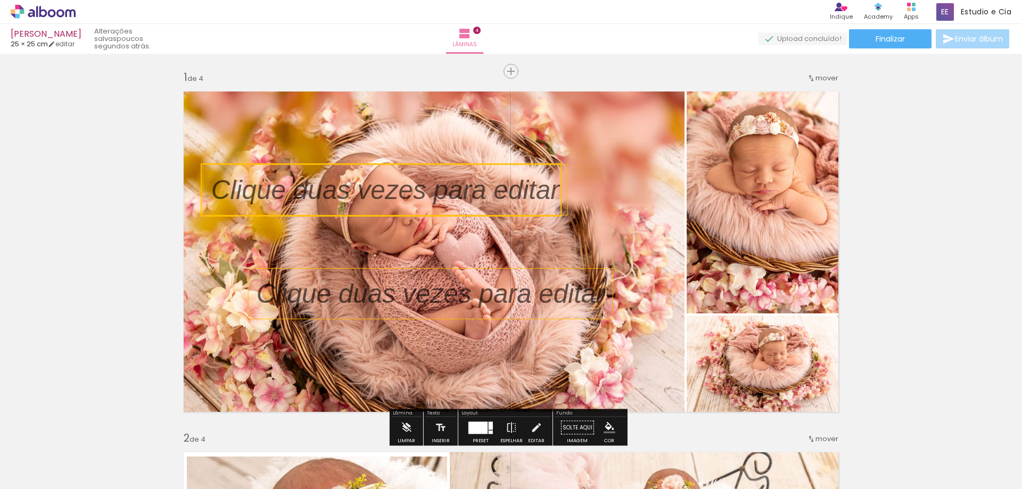
click at [451, 291] on p at bounding box center [439, 293] width 364 height 37
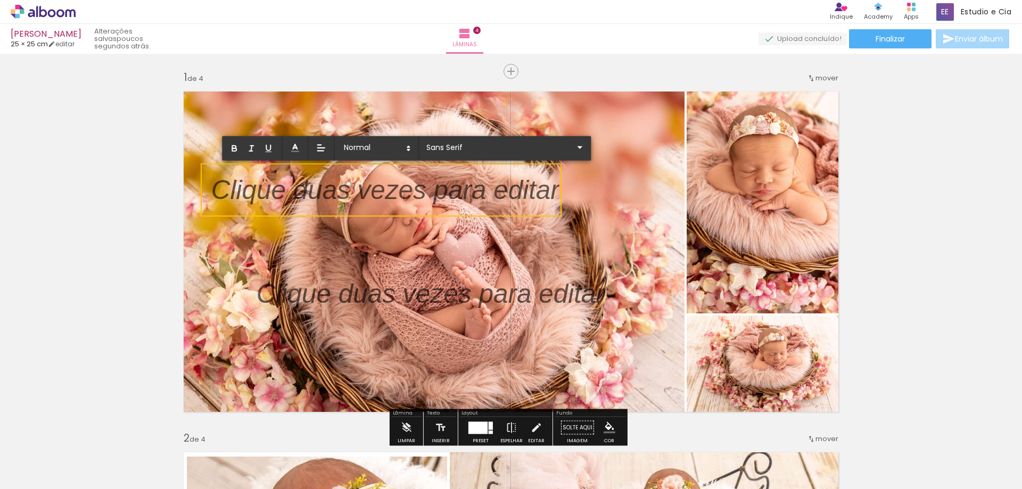
click at [431, 189] on p at bounding box center [385, 196] width 348 height 37
click at [428, 190] on p at bounding box center [385, 196] width 348 height 37
click at [573, 147] on iron-icon at bounding box center [579, 147] width 13 height 13
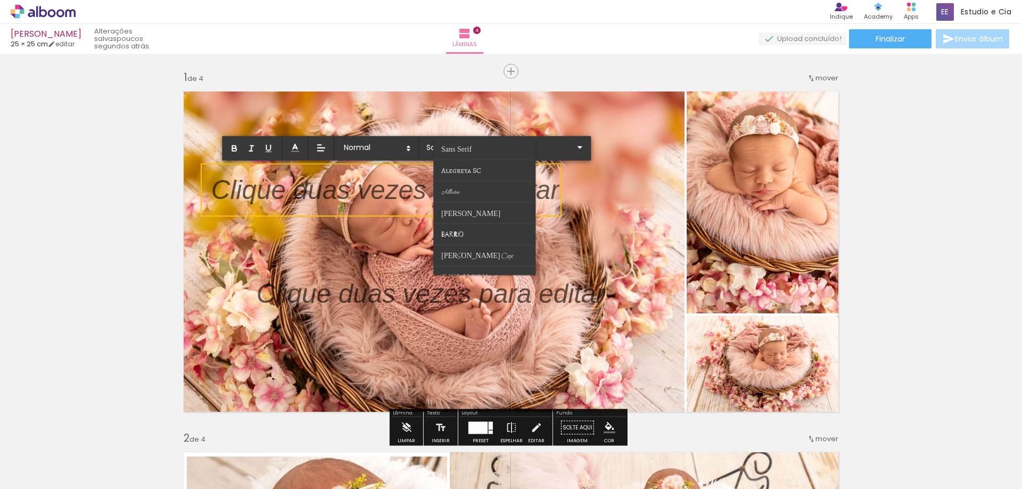
click at [393, 108] on quentale-layouter at bounding box center [511, 252] width 669 height 334
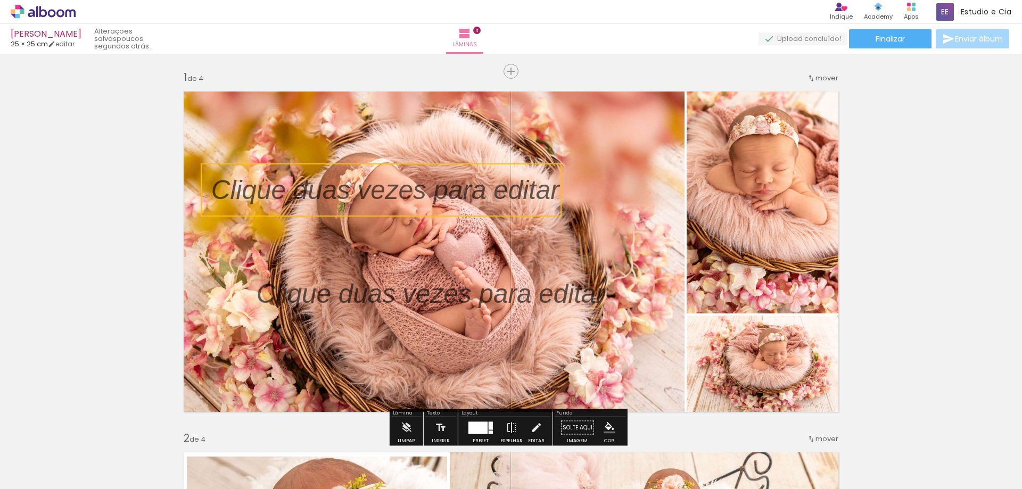
click at [393, 192] on quentale-selection at bounding box center [381, 189] width 361 height 53
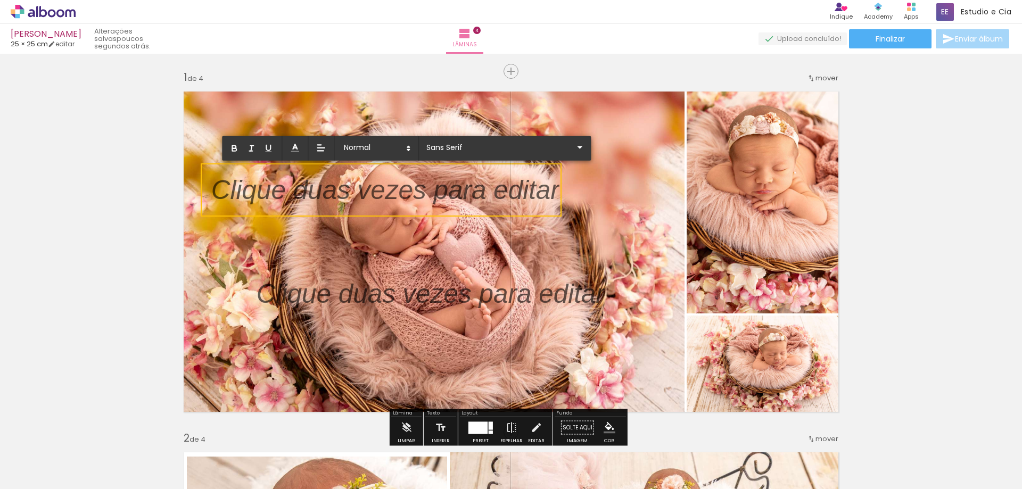
click at [388, 191] on p at bounding box center [385, 196] width 348 height 37
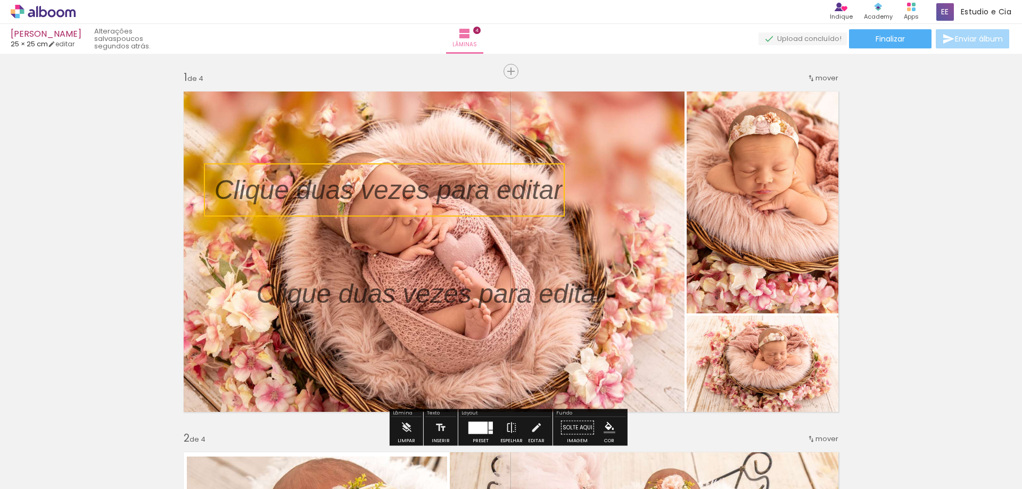
click at [207, 193] on quentale-selection at bounding box center [384, 189] width 361 height 53
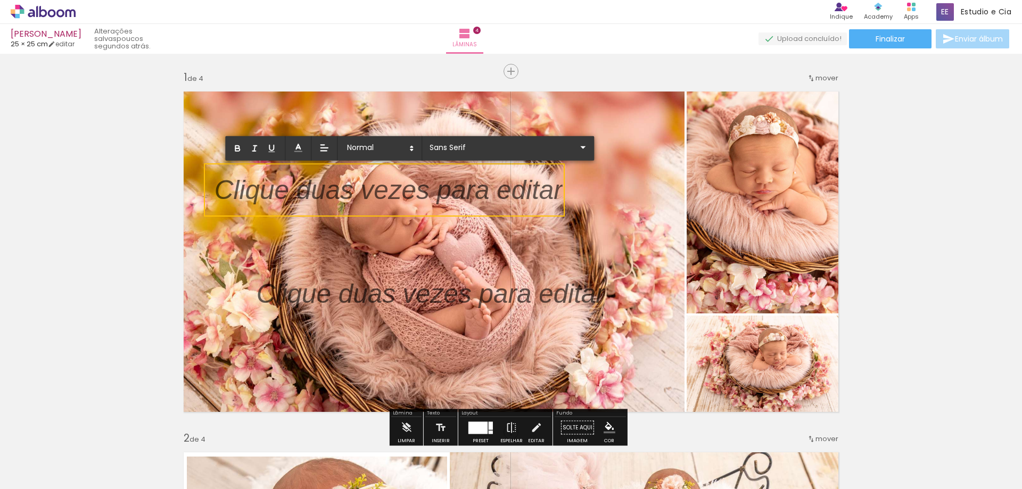
click at [215, 191] on p at bounding box center [389, 196] width 348 height 37
drag, startPoint x: 212, startPoint y: 191, endPoint x: 461, endPoint y: 192, distance: 249.1
click at [461, 192] on p at bounding box center [389, 196] width 348 height 37
click at [637, 253] on quentale-layouter at bounding box center [511, 252] width 669 height 334
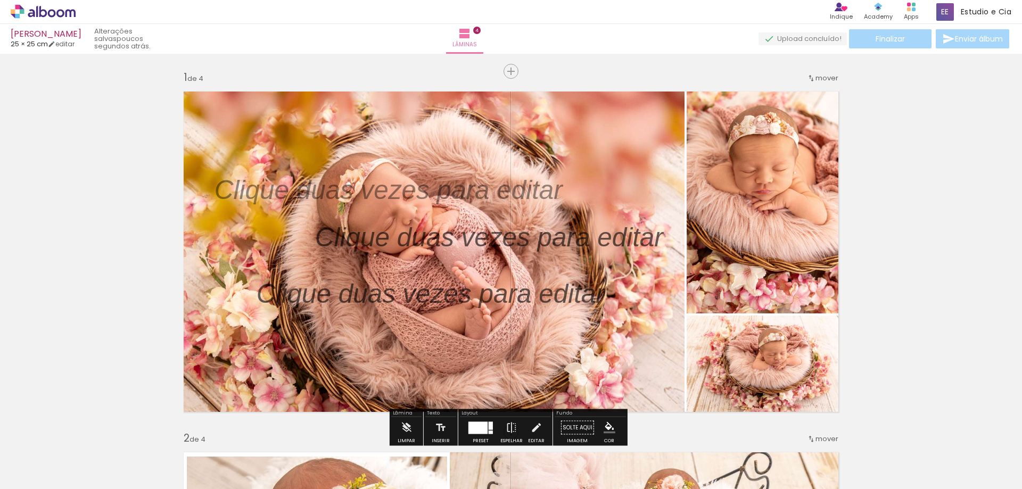
click at [530, 417] on iron-icon at bounding box center [536, 427] width 12 height 21
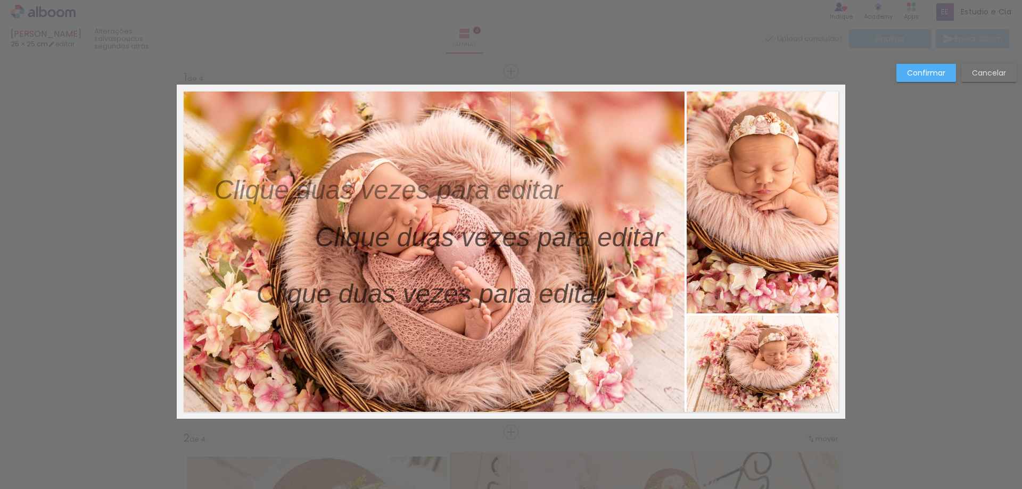
scroll to position [14, 0]
